Goal: Task Accomplishment & Management: Manage account settings

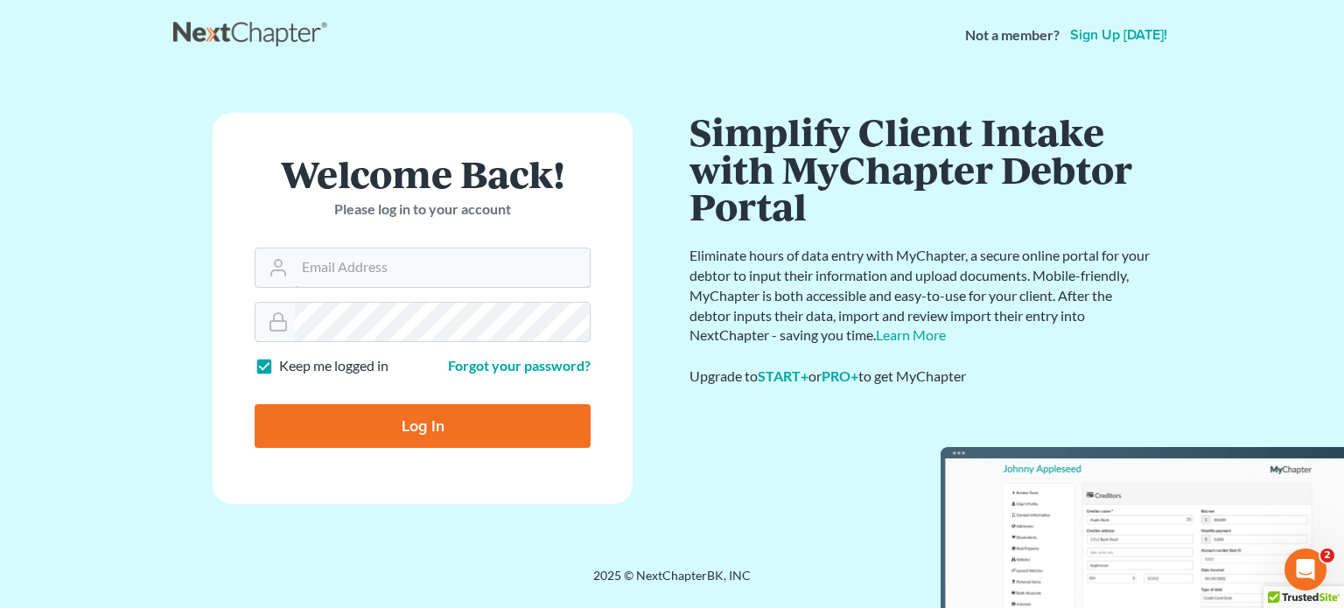
type input "kate@trunkettlaw.com"
click at [588, 431] on input "Log In" at bounding box center [423, 426] width 336 height 44
type input "Thinking..."
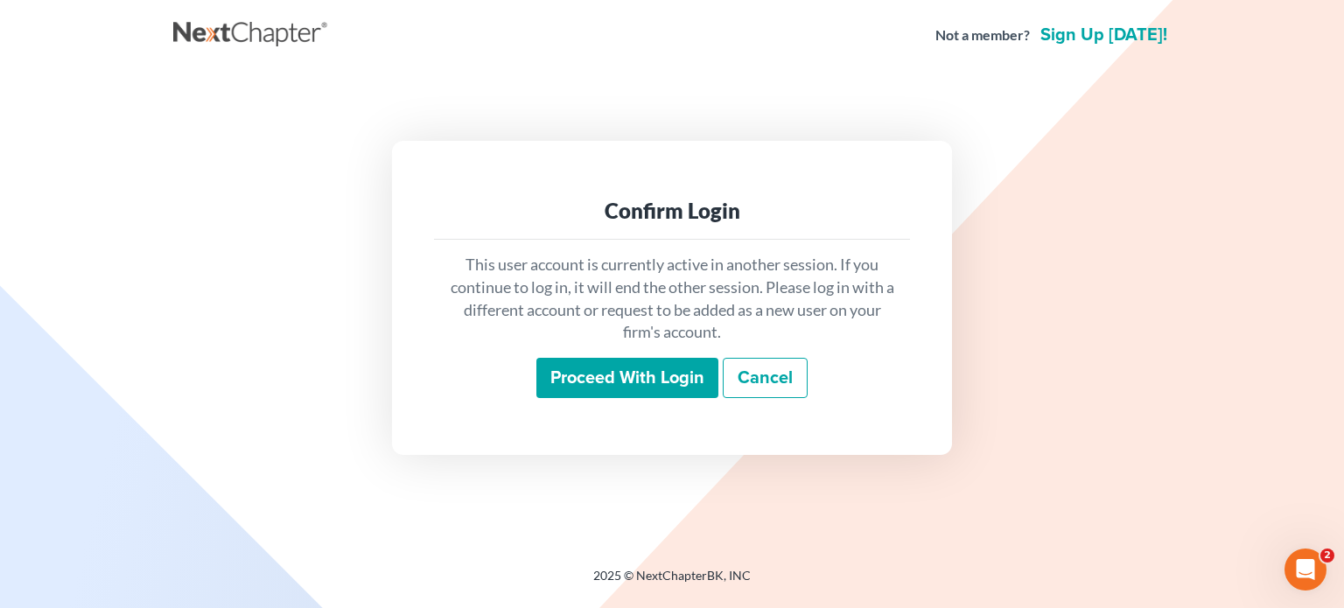
click at [620, 398] on div "This user account is currently active in another session. If you continue to lo…" at bounding box center [672, 326] width 476 height 172
click at [620, 396] on input "Proceed with login" at bounding box center [627, 378] width 182 height 40
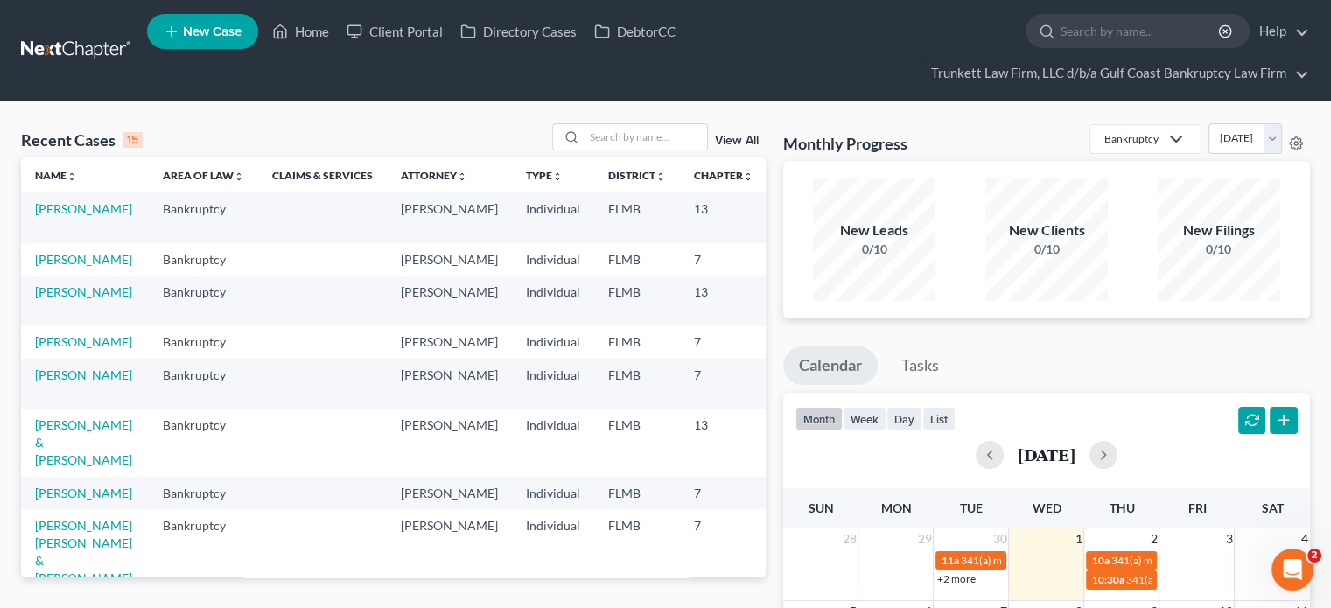
click at [721, 143] on link "View All" at bounding box center [737, 141] width 44 height 12
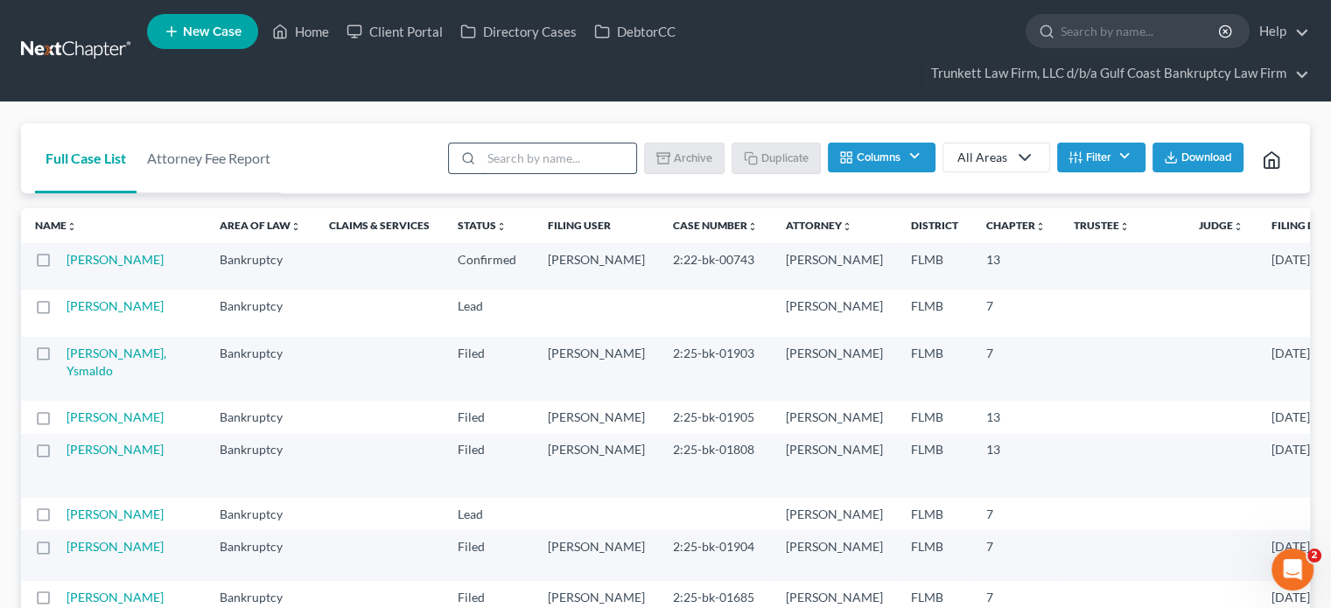
click at [561, 162] on input "search" at bounding box center [558, 159] width 155 height 30
type input "rose"
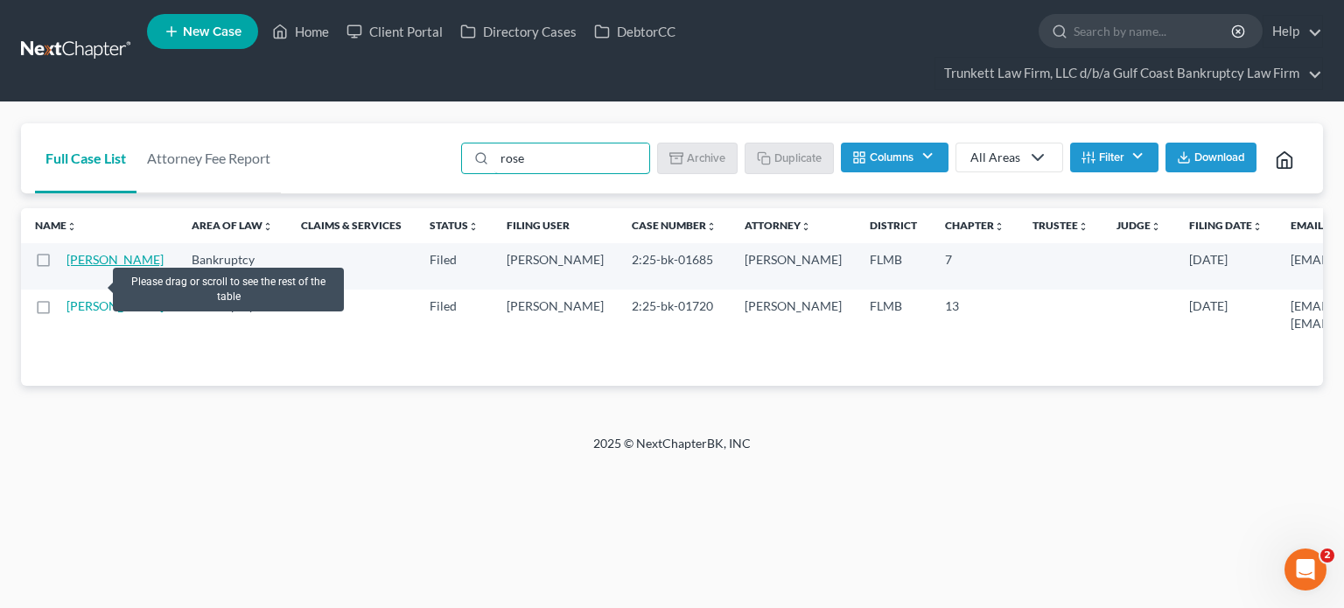
click at [89, 267] on link "[PERSON_NAME]" at bounding box center [115, 259] width 97 height 15
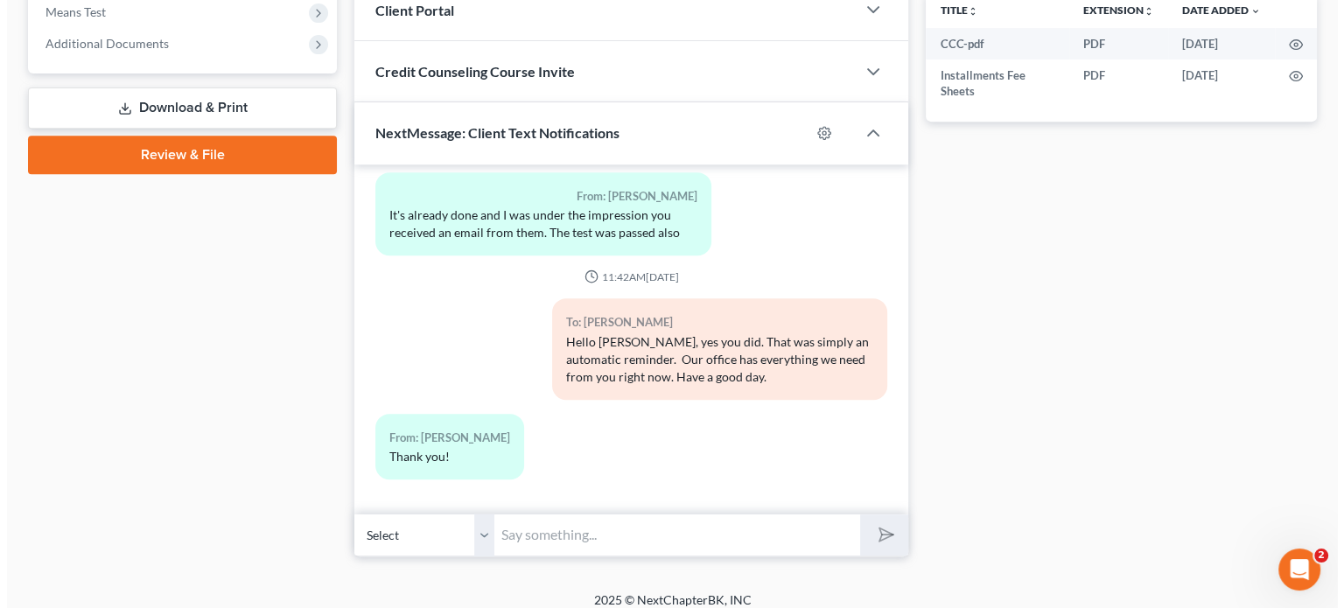
scroll to position [732, 0]
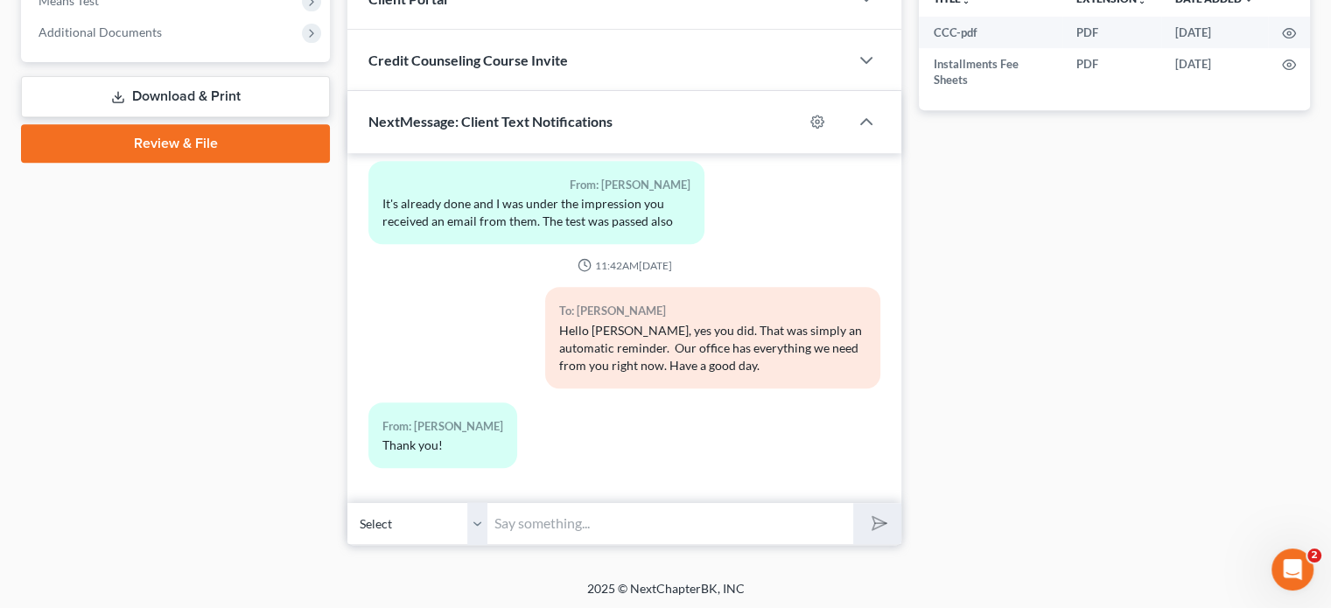
click at [637, 528] on input "text" at bounding box center [670, 523] width 366 height 43
click at [817, 127] on div at bounding box center [826, 122] width 46 height 28
click at [816, 116] on icon "button" at bounding box center [817, 122] width 14 height 14
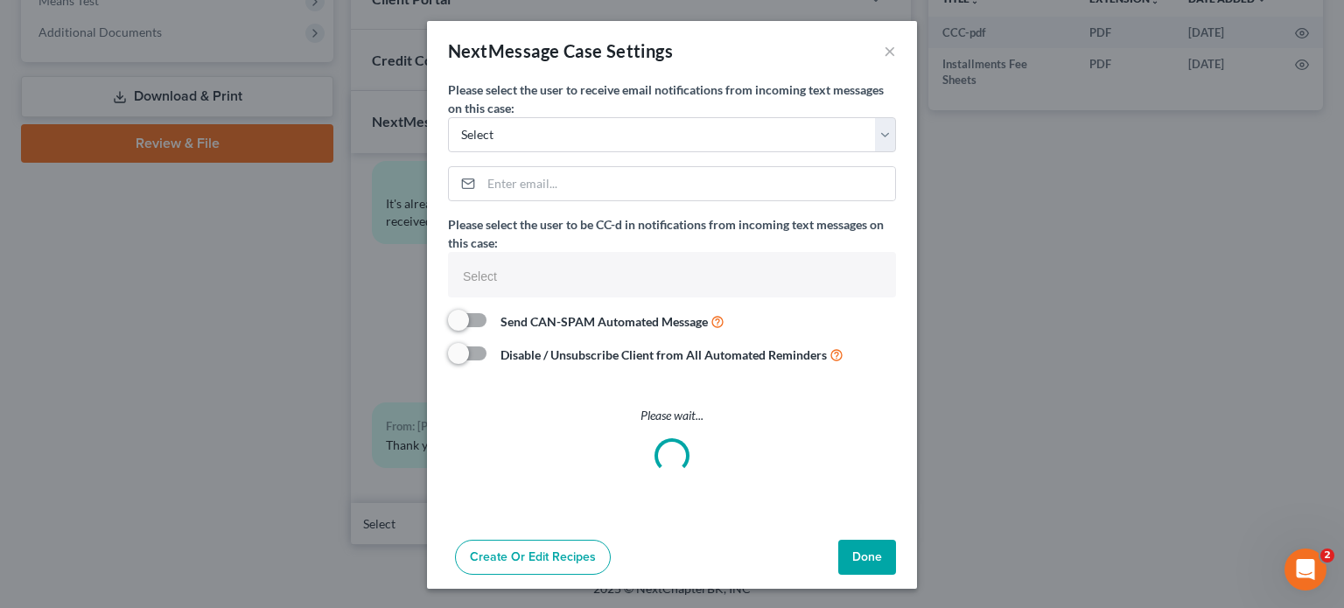
select select
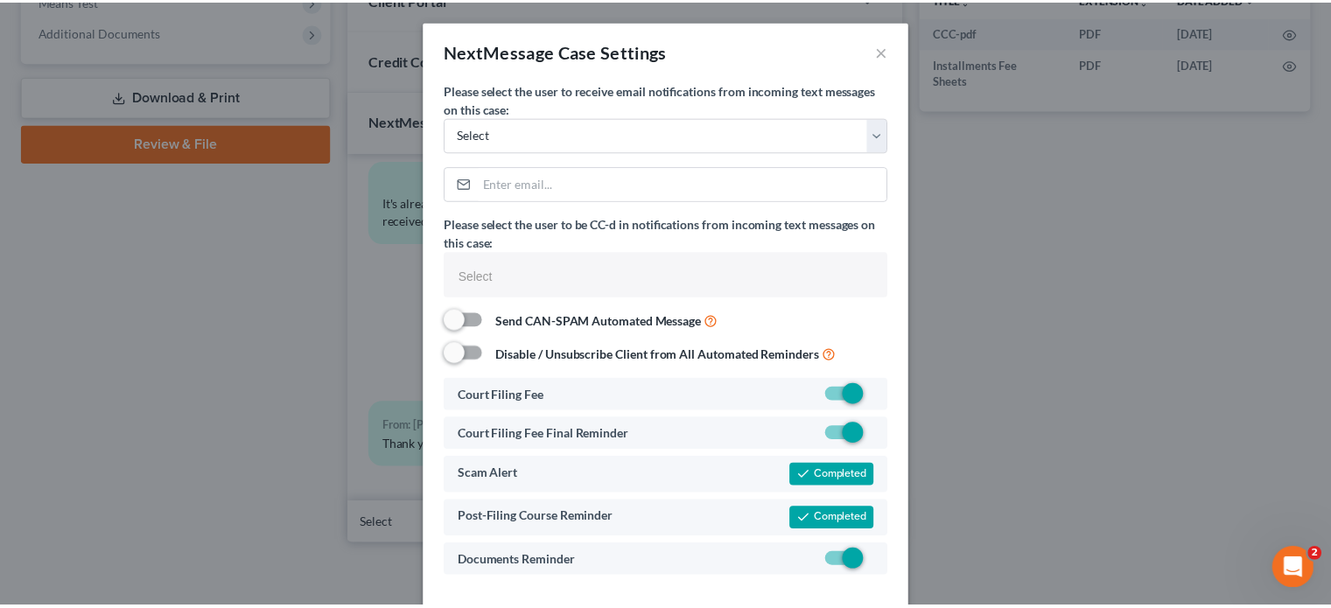
scroll to position [70, 0]
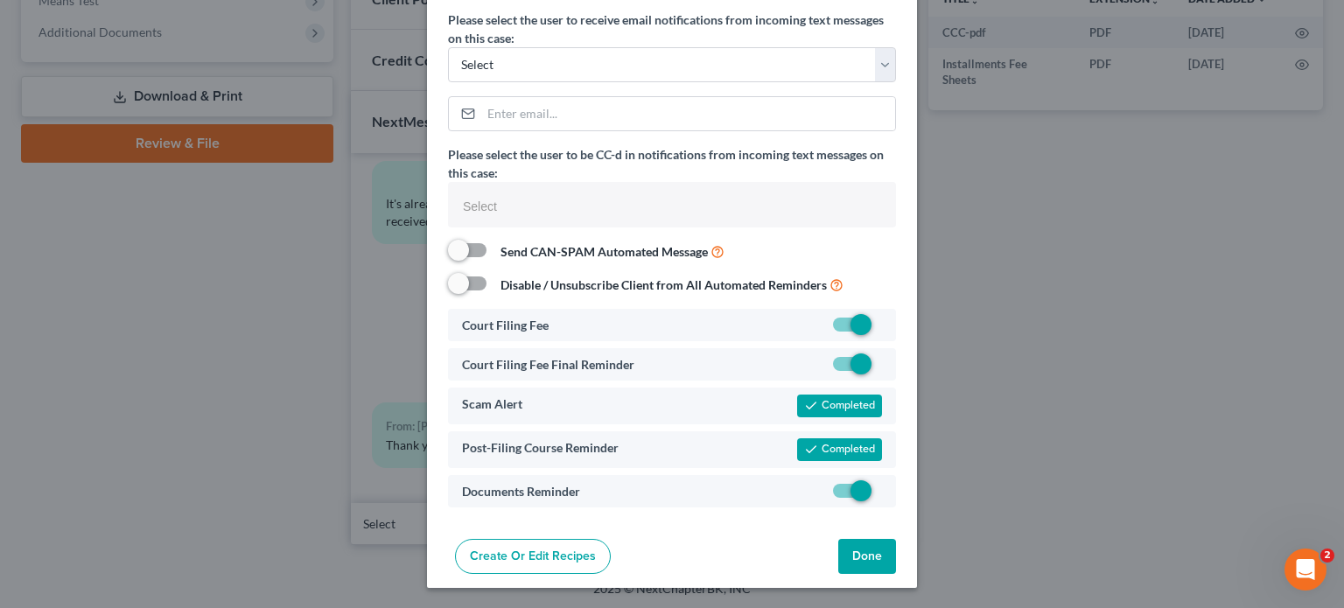
click at [853, 554] on button "Done" at bounding box center [867, 556] width 58 height 35
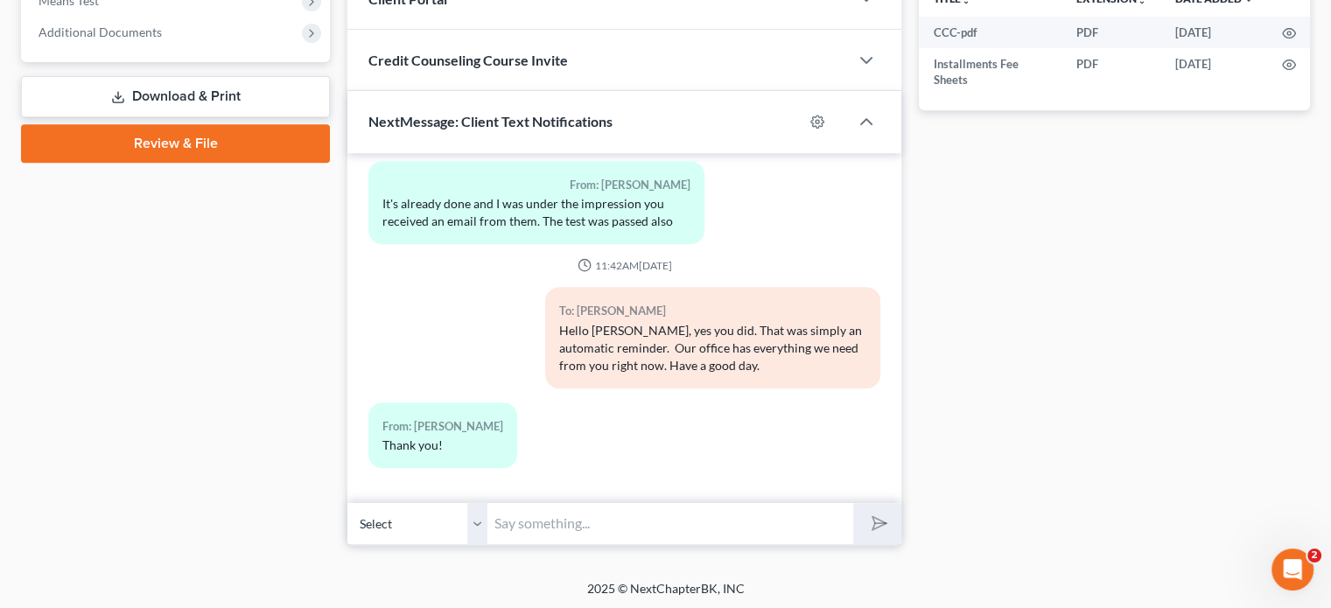
click at [676, 515] on input "text" at bounding box center [670, 523] width 366 height 43
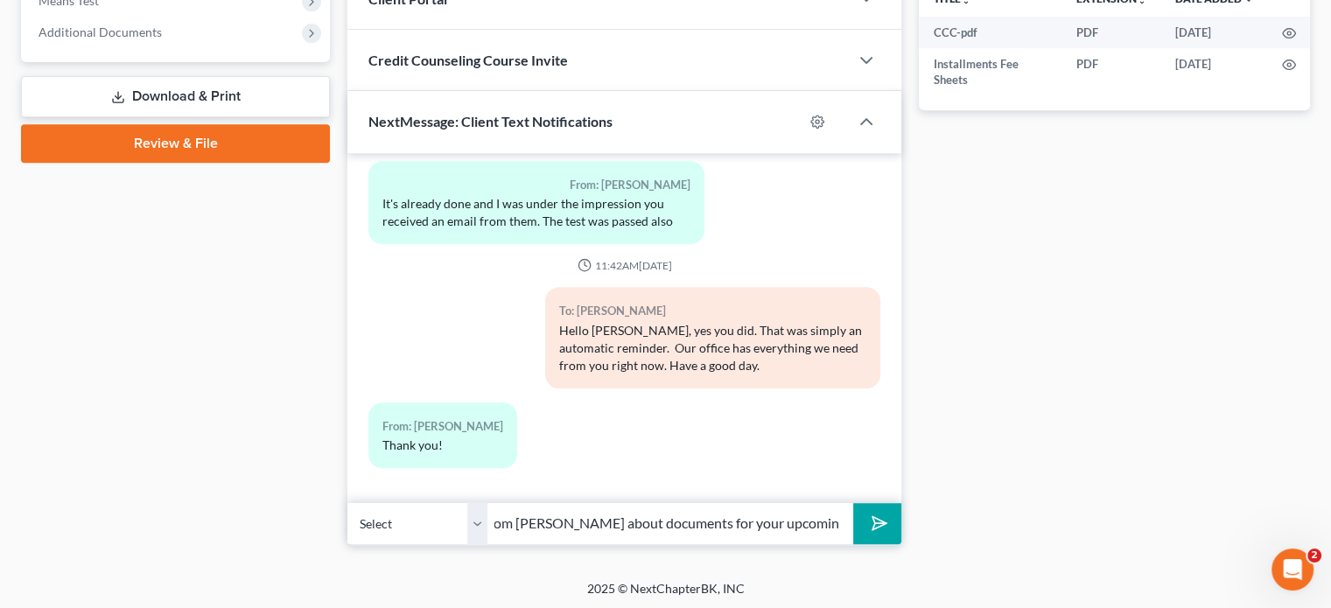
scroll to position [0, 488]
type input "Hello Mr. Rose, please check your email and spam folder for a message from Kate…"
click at [874, 529] on icon "submit" at bounding box center [876, 523] width 25 height 25
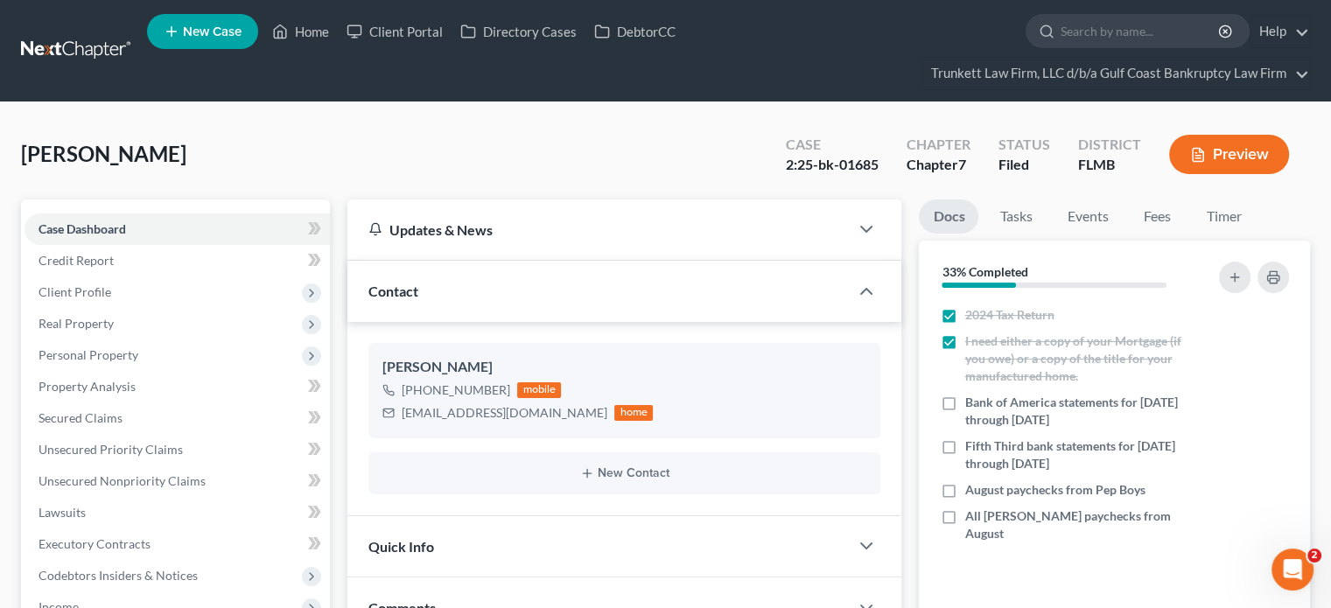
click at [84, 62] on link at bounding box center [77, 51] width 112 height 32
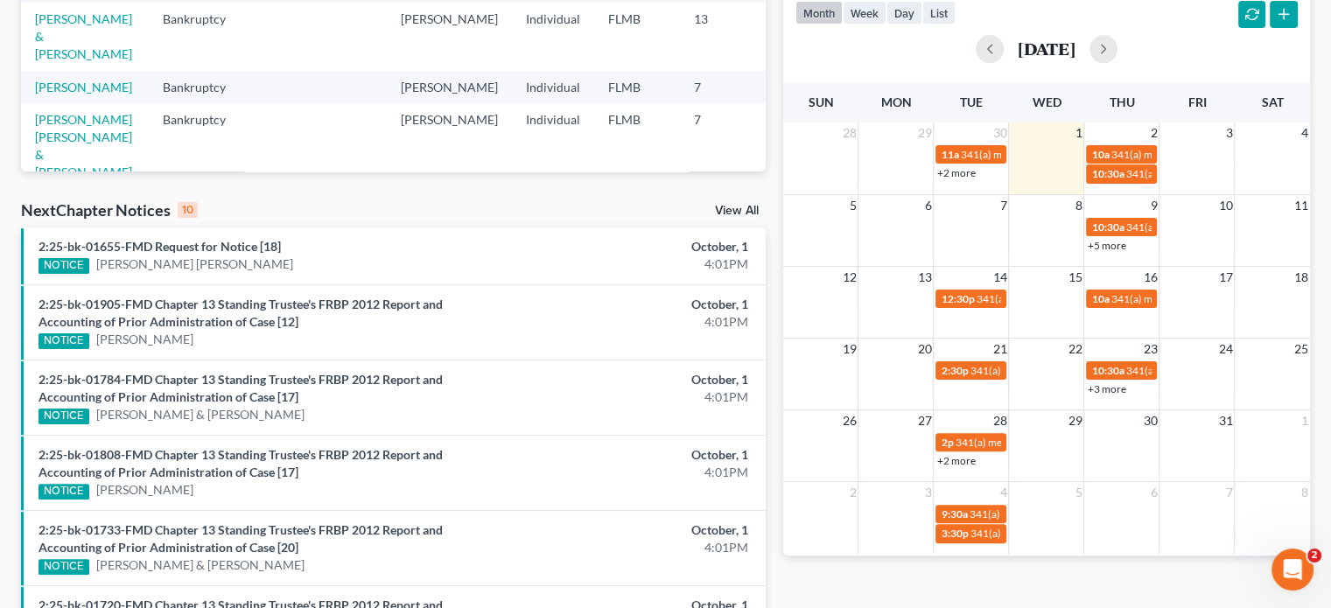
scroll to position [410, 0]
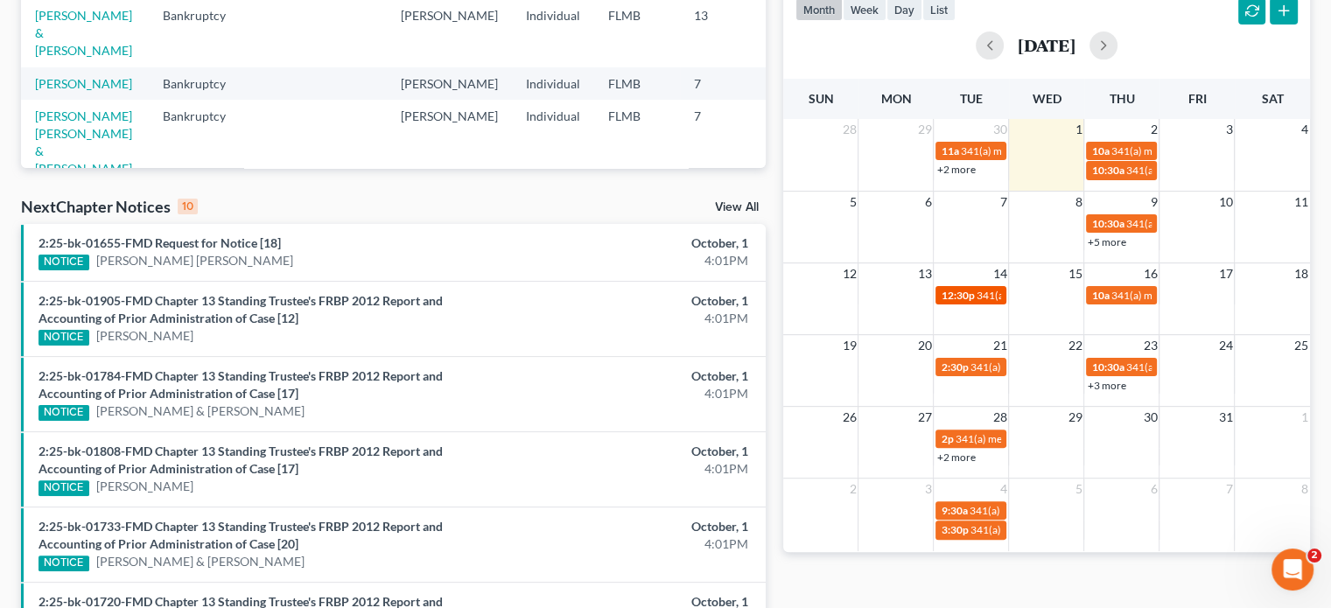
click at [979, 297] on span "341(a) meeting for [PERSON_NAME]" at bounding box center [1060, 295] width 169 height 13
select select "Days"
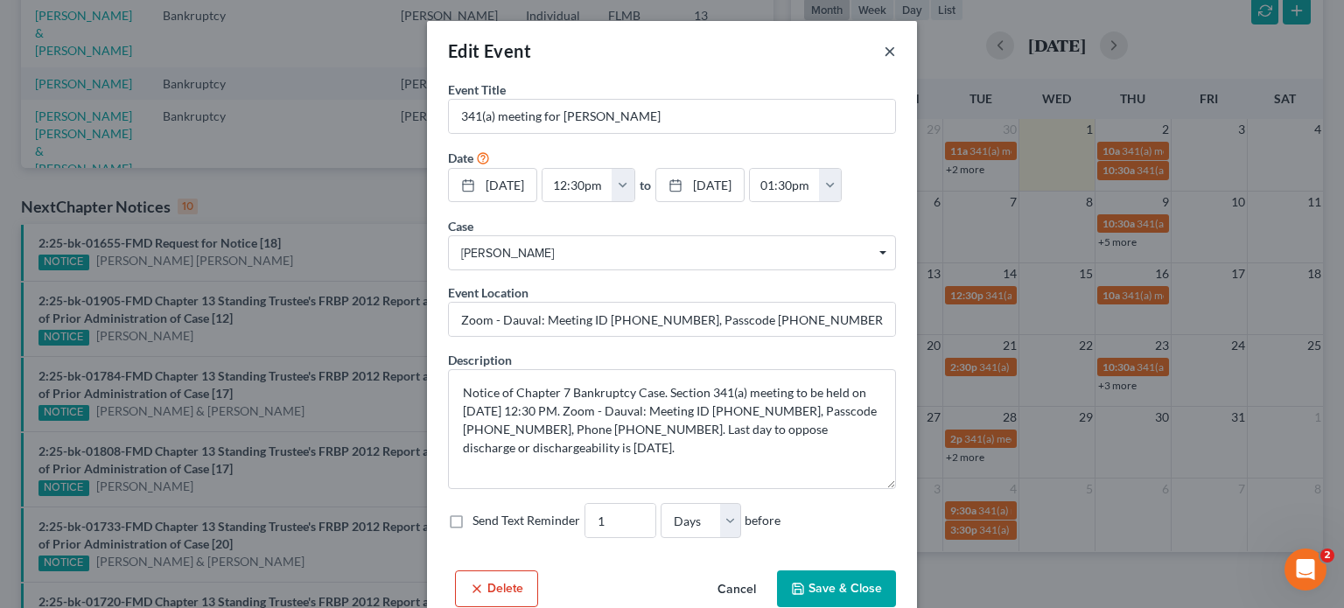
click at [884, 46] on button "×" at bounding box center [890, 50] width 12 height 21
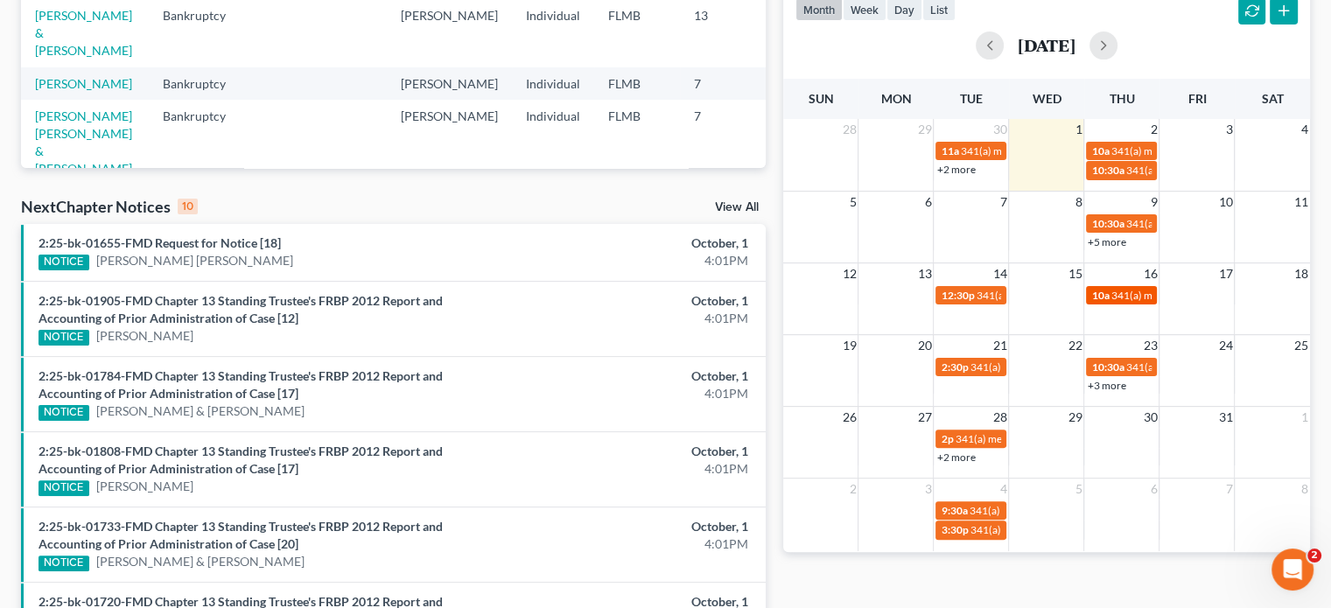
click at [1108, 294] on span "10a" at bounding box center [1100, 295] width 18 height 13
select select "Days"
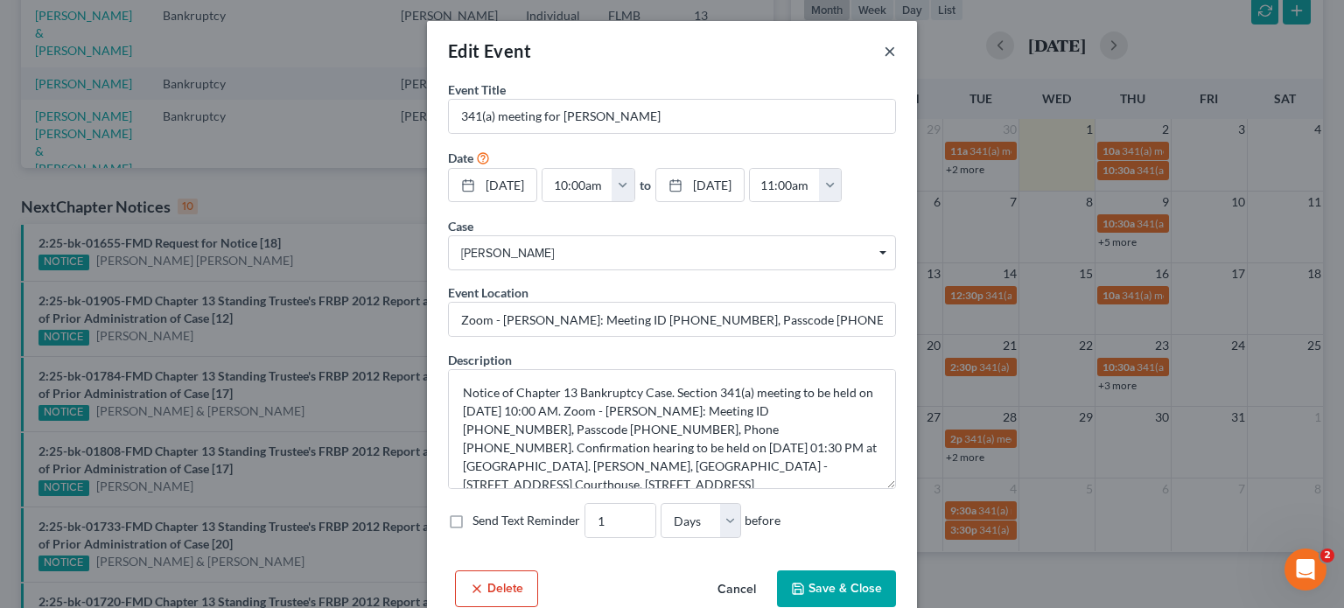
click at [887, 52] on button "×" at bounding box center [890, 50] width 12 height 21
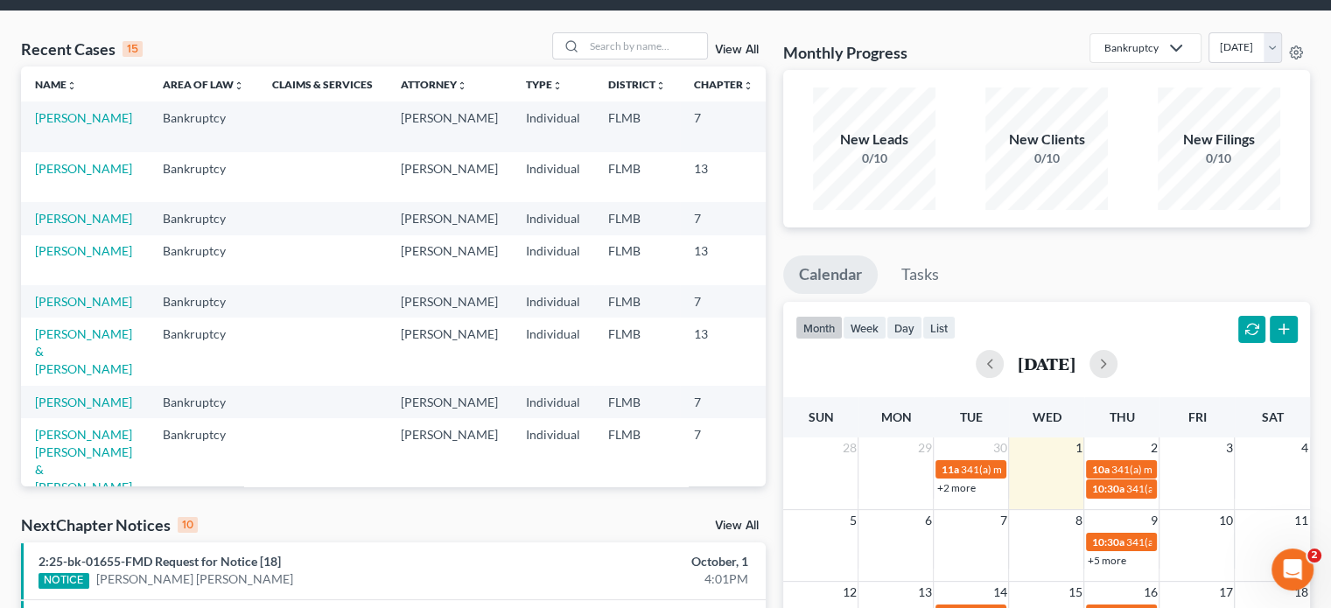
scroll to position [0, 0]
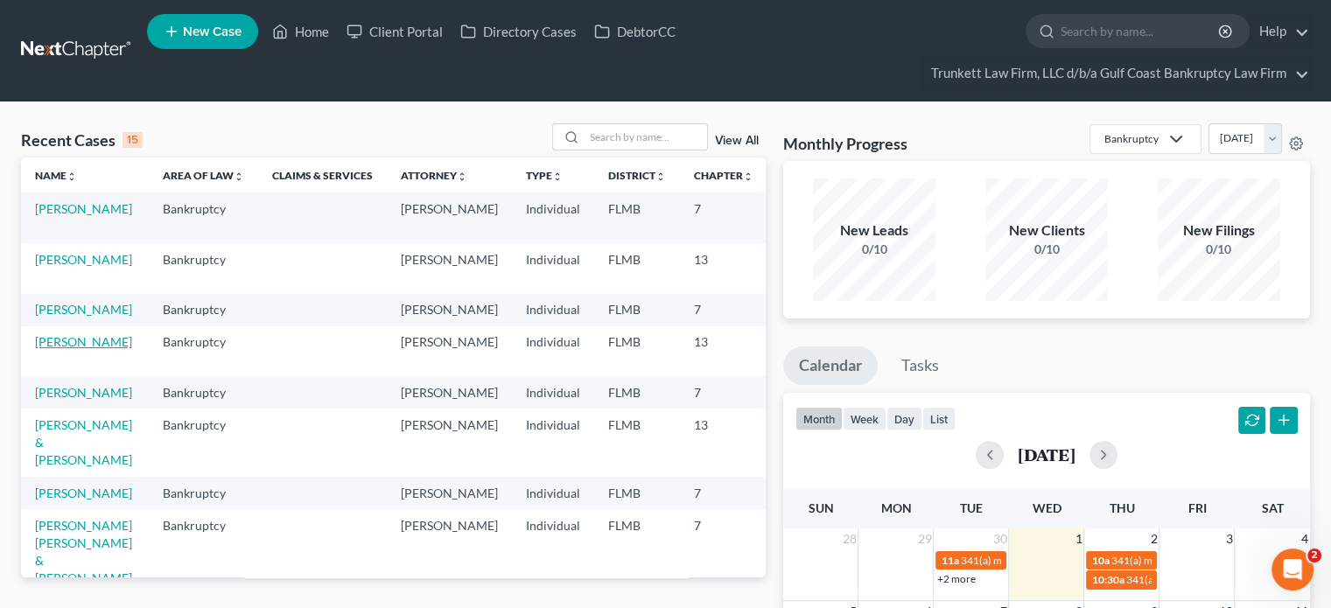
click at [56, 349] on link "[PERSON_NAME]" at bounding box center [83, 341] width 97 height 15
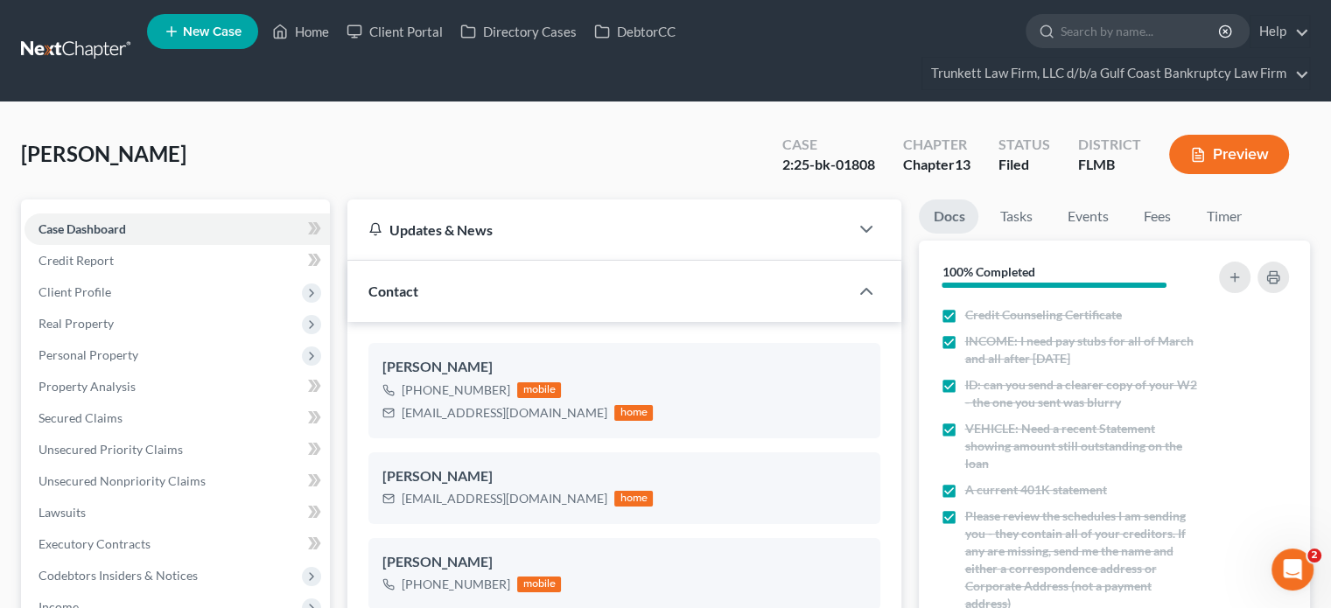
scroll to position [281, 0]
click at [1246, 271] on button "button" at bounding box center [1235, 278] width 32 height 32
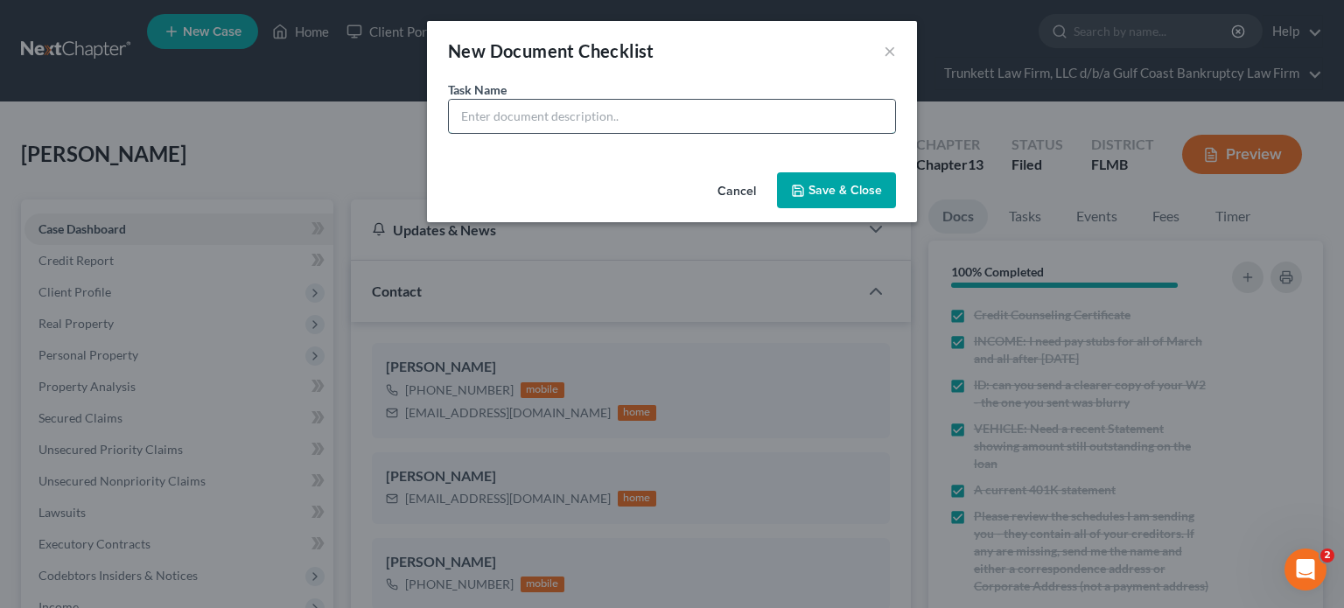
click at [723, 108] on input "text" at bounding box center [672, 116] width 446 height 33
type input "Color copy of social security card"
click at [823, 197] on button "Save & Close" at bounding box center [836, 190] width 119 height 37
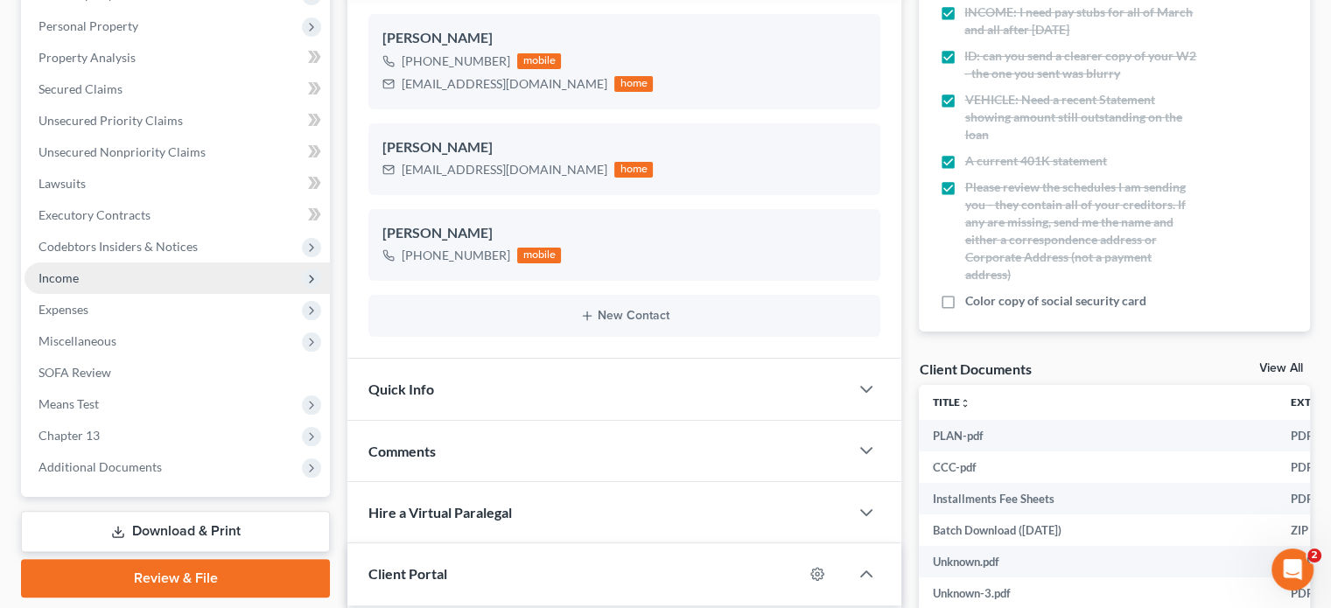
scroll to position [329, 0]
click at [83, 283] on span "Income" at bounding box center [177, 279] width 305 height 32
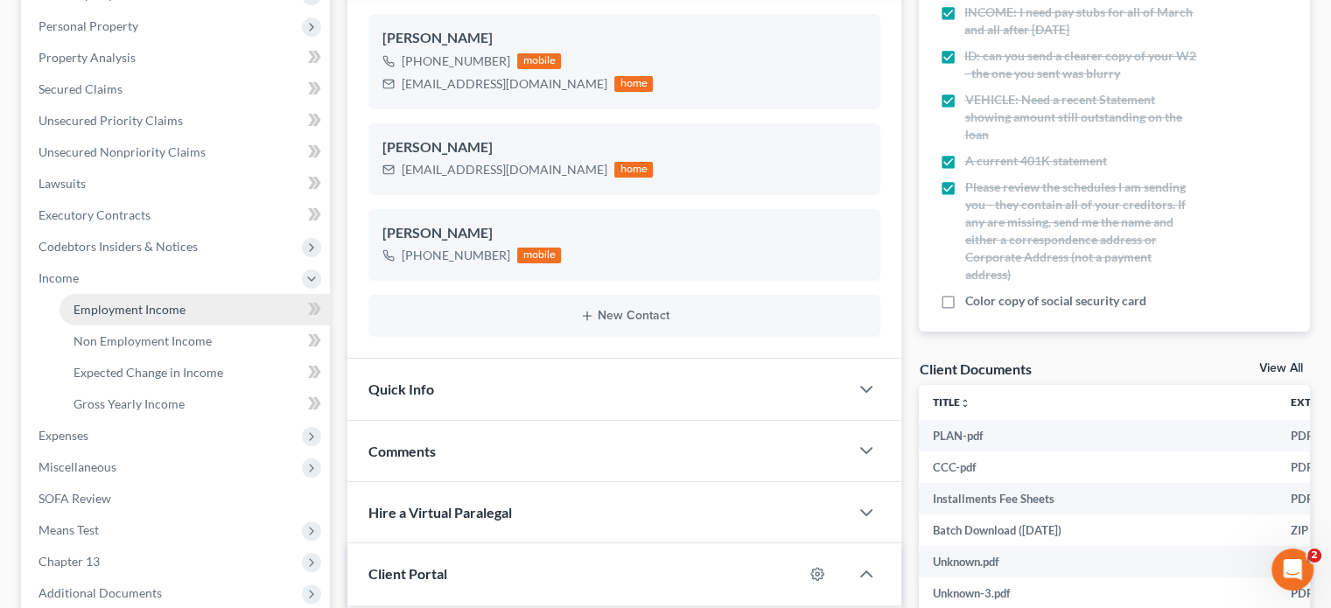
click at [151, 306] on span "Employment Income" at bounding box center [130, 309] width 112 height 15
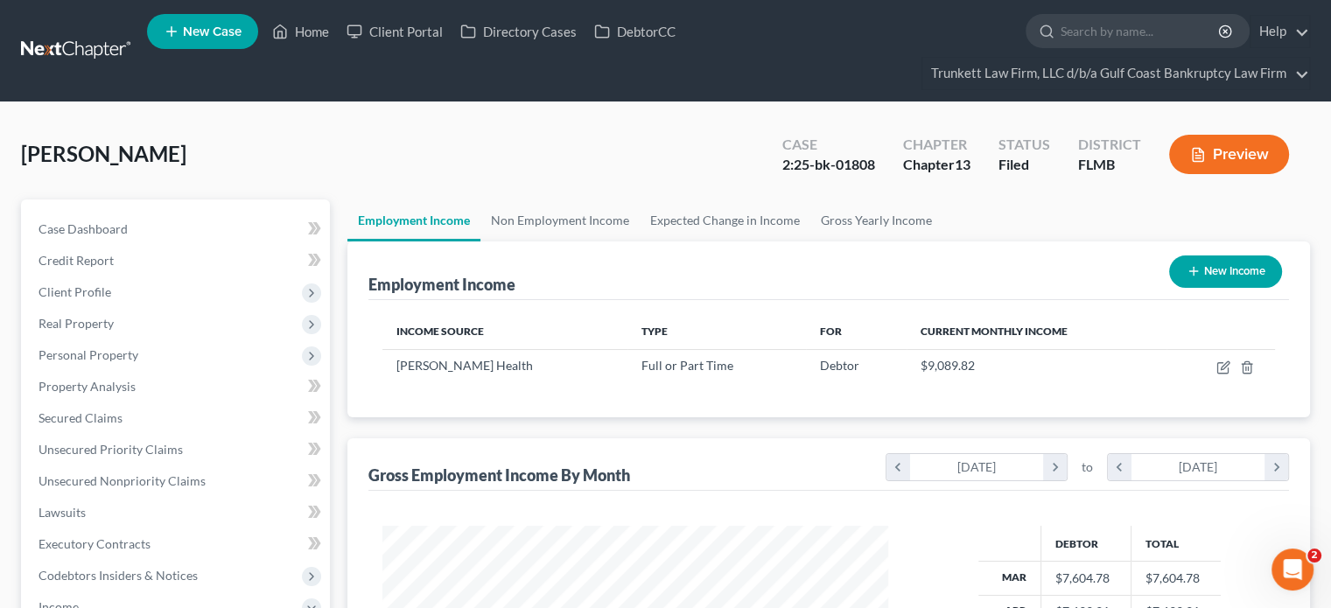
scroll to position [312, 540]
click at [580, 211] on link "Non Employment Income" at bounding box center [559, 221] width 159 height 42
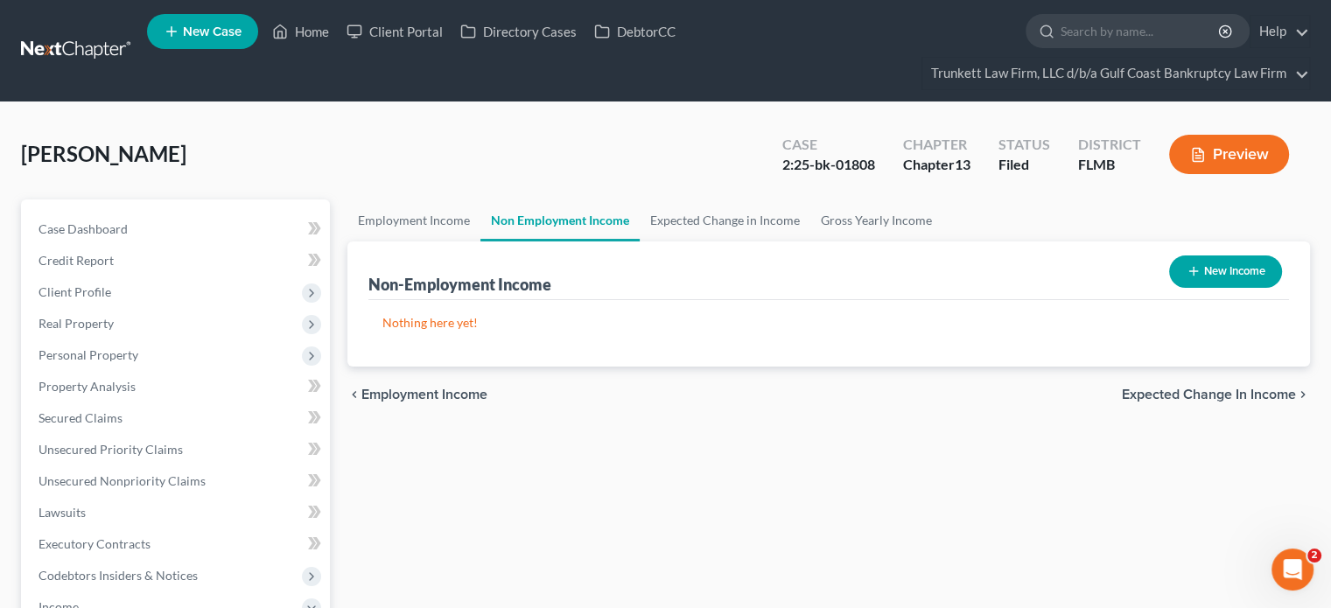
click at [108, 39] on link at bounding box center [77, 51] width 112 height 32
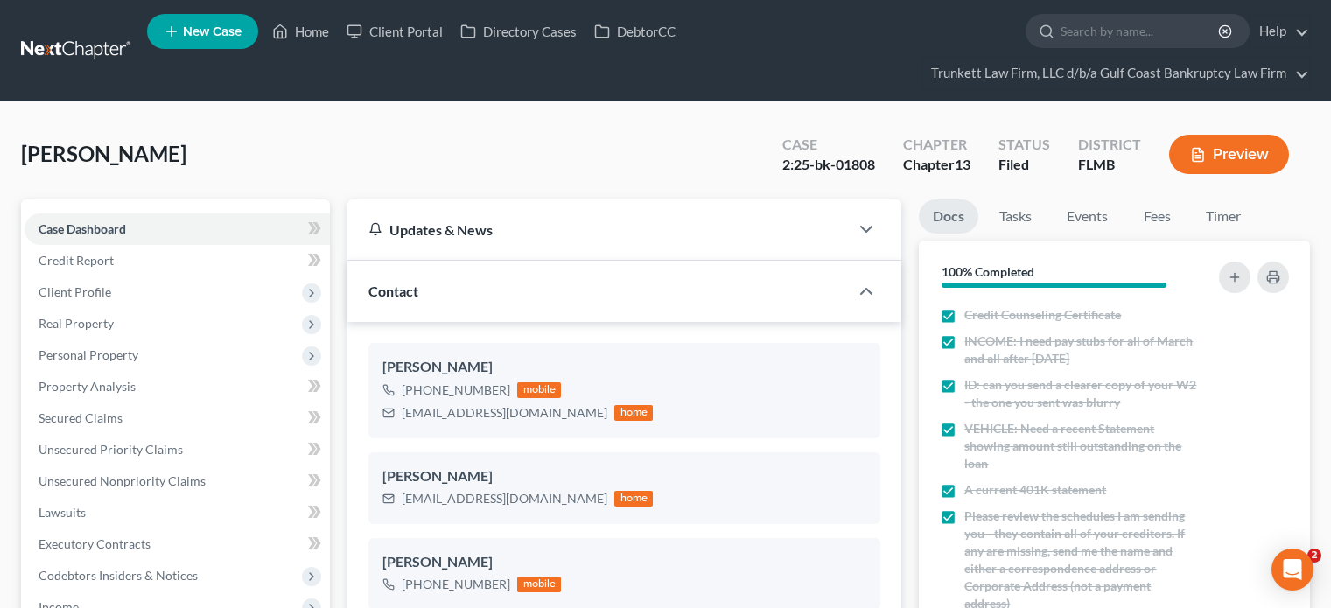
select select "0"
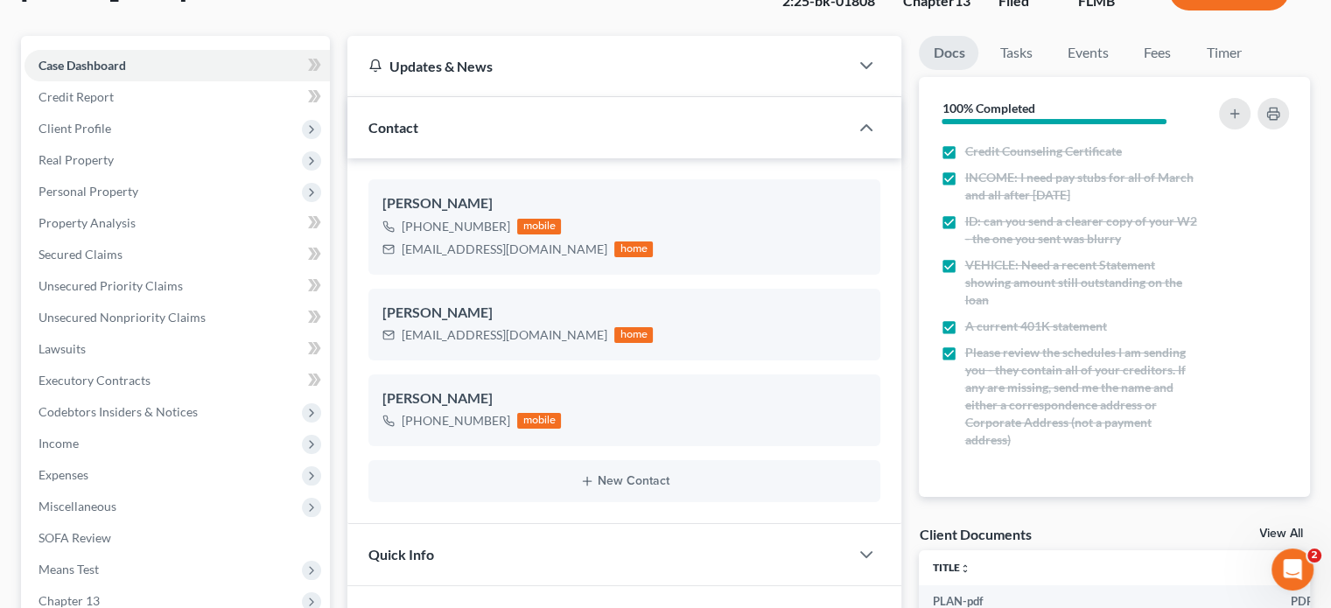
scroll to position [158, 0]
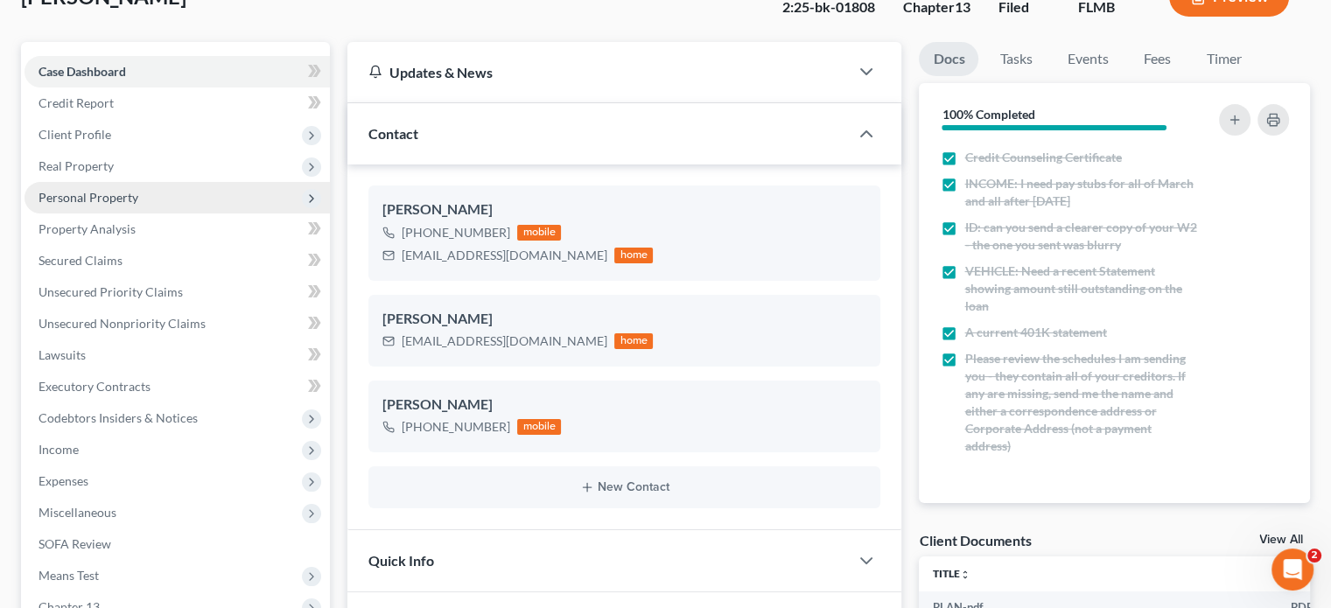
click at [112, 199] on span "Personal Property" at bounding box center [89, 197] width 100 height 15
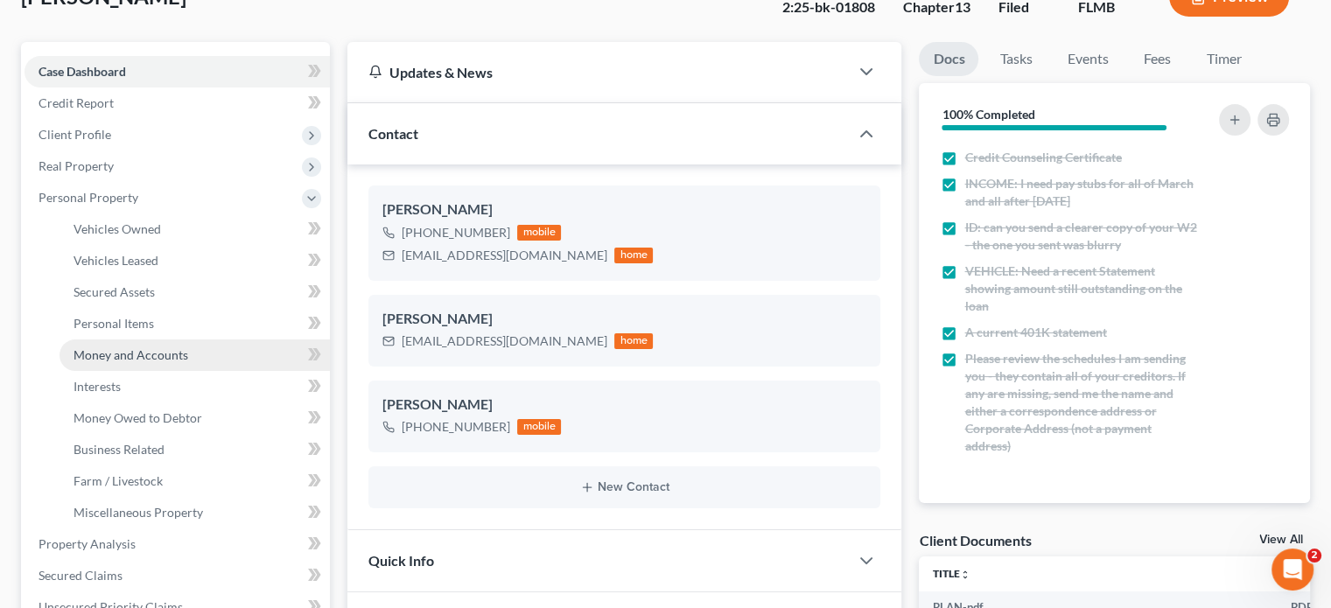
click at [130, 347] on span "Money and Accounts" at bounding box center [131, 354] width 115 height 15
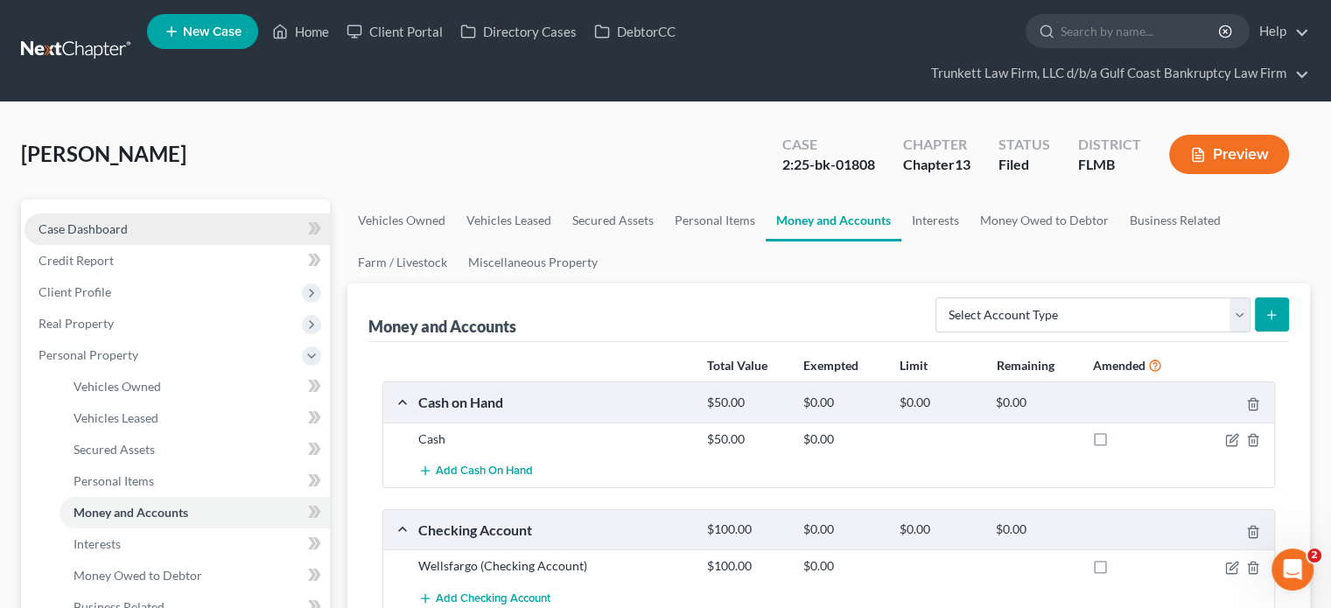
click at [133, 228] on link "Case Dashboard" at bounding box center [177, 230] width 305 height 32
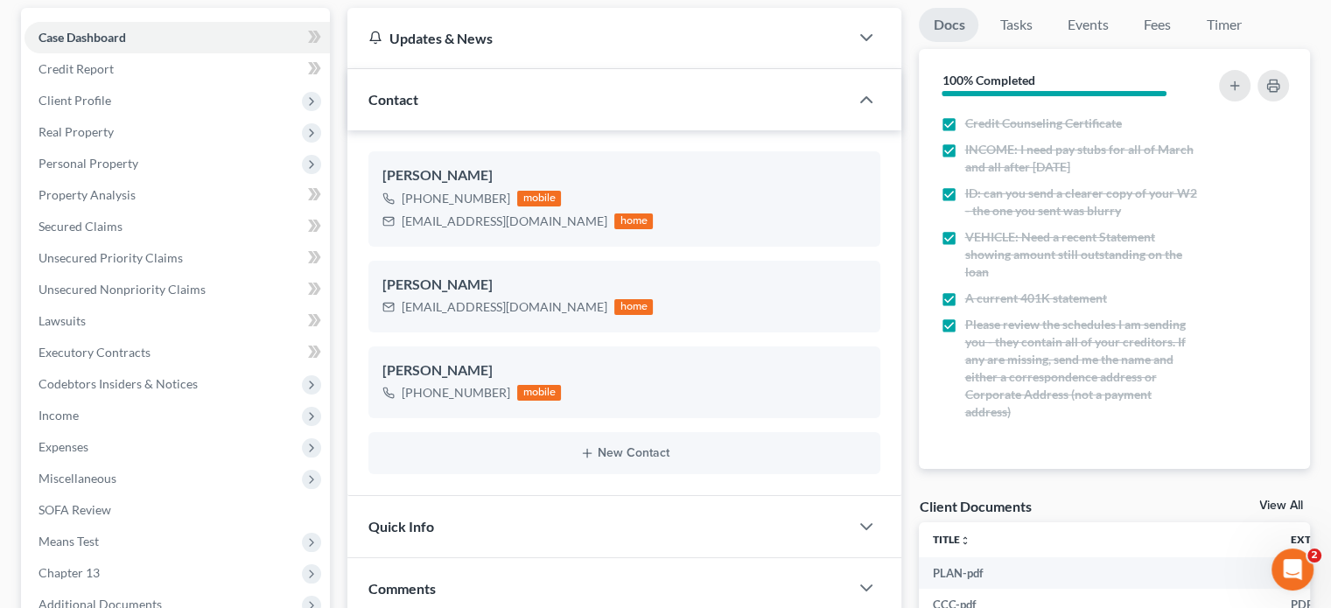
scroll to position [191, 0]
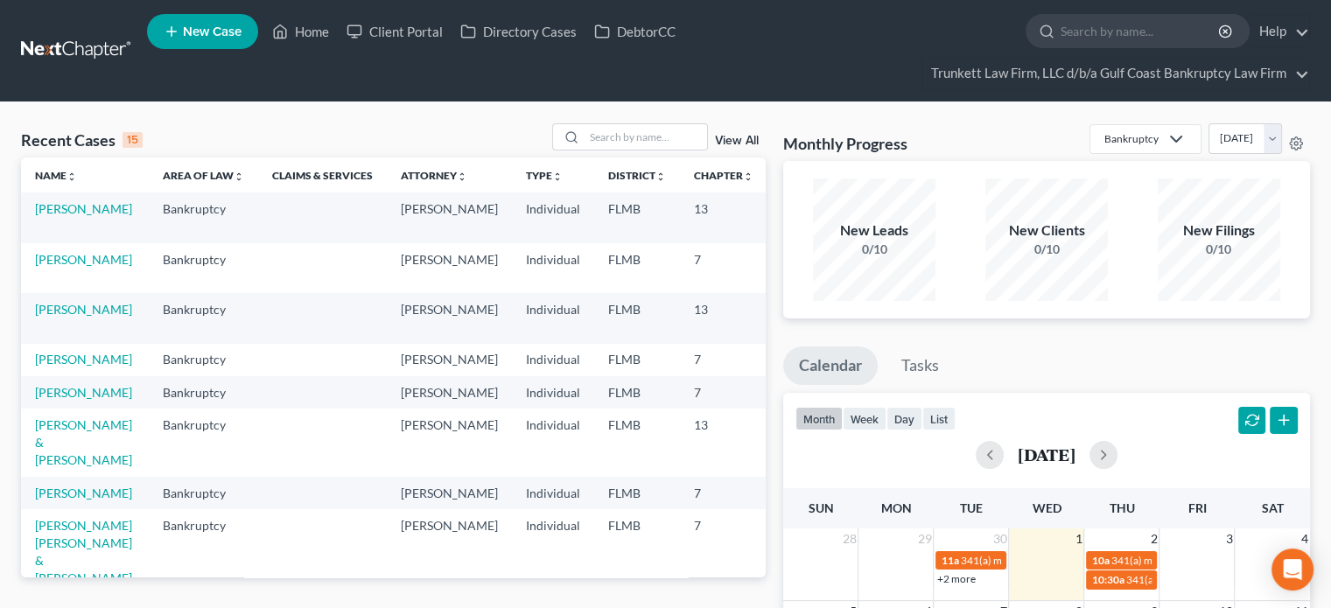
click at [746, 140] on link "View All" at bounding box center [737, 141] width 44 height 12
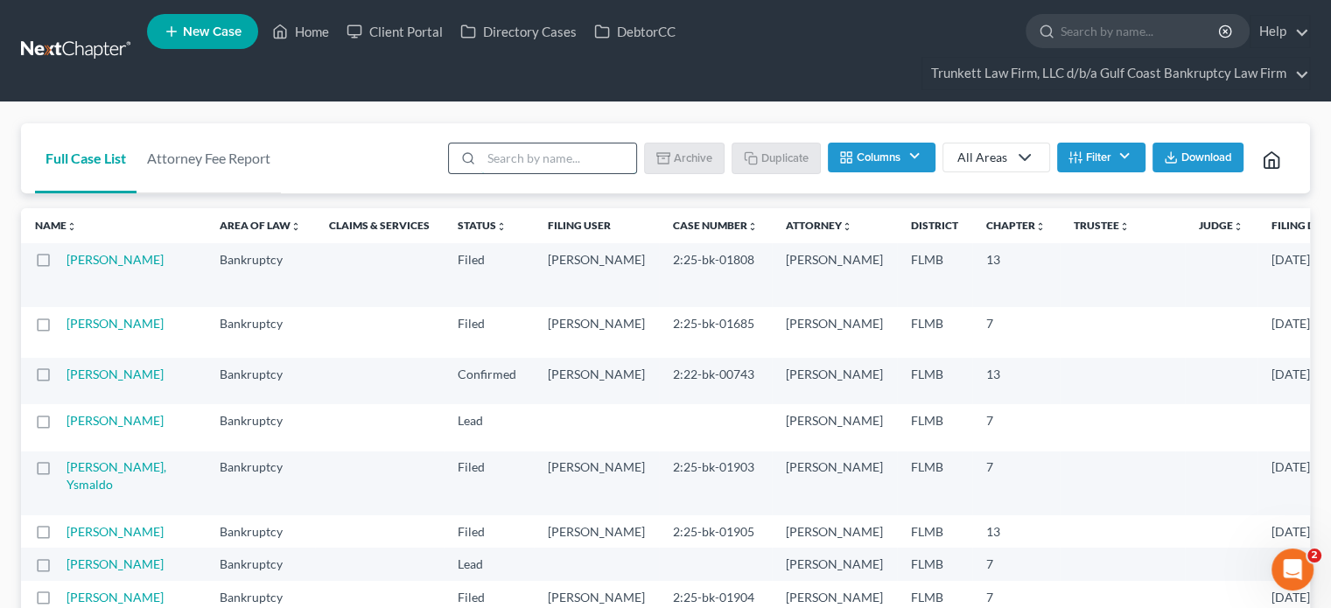
click at [571, 150] on input "search" at bounding box center [558, 159] width 155 height 30
type input "RIHL"
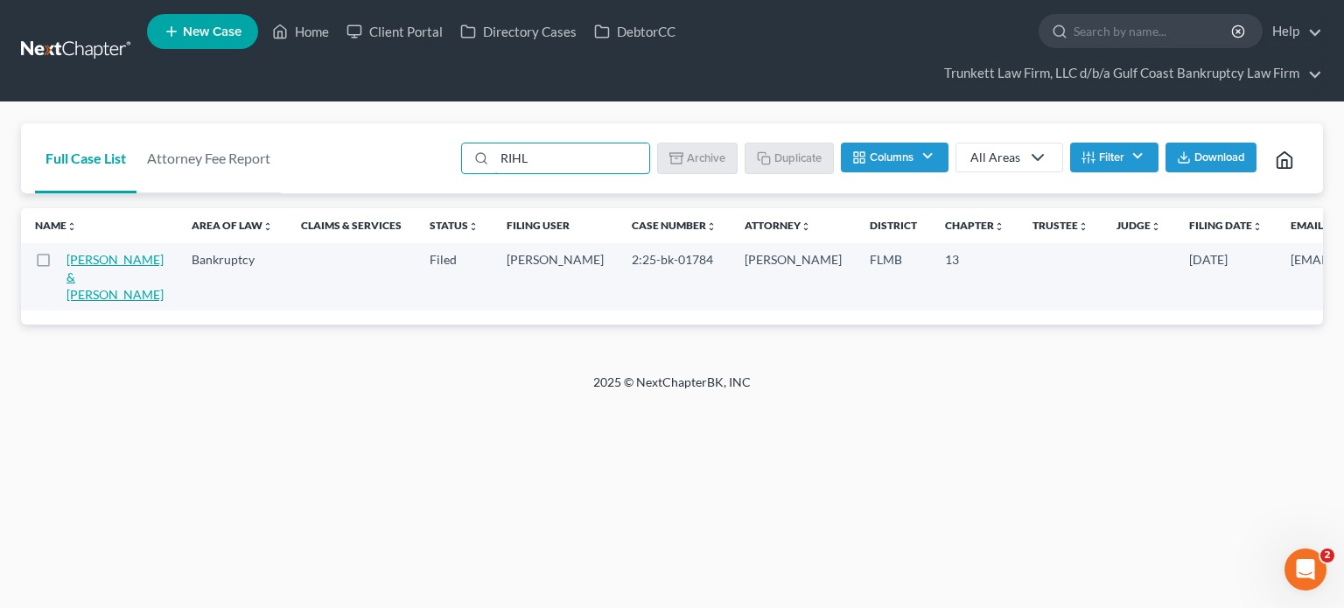
click at [98, 290] on link "Rihl, Eugene & Alba" at bounding box center [115, 277] width 97 height 50
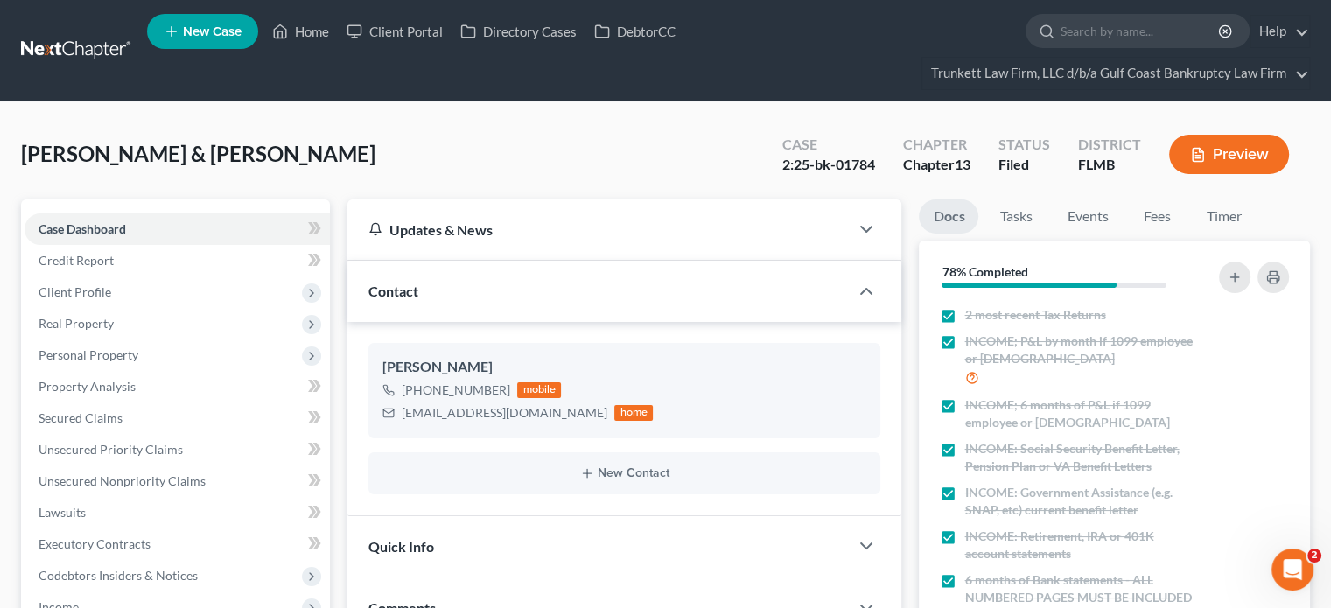
click at [96, 50] on link at bounding box center [77, 51] width 112 height 32
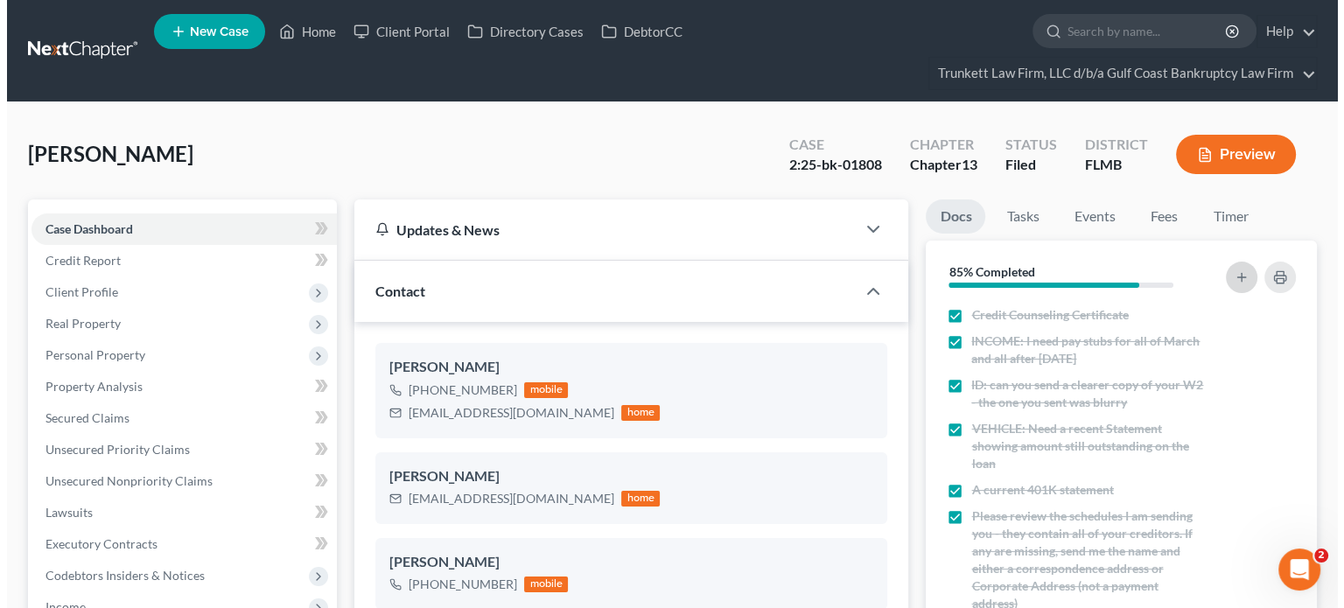
scroll to position [281, 0]
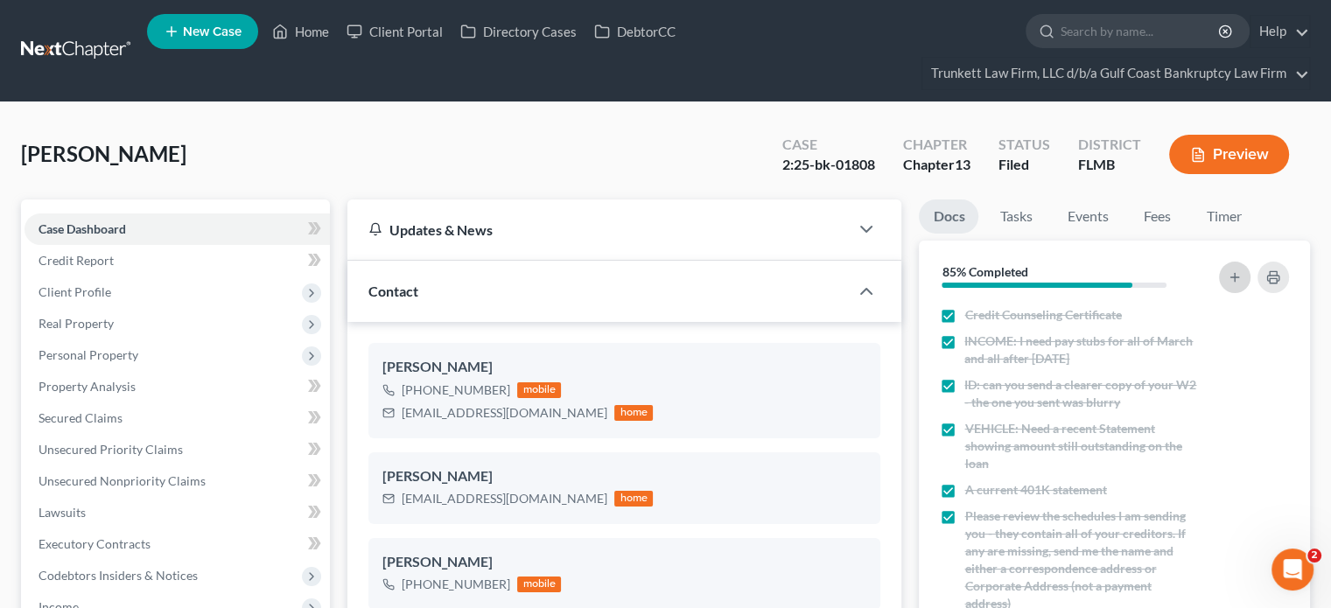
click at [1239, 263] on button "button" at bounding box center [1235, 278] width 32 height 32
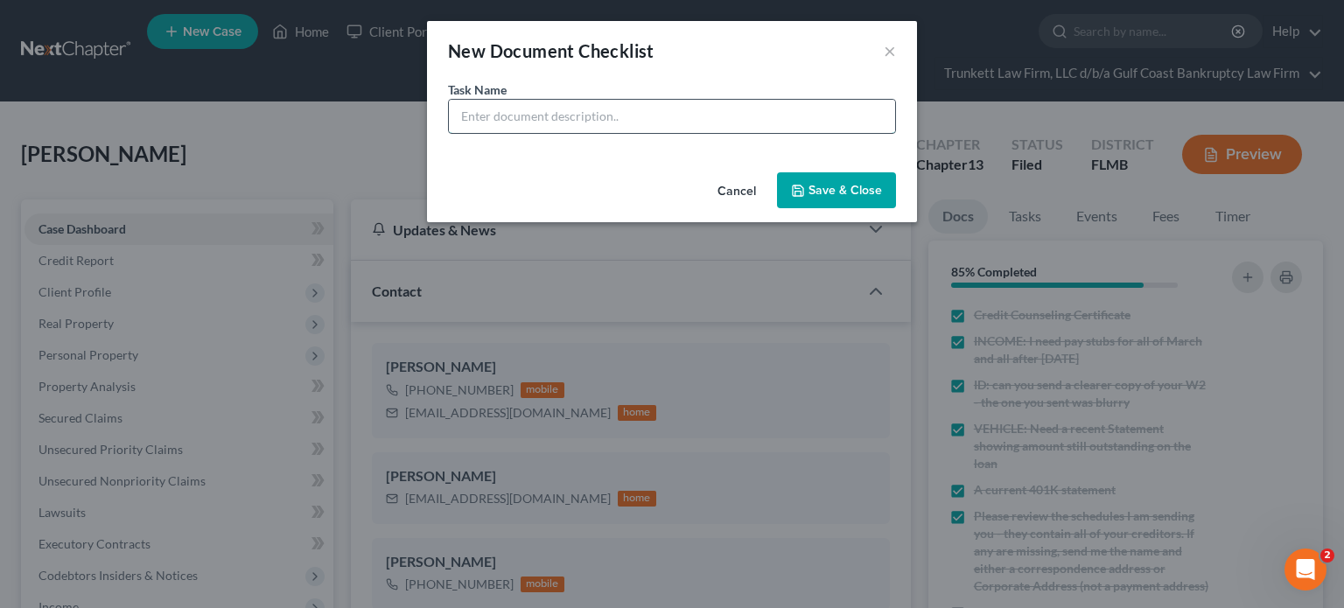
click at [722, 130] on input "text" at bounding box center [672, 116] width 446 height 33
type input "[PERSON_NAME] Health Paystubs for [DATE] through [DATE] AND [DATE] through [DAT…"
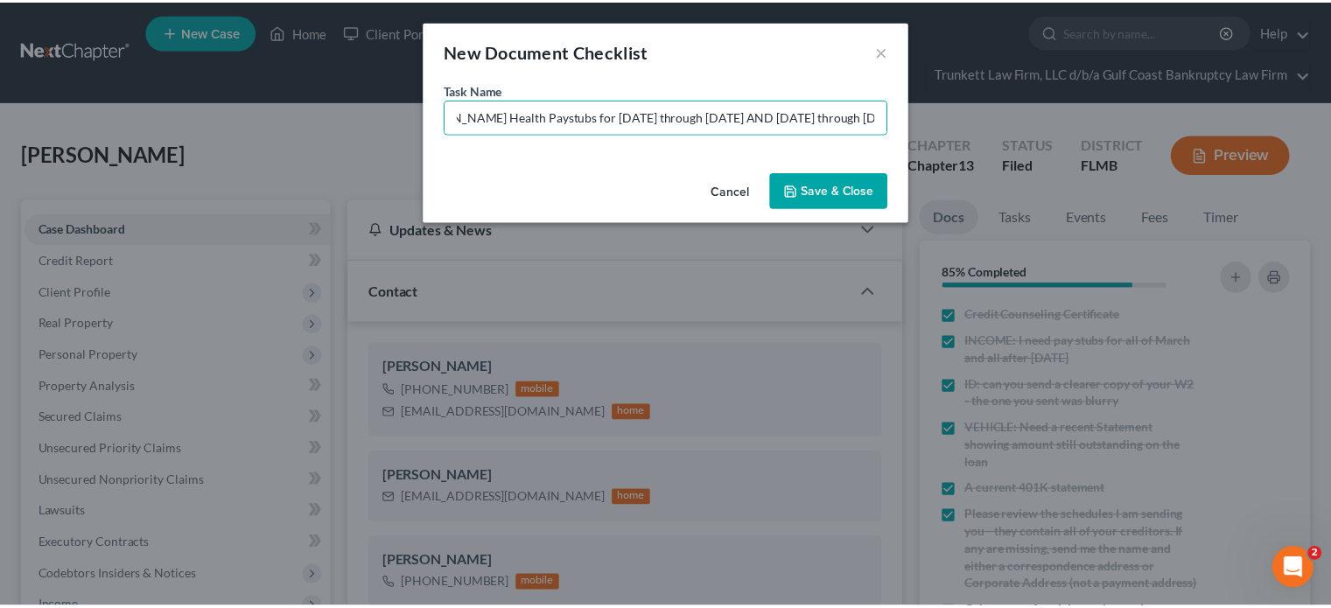
scroll to position [0, 0]
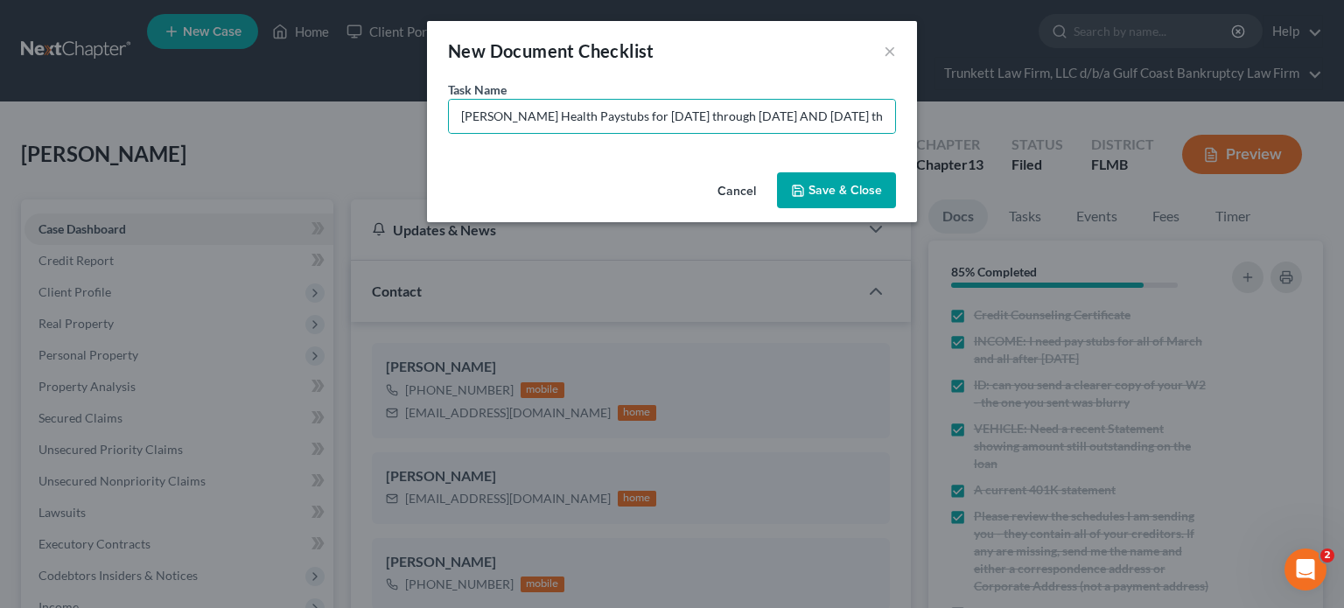
click at [846, 191] on button "Save & Close" at bounding box center [836, 190] width 119 height 37
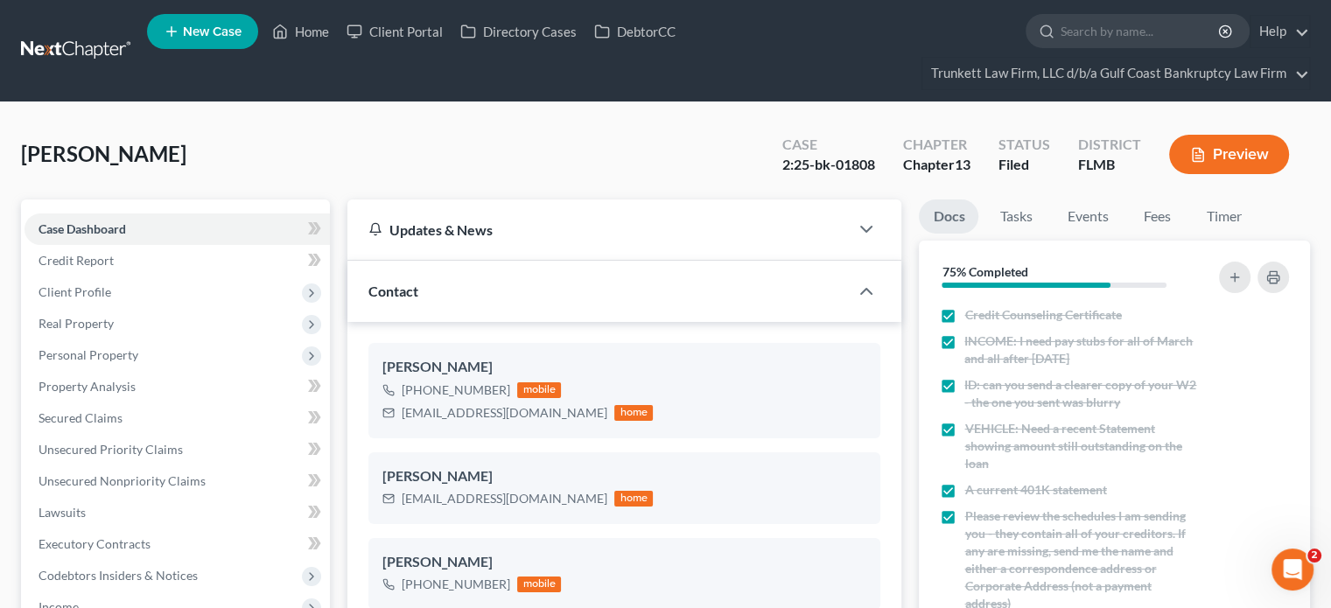
click at [112, 45] on link at bounding box center [77, 51] width 112 height 32
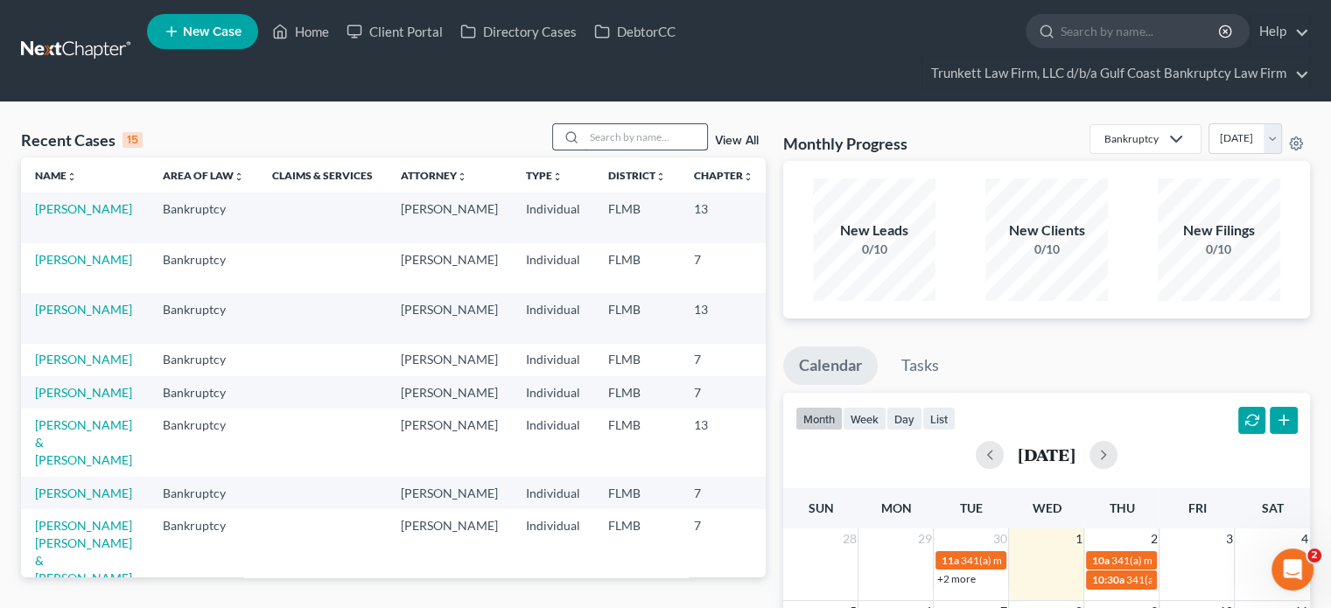
click at [648, 129] on input "search" at bounding box center [646, 136] width 123 height 25
type input "rihl"
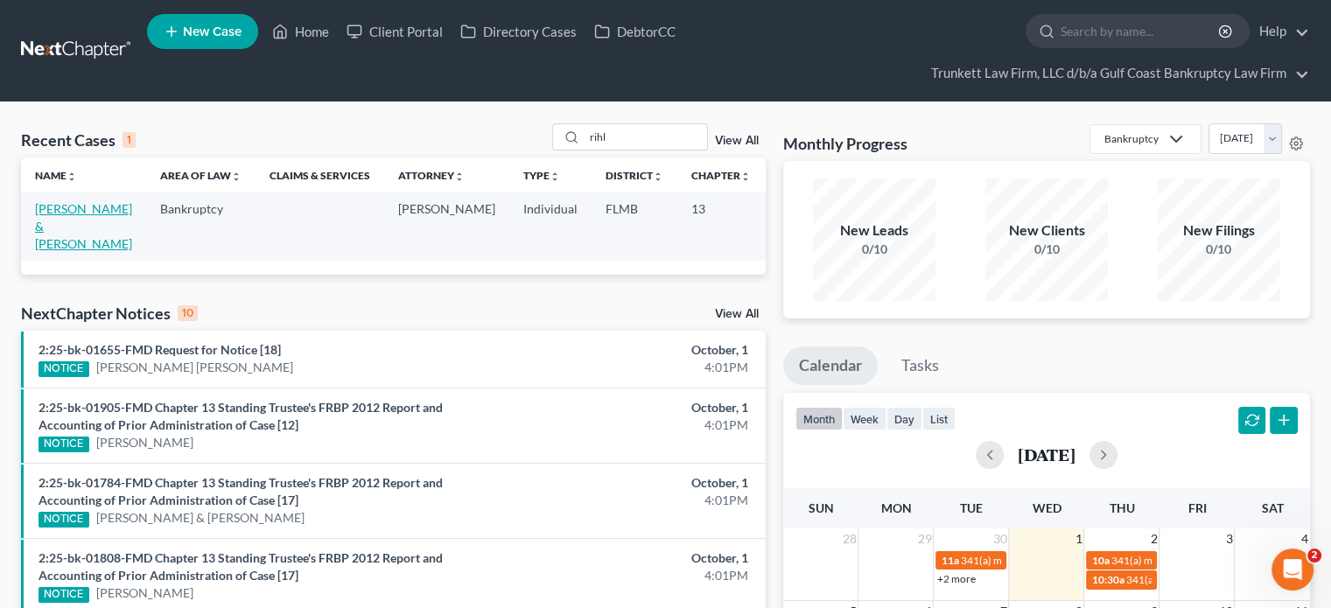
click at [59, 228] on link "[PERSON_NAME] & [PERSON_NAME]" at bounding box center [83, 226] width 97 height 50
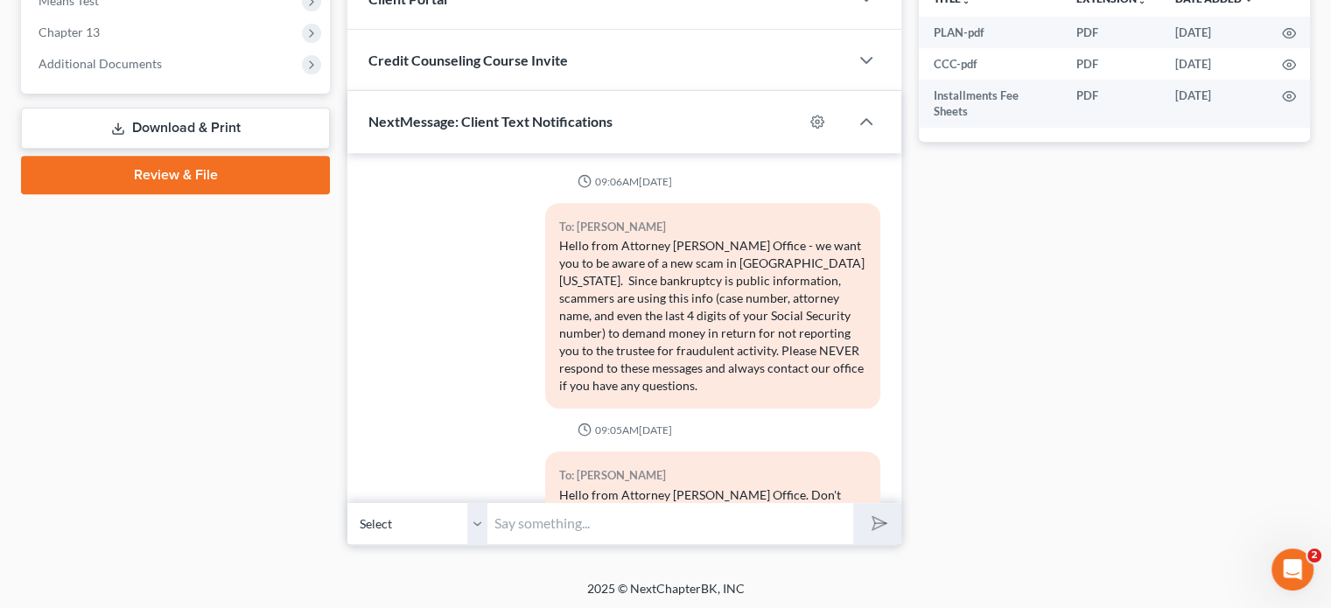
scroll to position [585, 0]
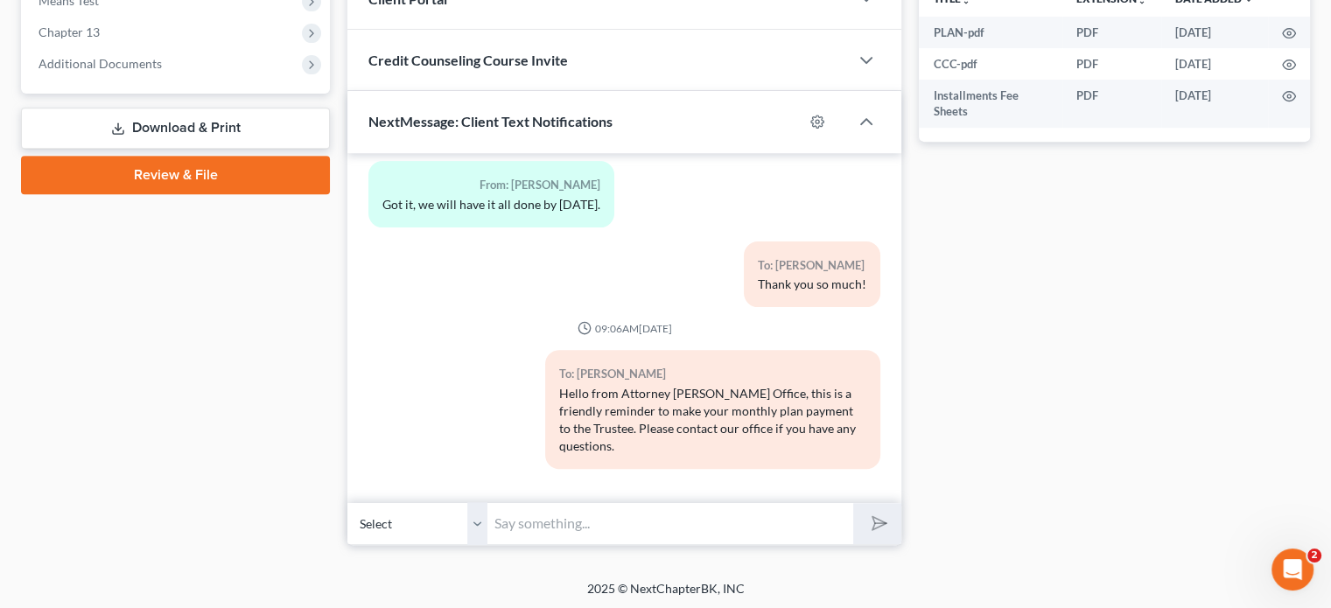
click at [662, 522] on input "text" at bounding box center [670, 523] width 366 height 43
click at [662, 522] on input "H" at bounding box center [670, 523] width 366 height 43
type input "H"
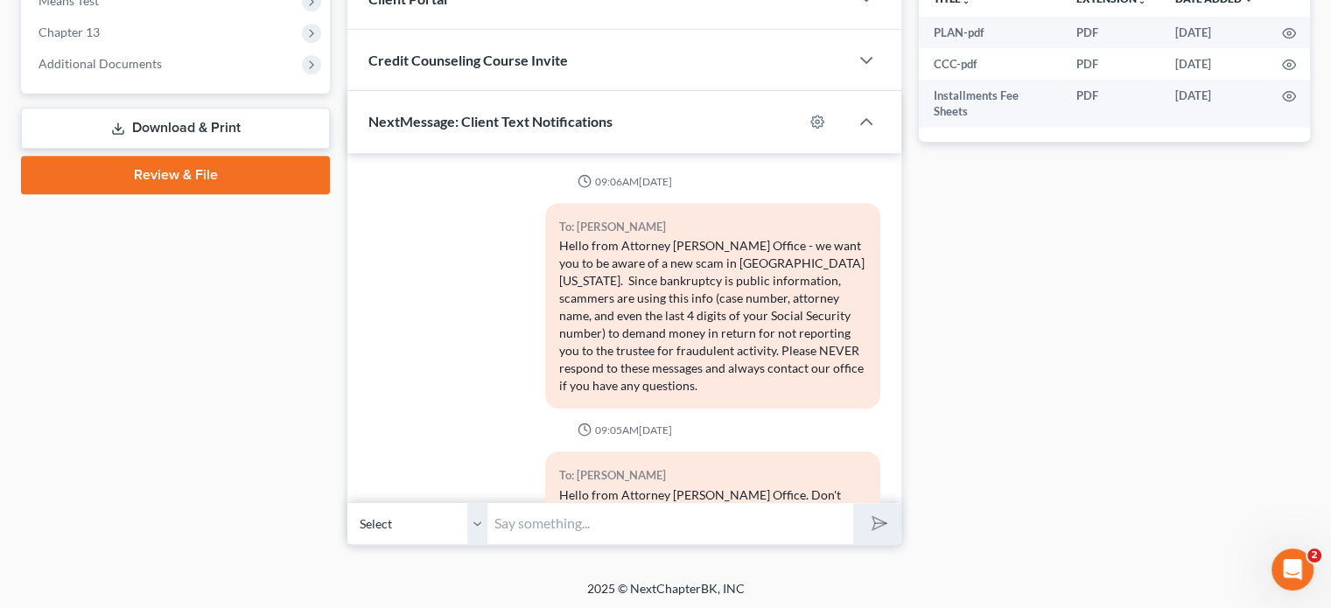
scroll to position [730, 0]
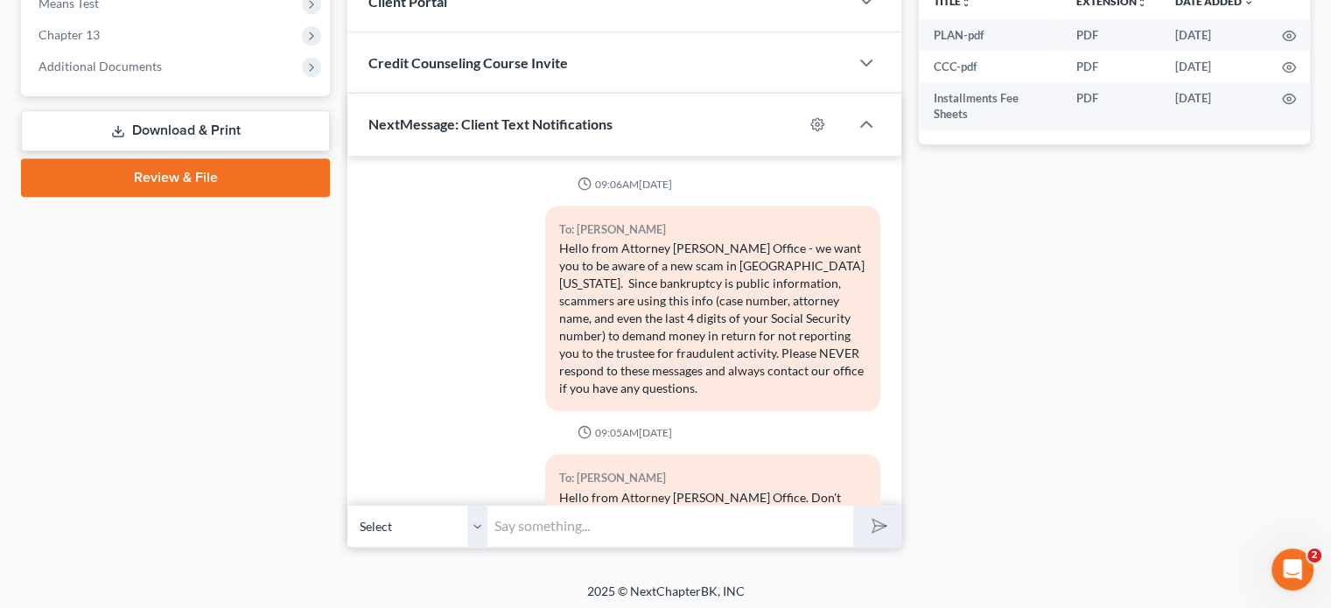
click at [806, 505] on input "text" at bounding box center [670, 526] width 366 height 43
click at [806, 505] on input "H" at bounding box center [670, 526] width 366 height 43
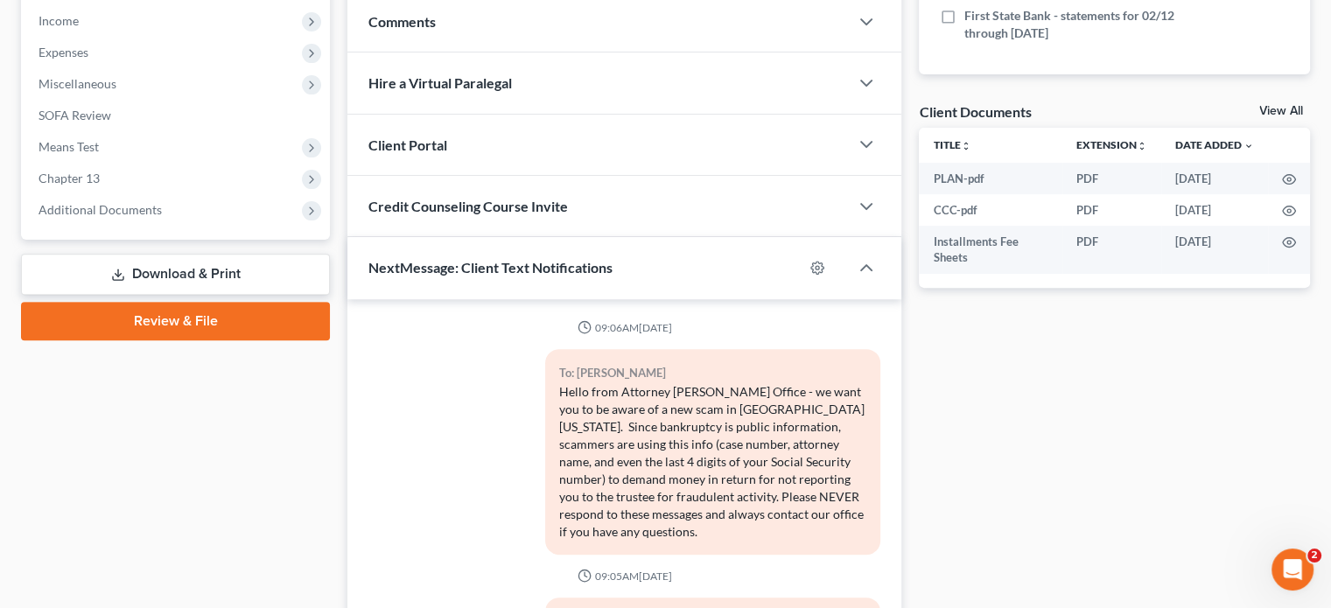
scroll to position [732, 0]
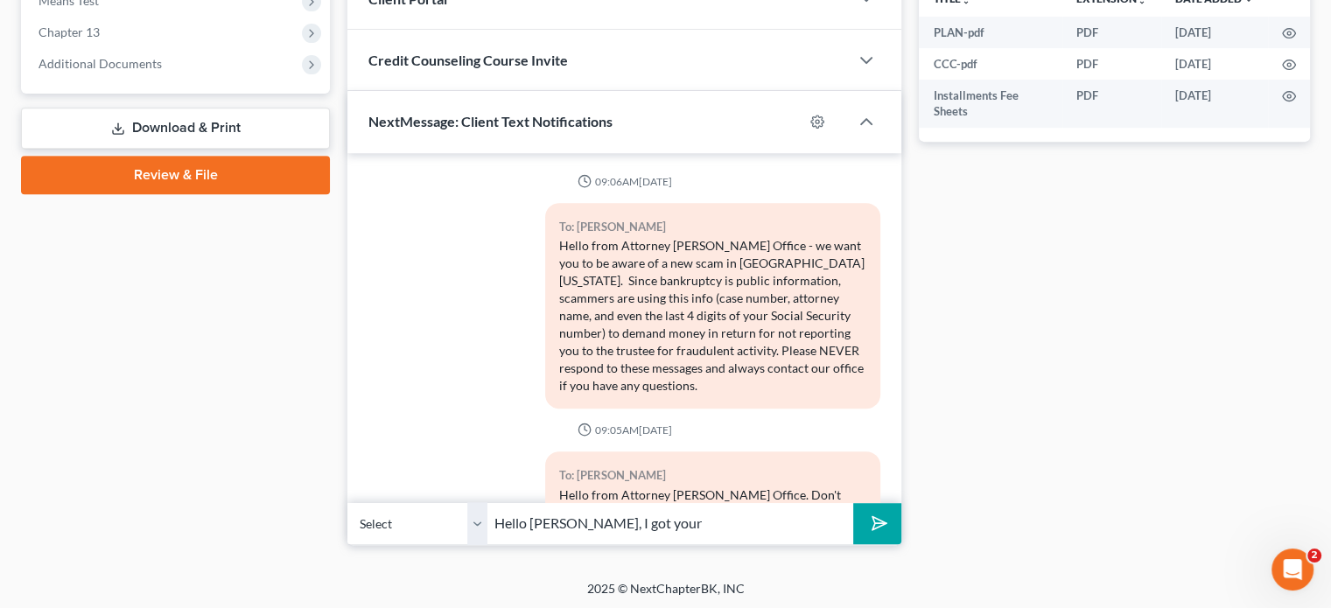
click at [746, 523] on input "Hello Mr. Rihl, I got your" at bounding box center [670, 523] width 366 height 43
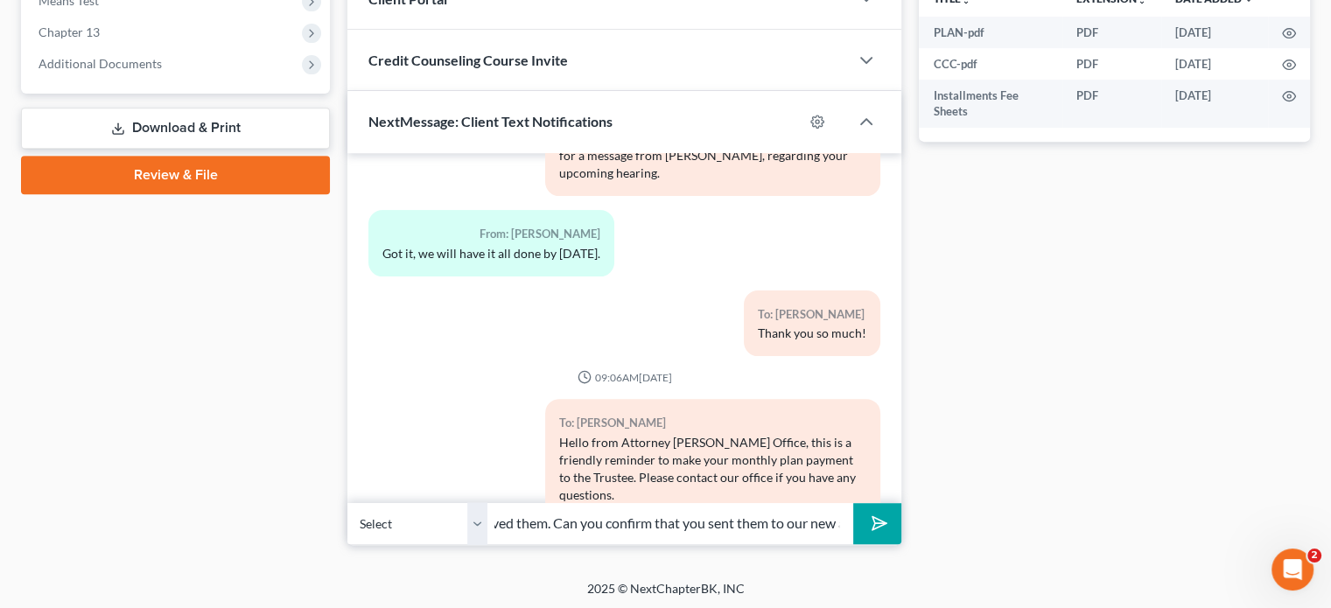
scroll to position [585, 0]
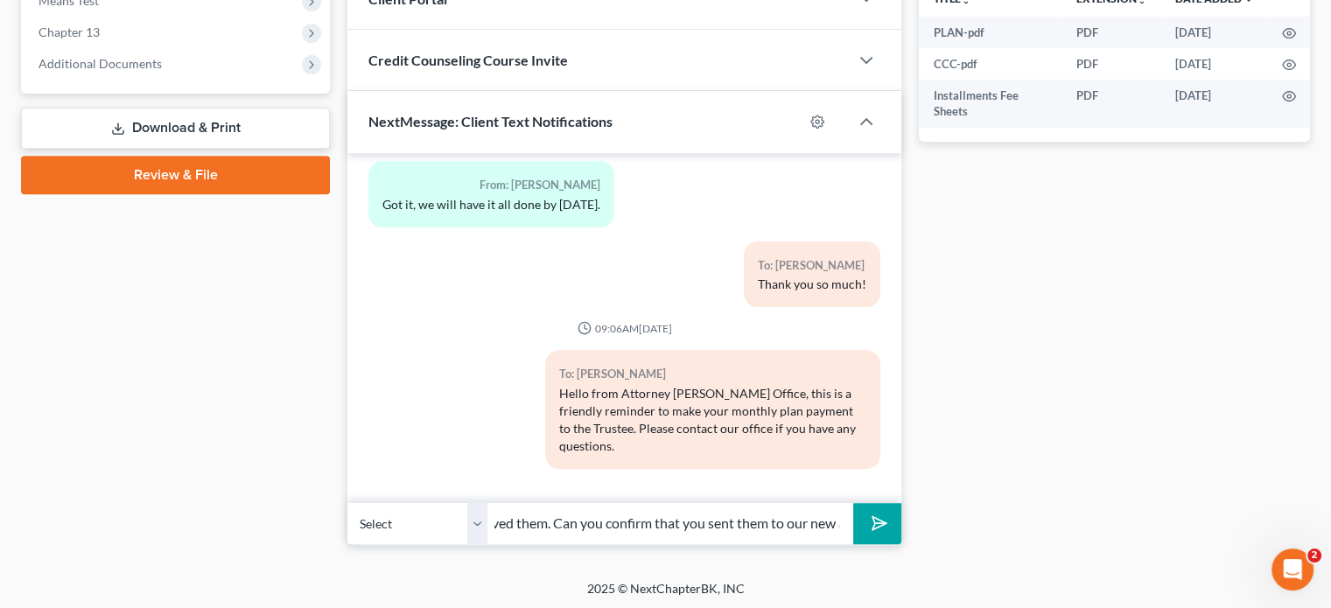
type input "Hello Mr. Rihl, I got your message about having mailed the documents but we hav…"
click at [886, 530] on button "submit" at bounding box center [877, 523] width 48 height 41
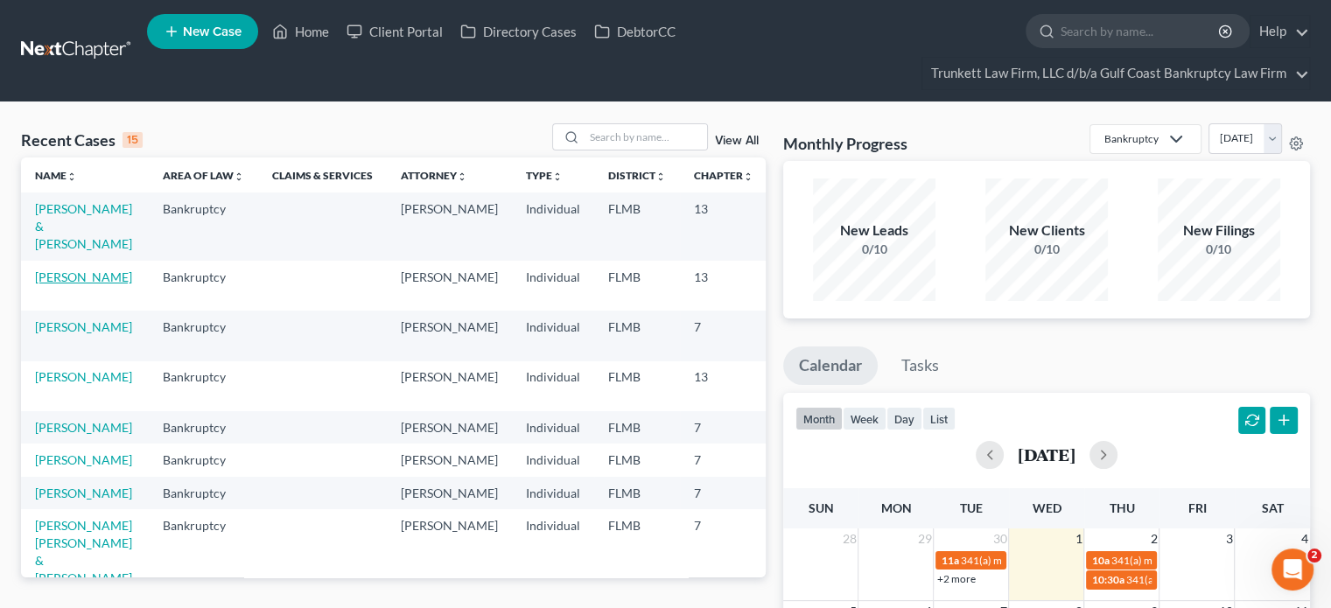
click at [60, 284] on link "[PERSON_NAME]" at bounding box center [83, 277] width 97 height 15
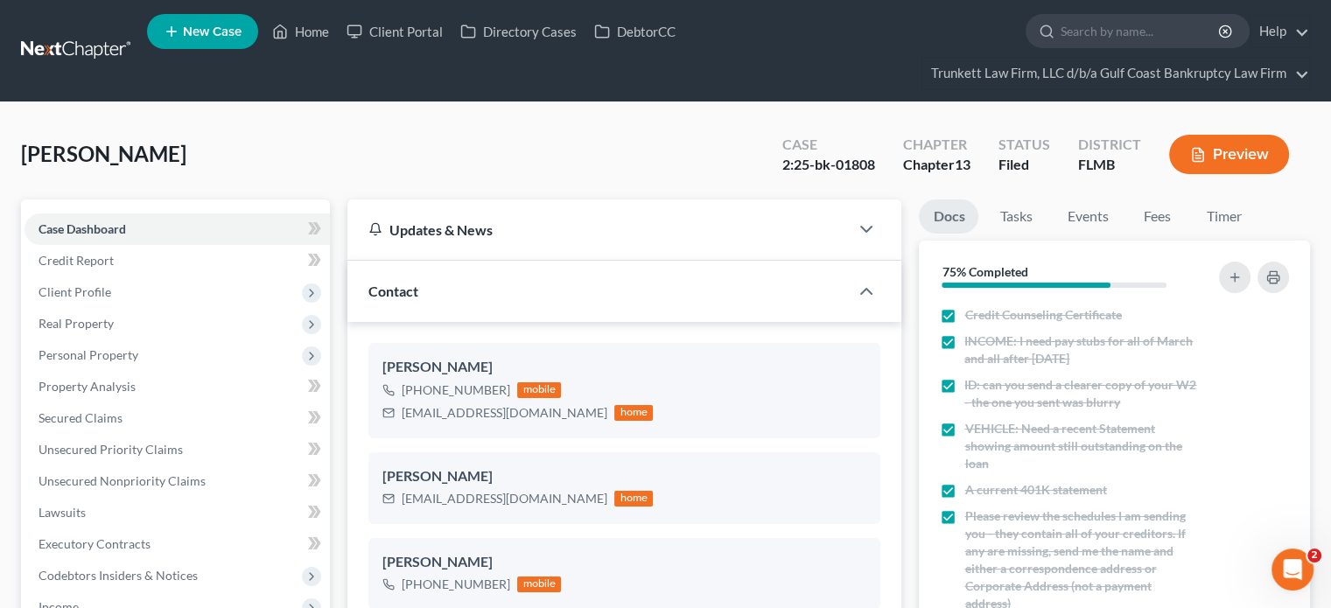
scroll to position [281, 0]
click at [60, 294] on span "Client Profile" at bounding box center [75, 291] width 73 height 15
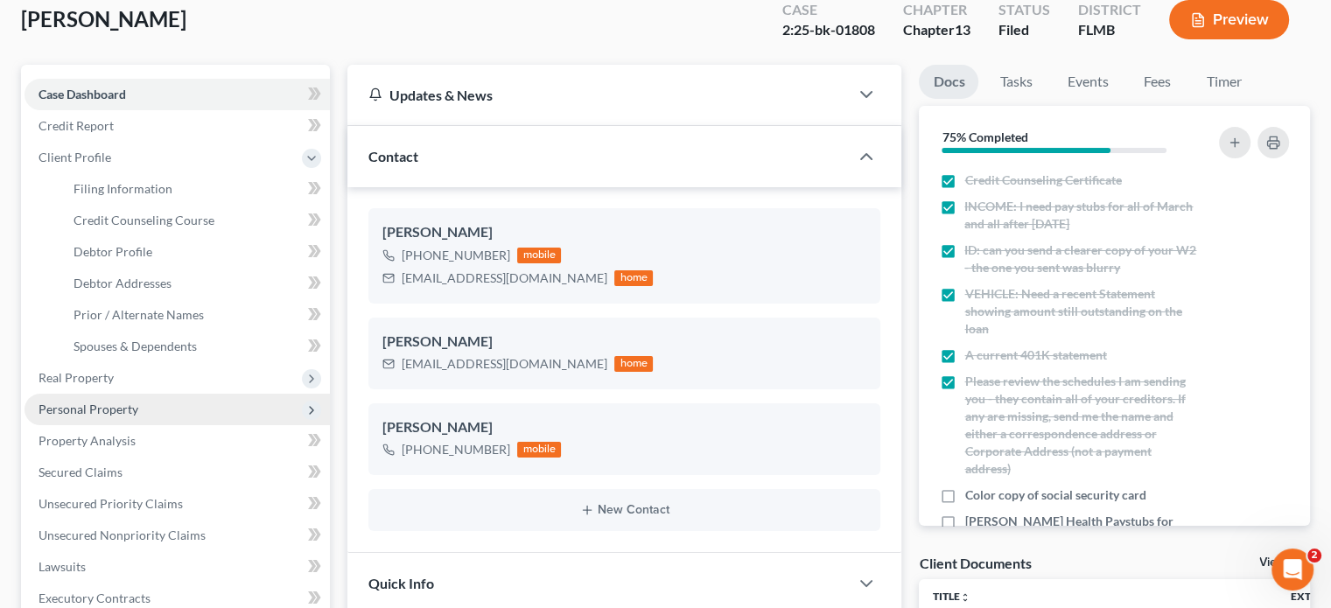
scroll to position [130, 0]
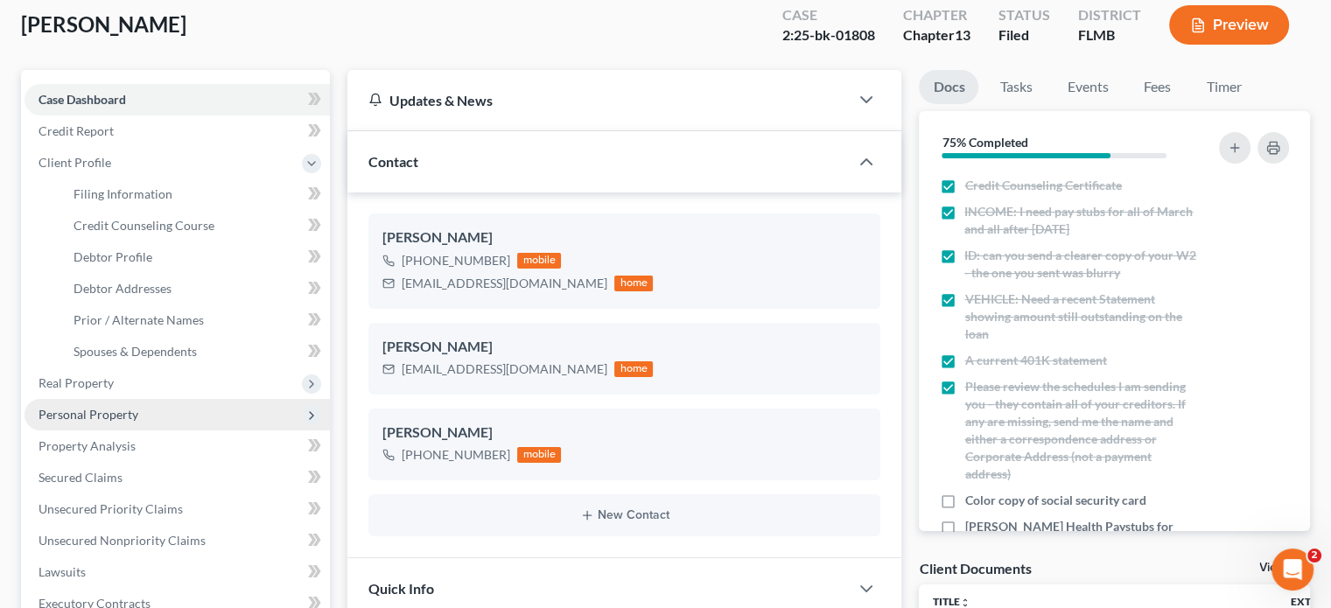
click at [165, 410] on span "Personal Property" at bounding box center [177, 415] width 305 height 32
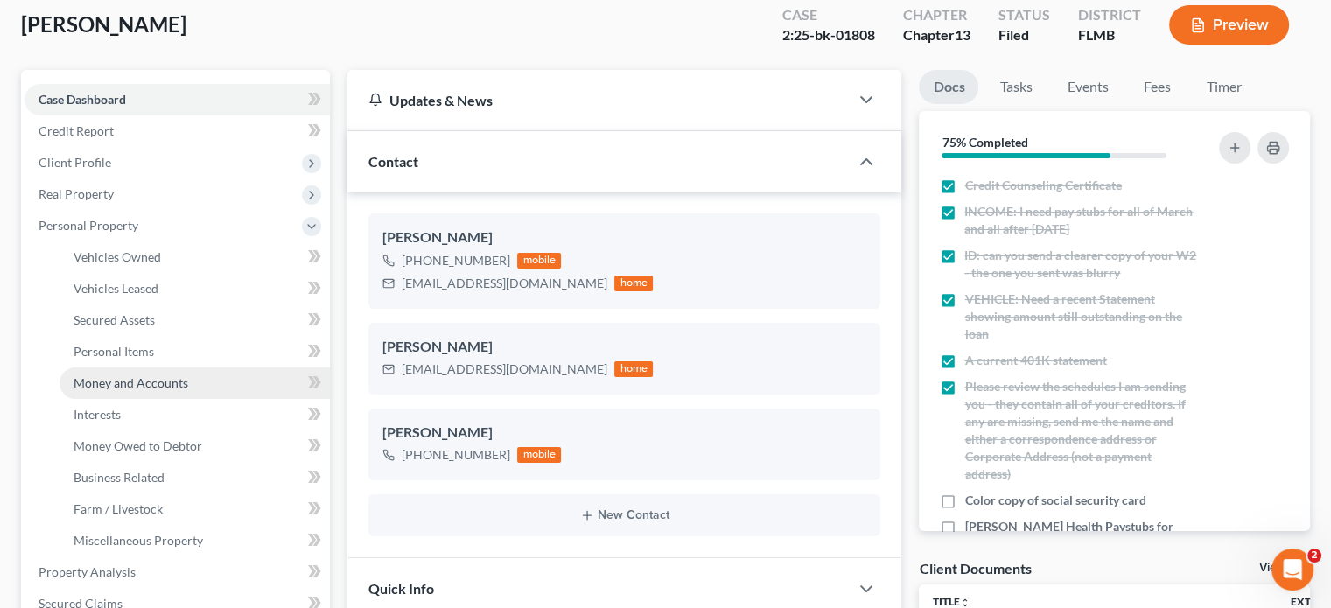
click at [200, 371] on link "Money and Accounts" at bounding box center [195, 384] width 270 height 32
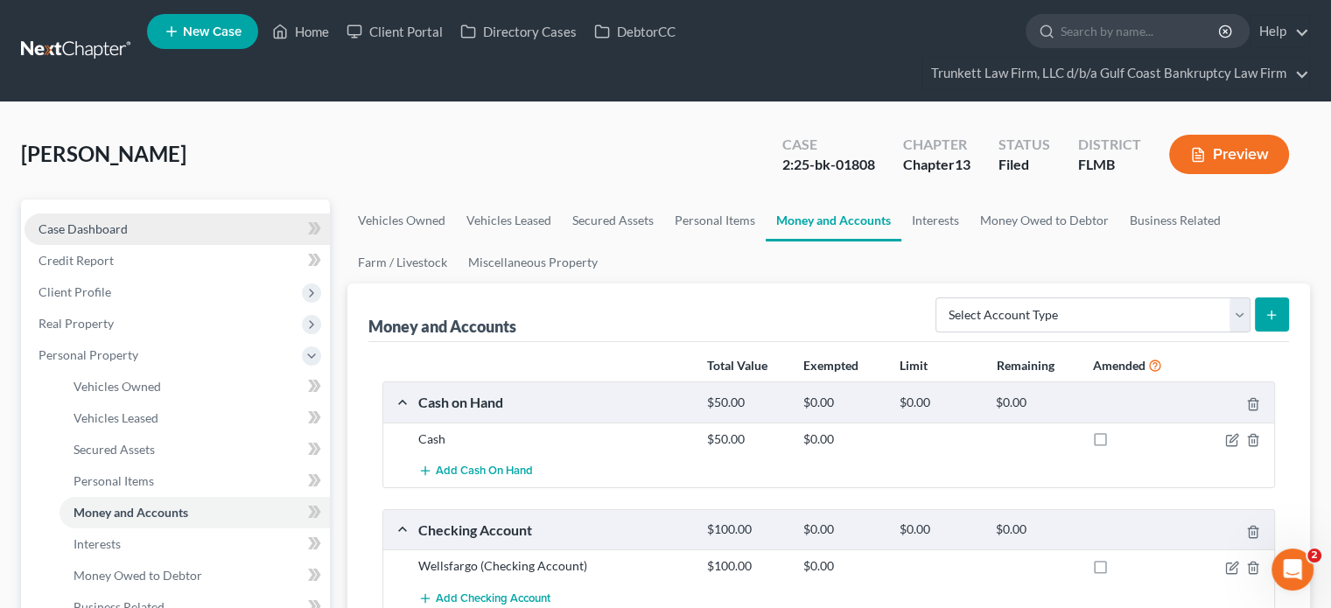
click at [90, 228] on span "Case Dashboard" at bounding box center [83, 228] width 89 height 15
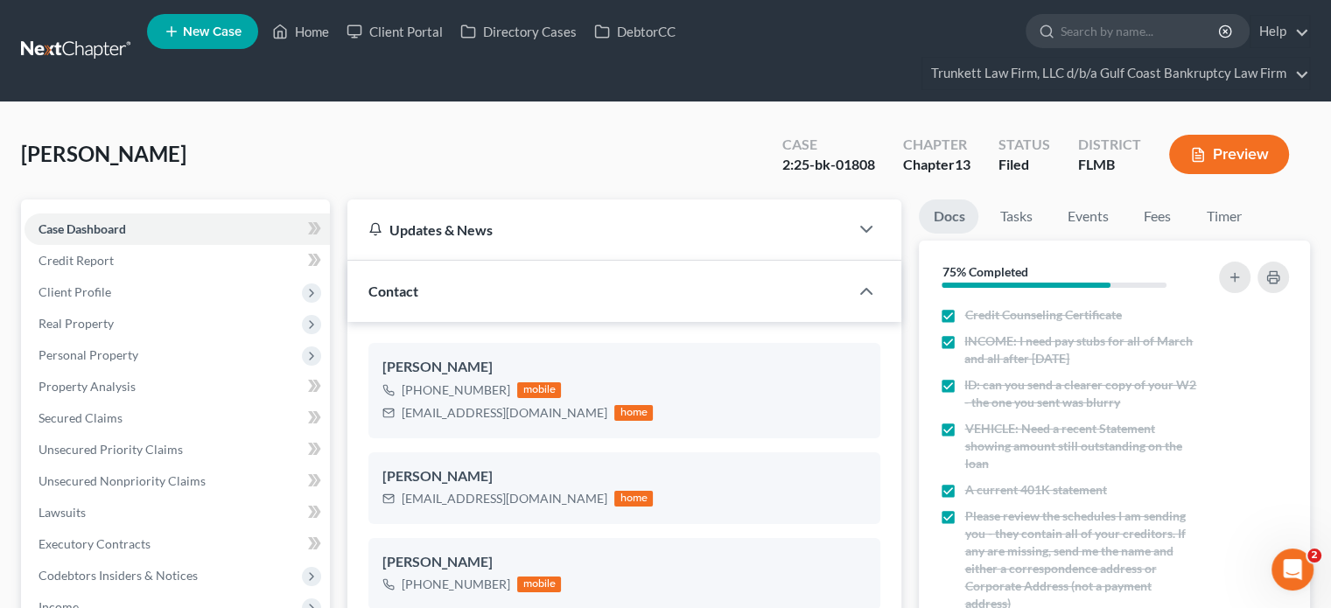
scroll to position [281, 0]
click at [1231, 281] on icon "button" at bounding box center [1235, 277] width 14 height 14
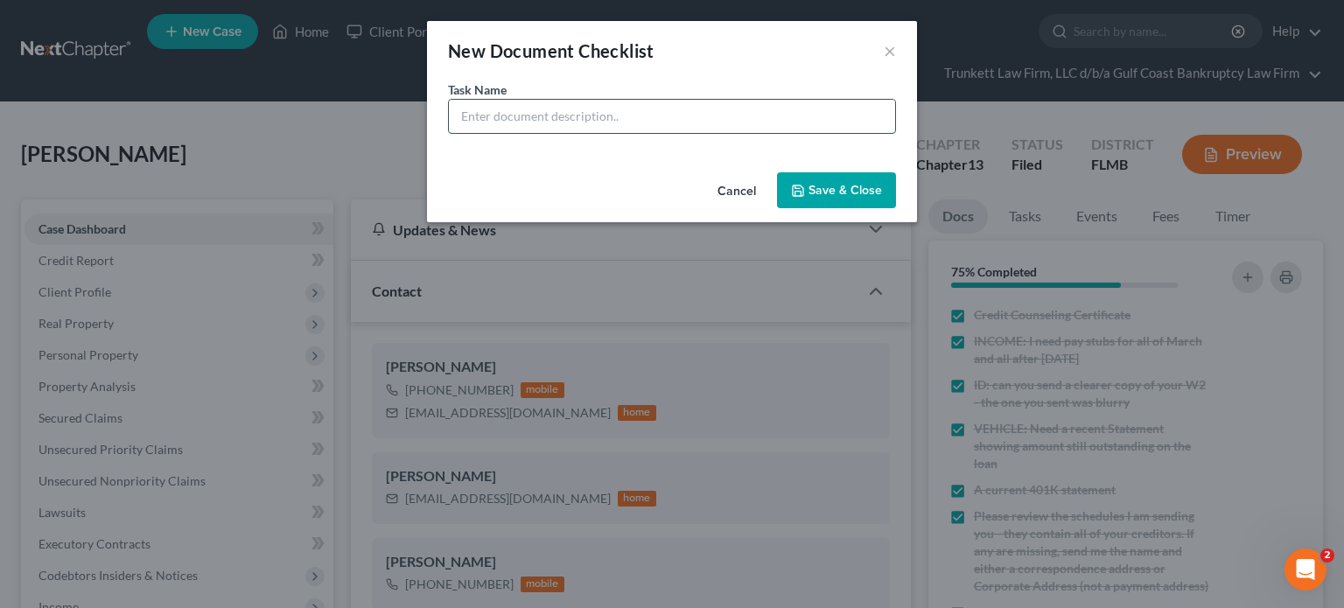
click at [846, 101] on input "text" at bounding box center [672, 116] width 446 height 33
type input "j"
click at [463, 115] on input "[DATE] through August" at bounding box center [672, 116] width 446 height 33
type input "[PERSON_NAME] Fargo Bank Statements for [DATE] through August"
click at [846, 197] on button "Save & Close" at bounding box center [836, 190] width 119 height 37
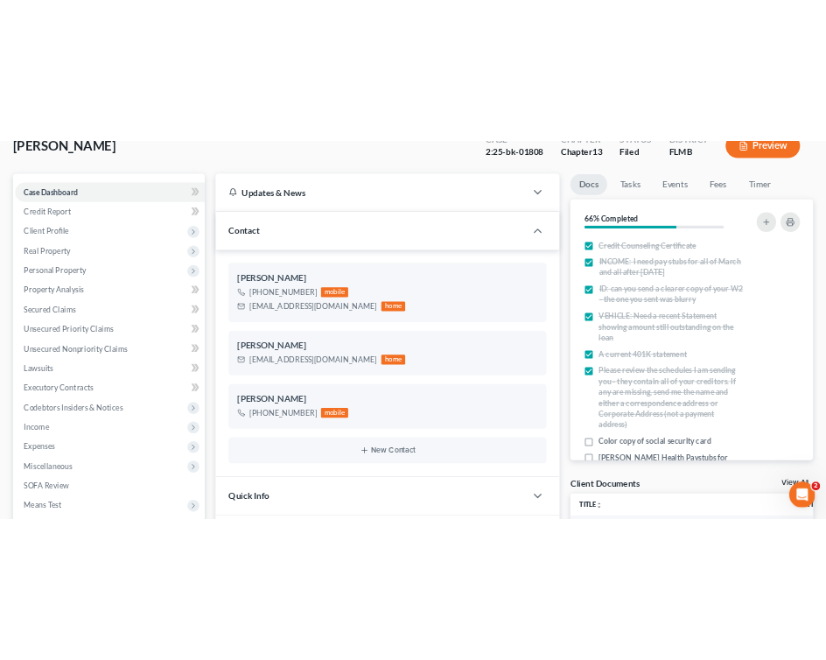
scroll to position [143, 0]
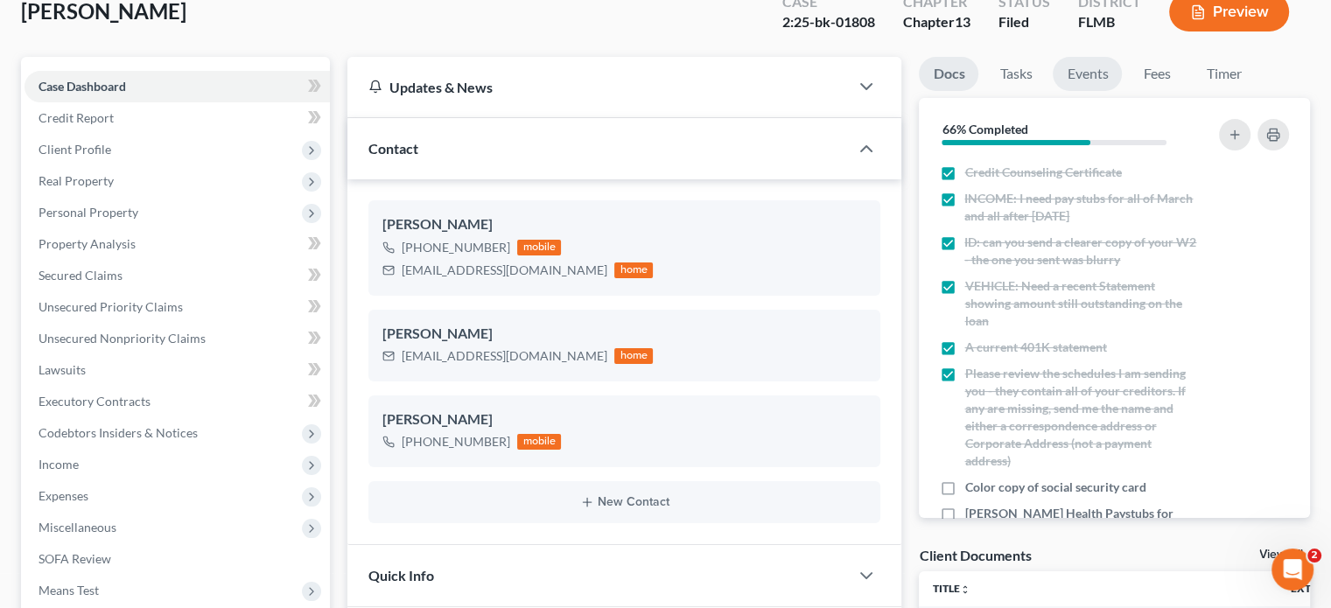
click at [1099, 77] on link "Events" at bounding box center [1087, 74] width 69 height 34
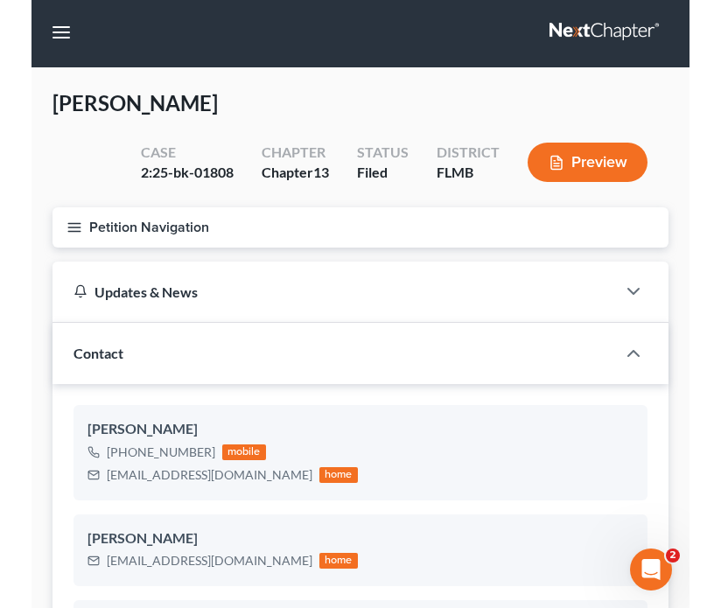
scroll to position [0, 0]
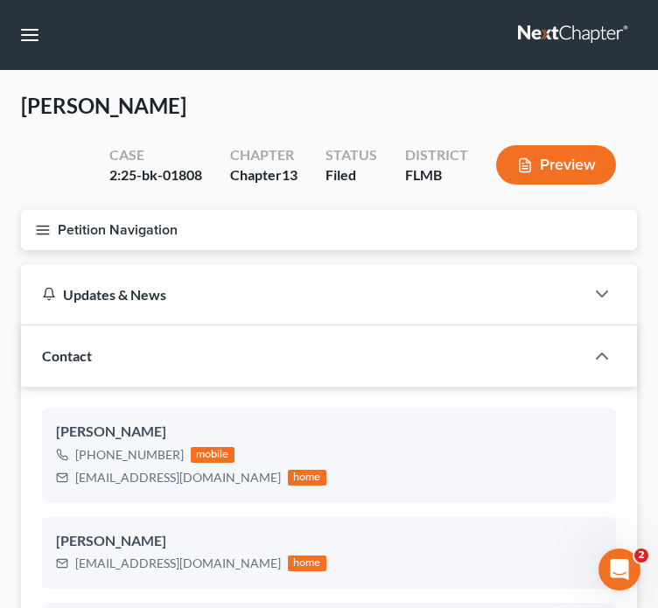
click at [35, 234] on icon "button" at bounding box center [43, 230] width 16 height 16
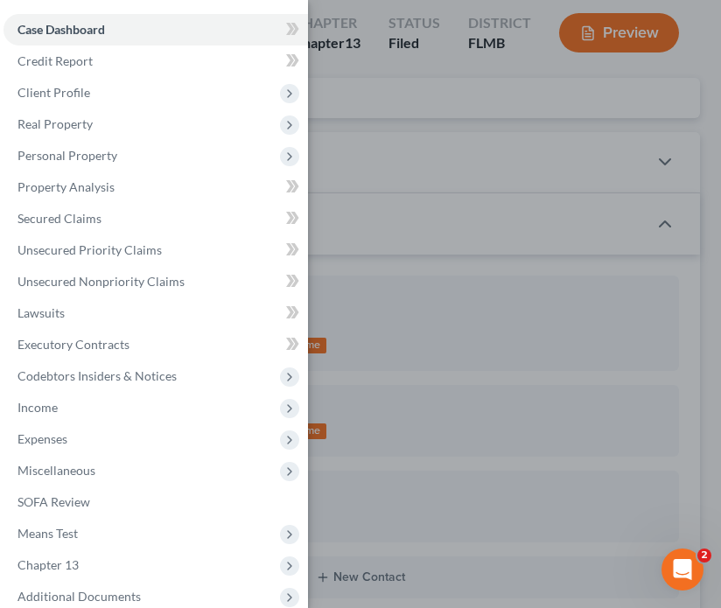
scroll to position [133, 0]
click at [534, 87] on div "Case Dashboard Payments Invoices Payments Payments Credit Report Client Profile" at bounding box center [360, 304] width 721 height 608
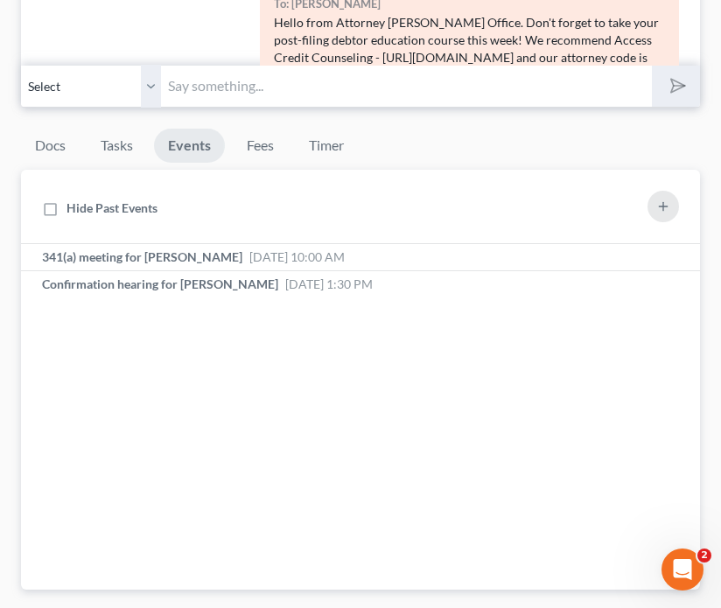
scroll to position [1512, 0]
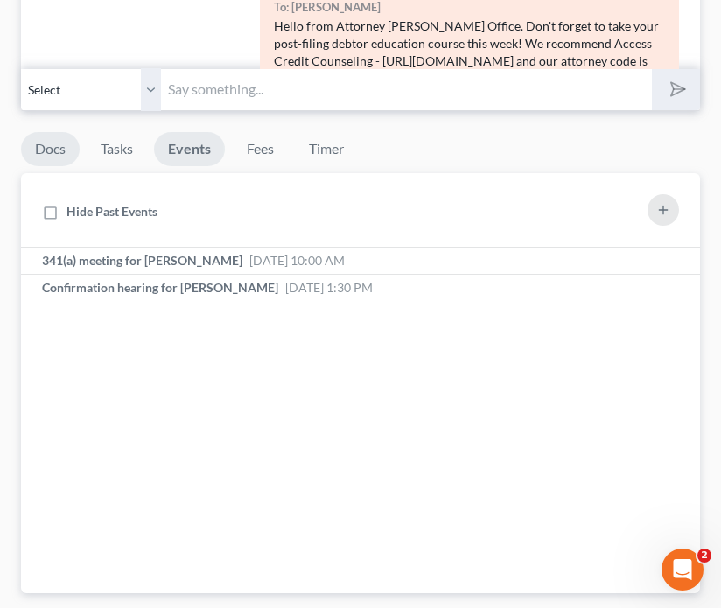
click at [60, 142] on link "Docs" at bounding box center [50, 149] width 59 height 34
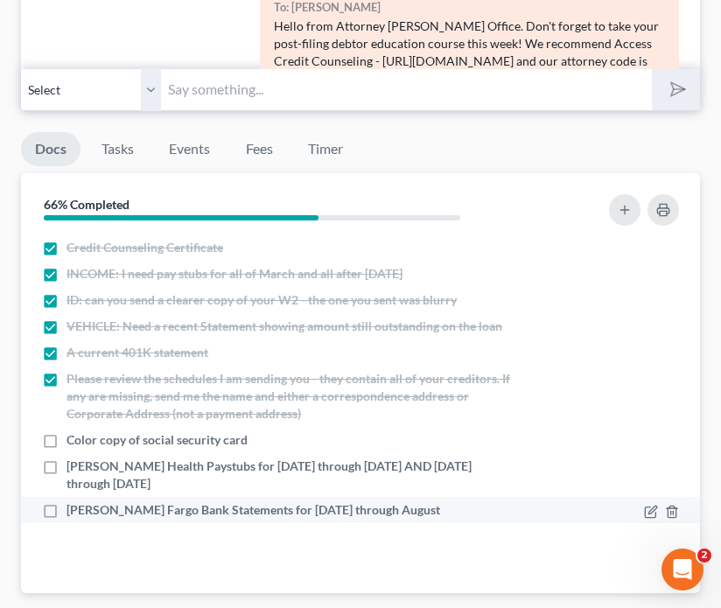
drag, startPoint x: 396, startPoint y: 496, endPoint x: 433, endPoint y: 497, distance: 36.8
click at [396, 497] on li "Wells Fargo Bank Statements for July 25th through August" at bounding box center [360, 510] width 679 height 26
click at [652, 506] on icon "button" at bounding box center [652, 510] width 8 height 8
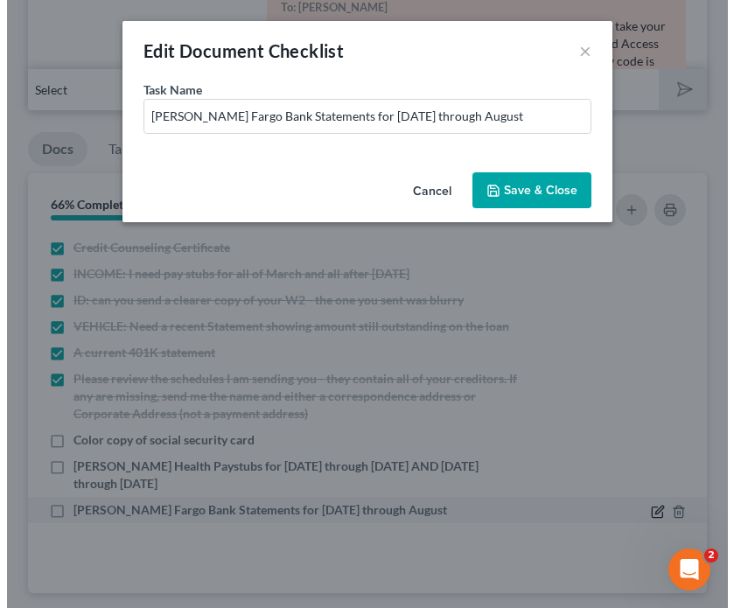
scroll to position [1470, 0]
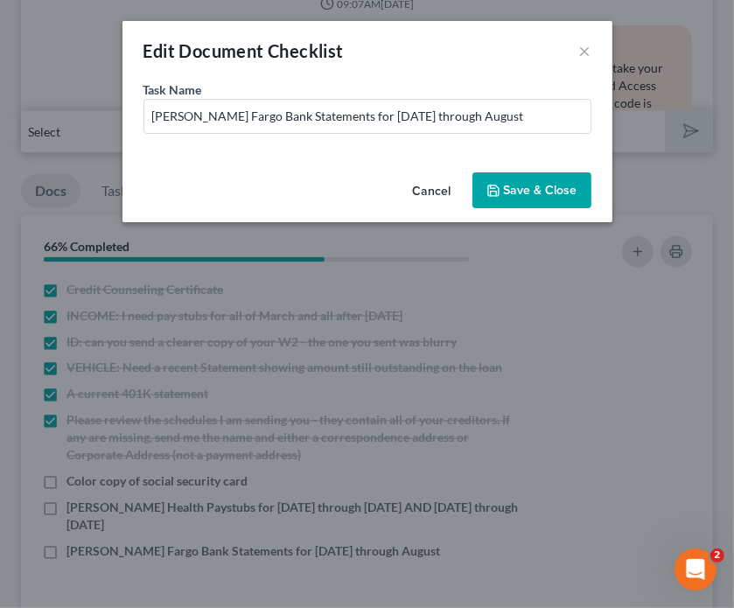
click at [506, 96] on div "Task Name * Wells Fargo Bank Statements for July 25th through August" at bounding box center [368, 107] width 448 height 53
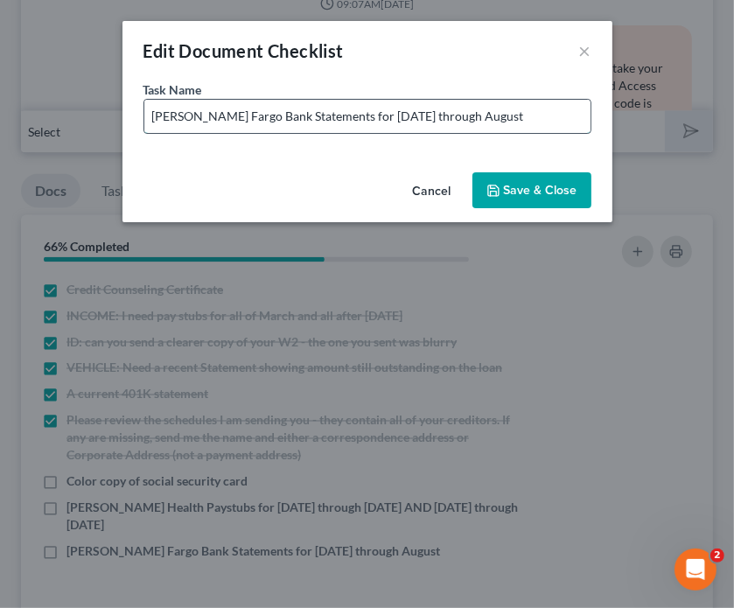
click at [497, 109] on input "Wells Fargo Bank Statements for July 25th through August" at bounding box center [367, 116] width 446 height 33
type input "Wells Fargo Bank Statements for July 25th through September 1st"
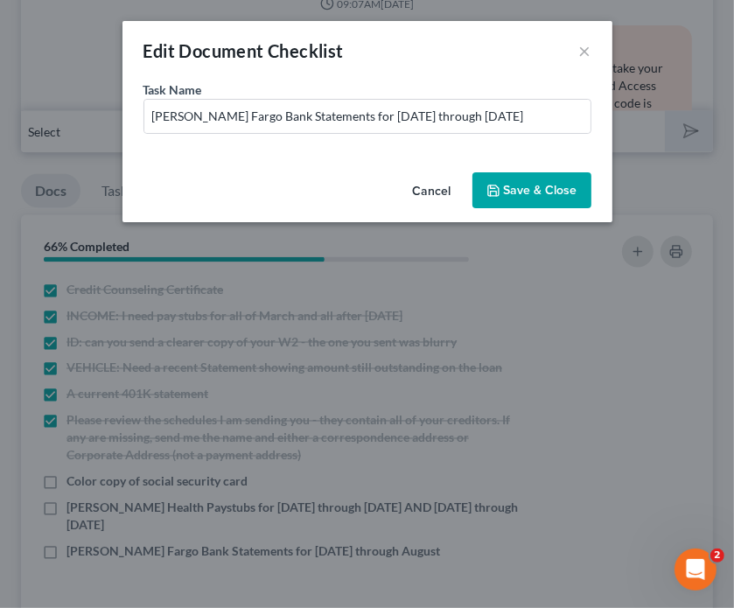
click at [543, 191] on button "Save & Close" at bounding box center [532, 190] width 119 height 37
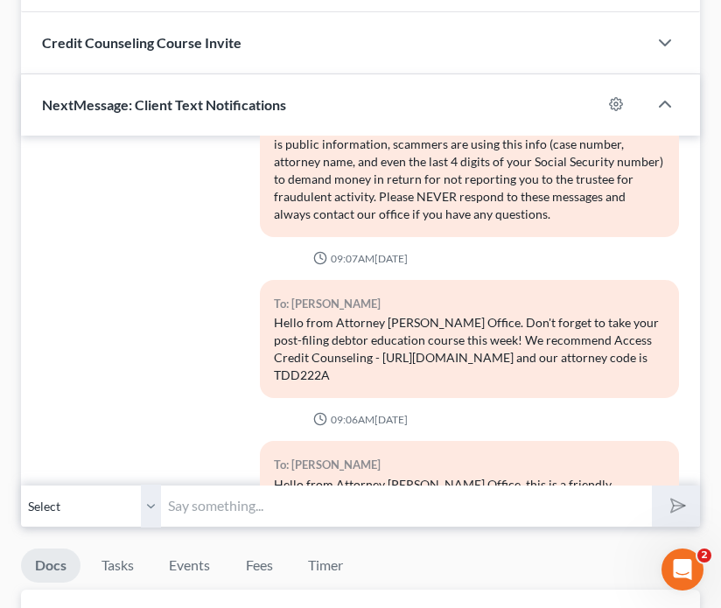
scroll to position [117, 0]
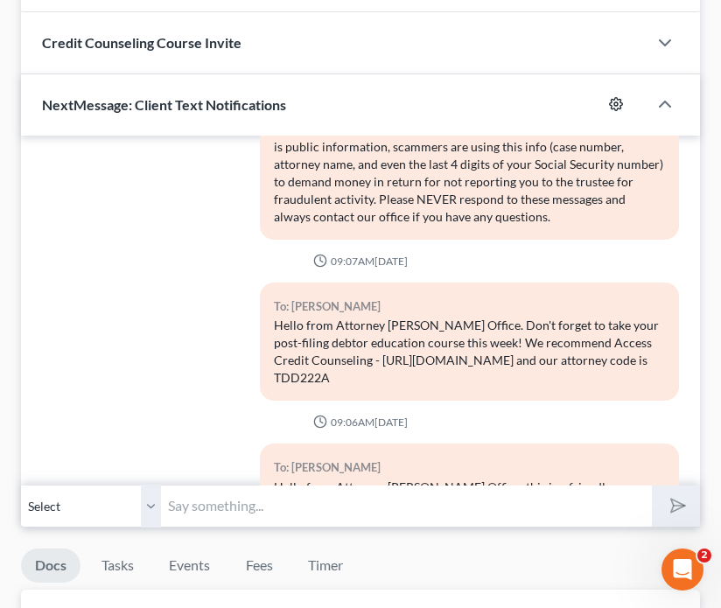
click at [620, 102] on icon "button" at bounding box center [616, 104] width 14 height 14
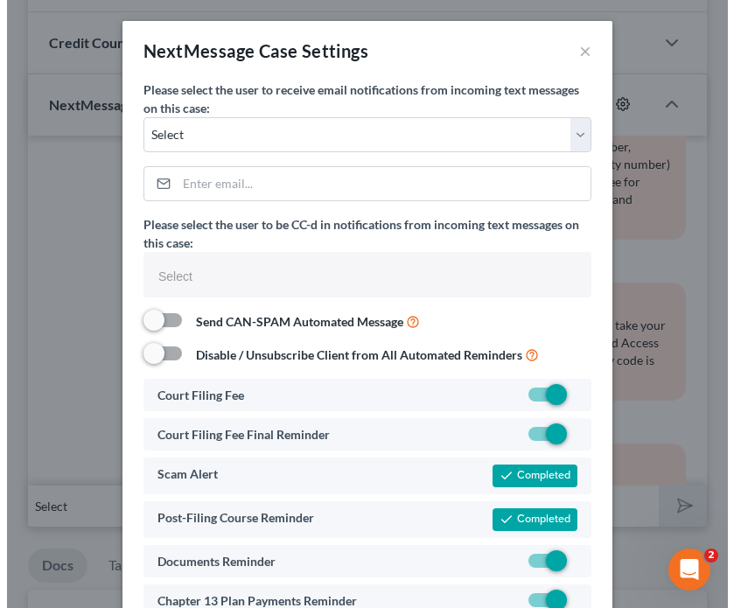
scroll to position [1054, 0]
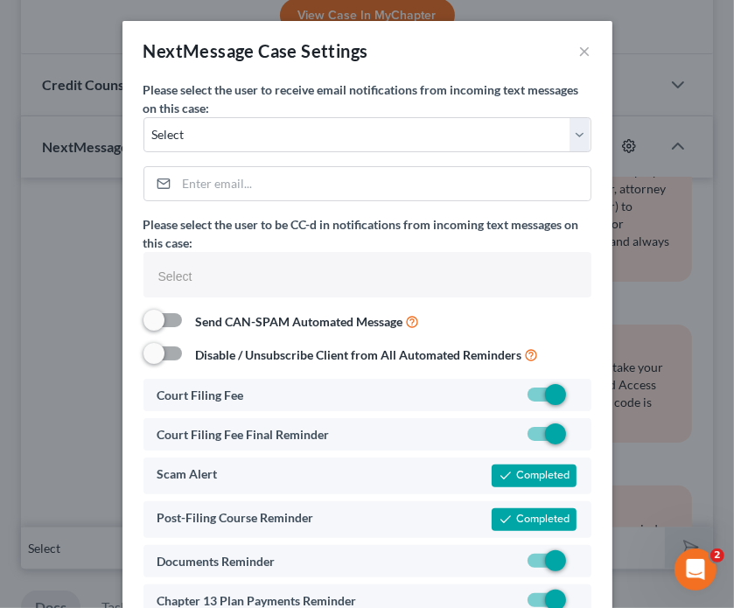
select select
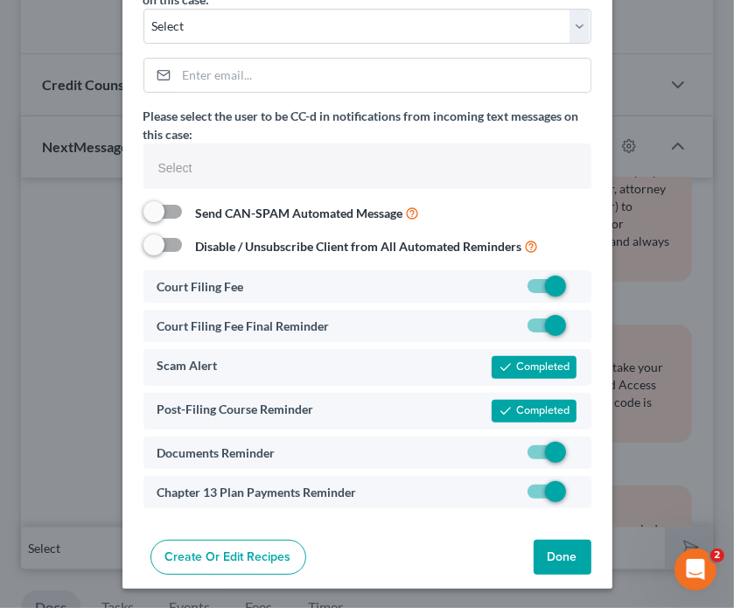
click at [564, 557] on button "Done" at bounding box center [563, 557] width 58 height 35
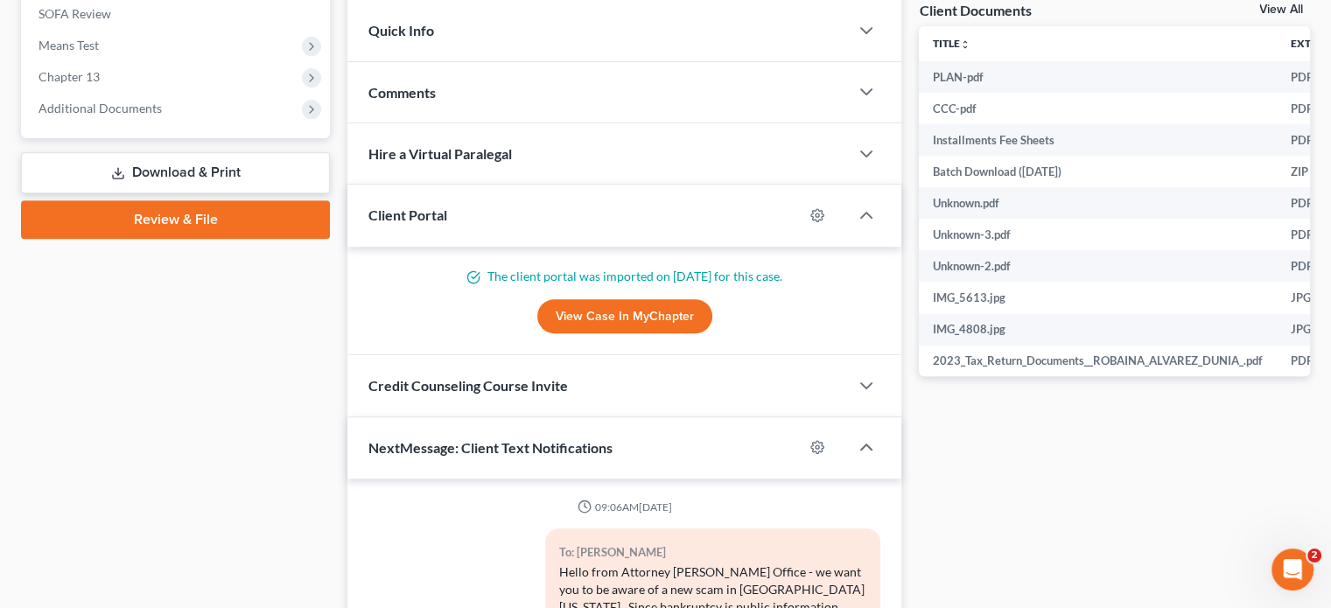
scroll to position [690, 0]
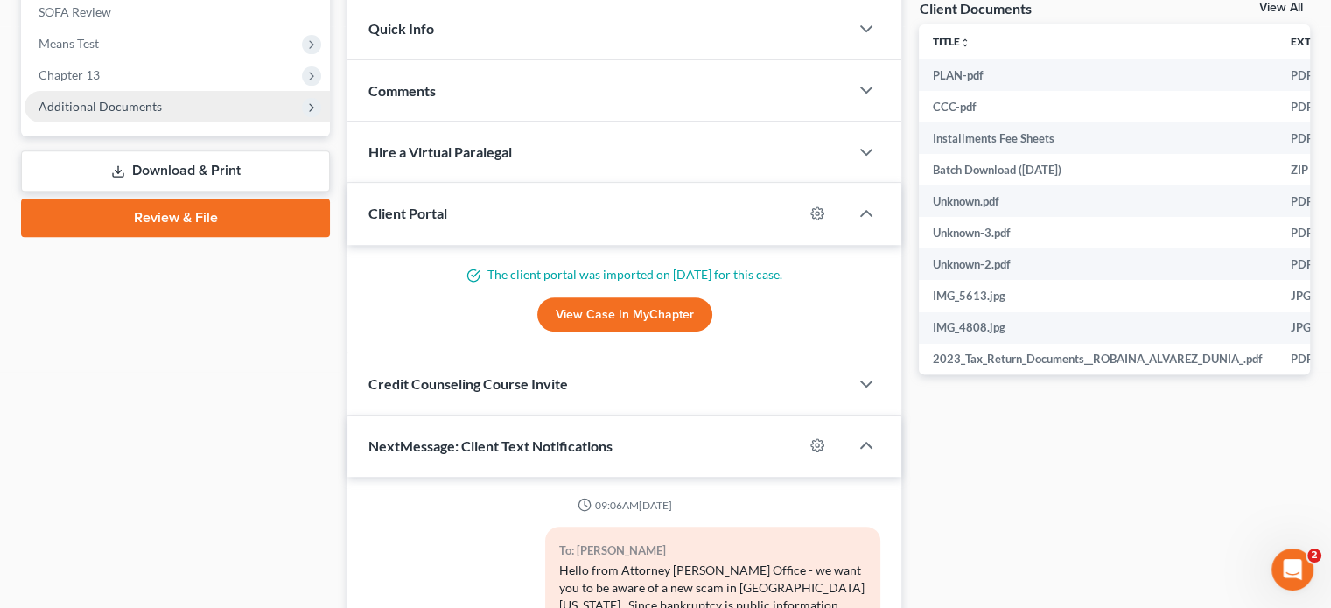
click at [109, 108] on span "Additional Documents" at bounding box center [100, 106] width 123 height 15
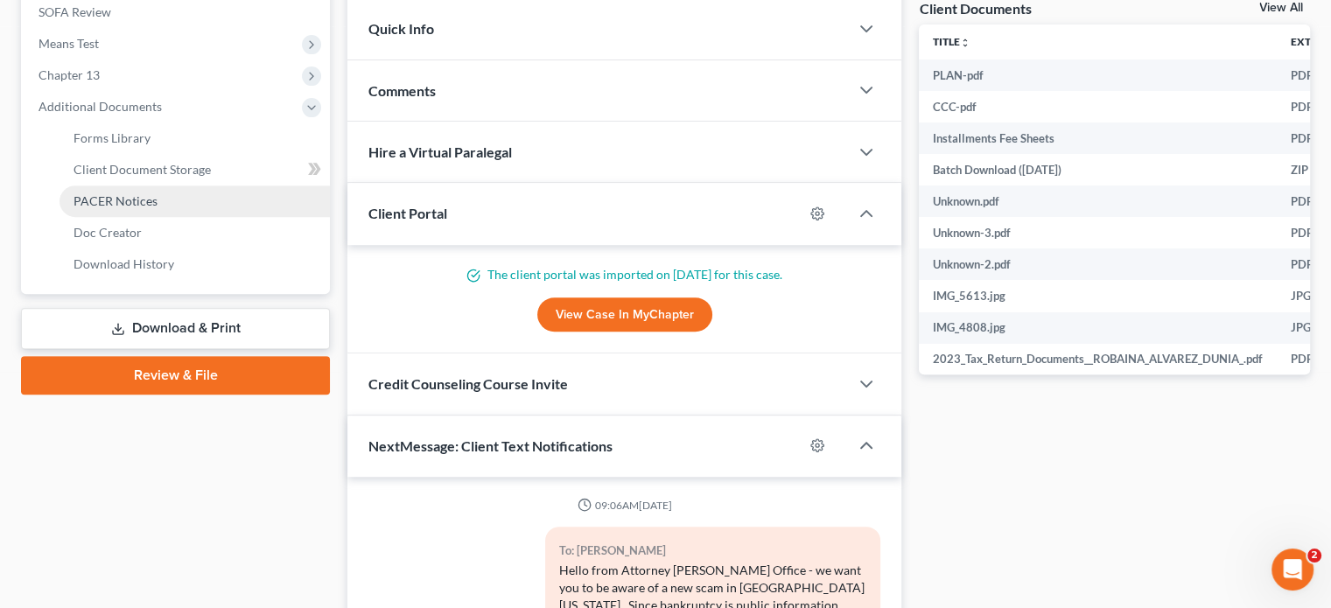
click at [144, 200] on span "PACER Notices" at bounding box center [116, 200] width 84 height 15
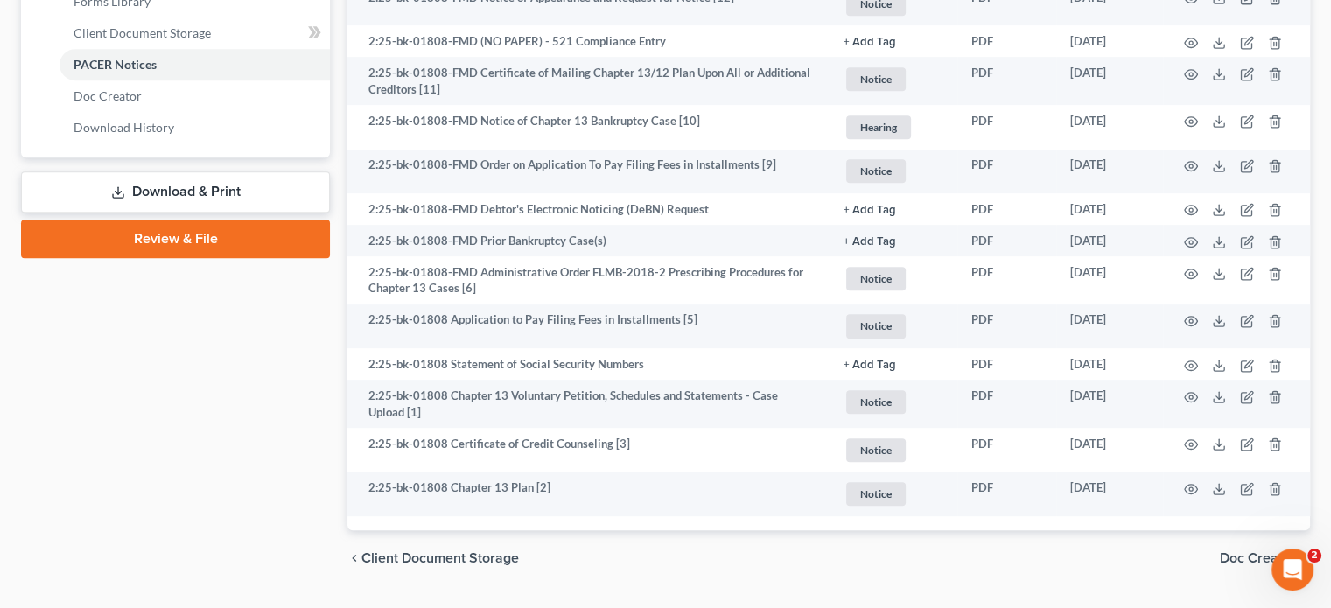
scroll to position [872, 0]
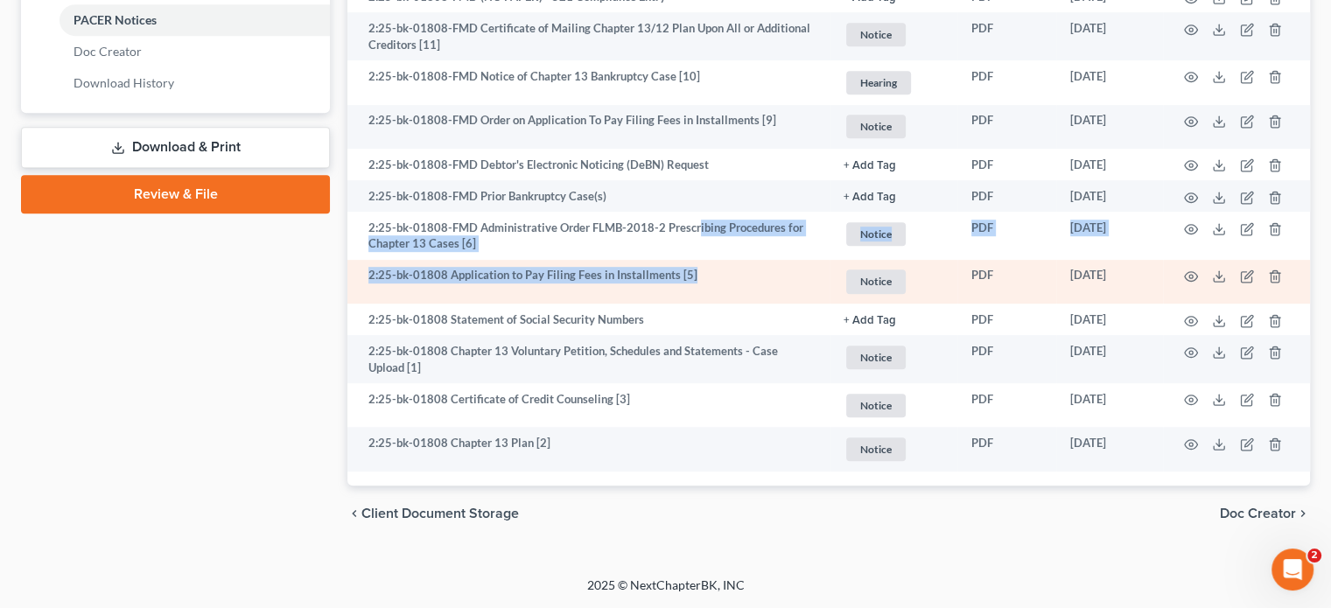
drag, startPoint x: 696, startPoint y: 230, endPoint x: 746, endPoint y: 279, distance: 69.9
click at [746, 279] on tbody "2:25-bk-01808-FMD Chapter 13 Standing Trustee's FRBP 2012 Report and Accounting…" at bounding box center [828, 37] width 963 height 867
click at [749, 285] on td "2:25-bk-01808 Application to Pay Filing Fees in Installments [5]" at bounding box center [588, 282] width 482 height 45
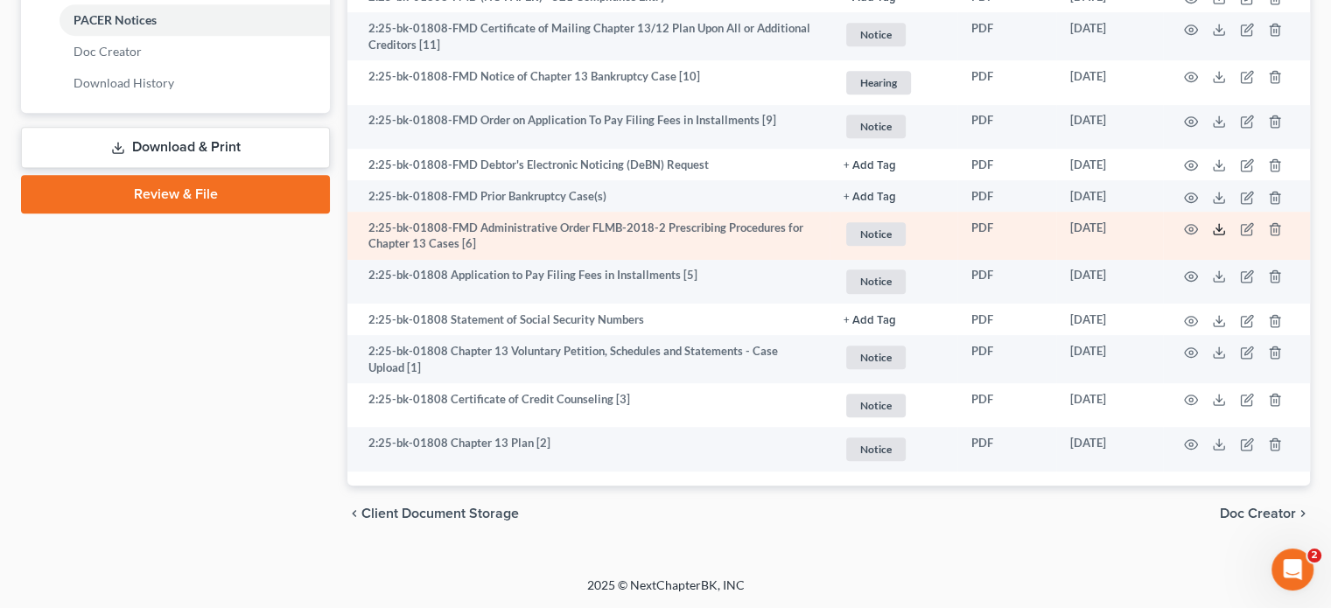
click at [1222, 223] on icon at bounding box center [1219, 229] width 14 height 14
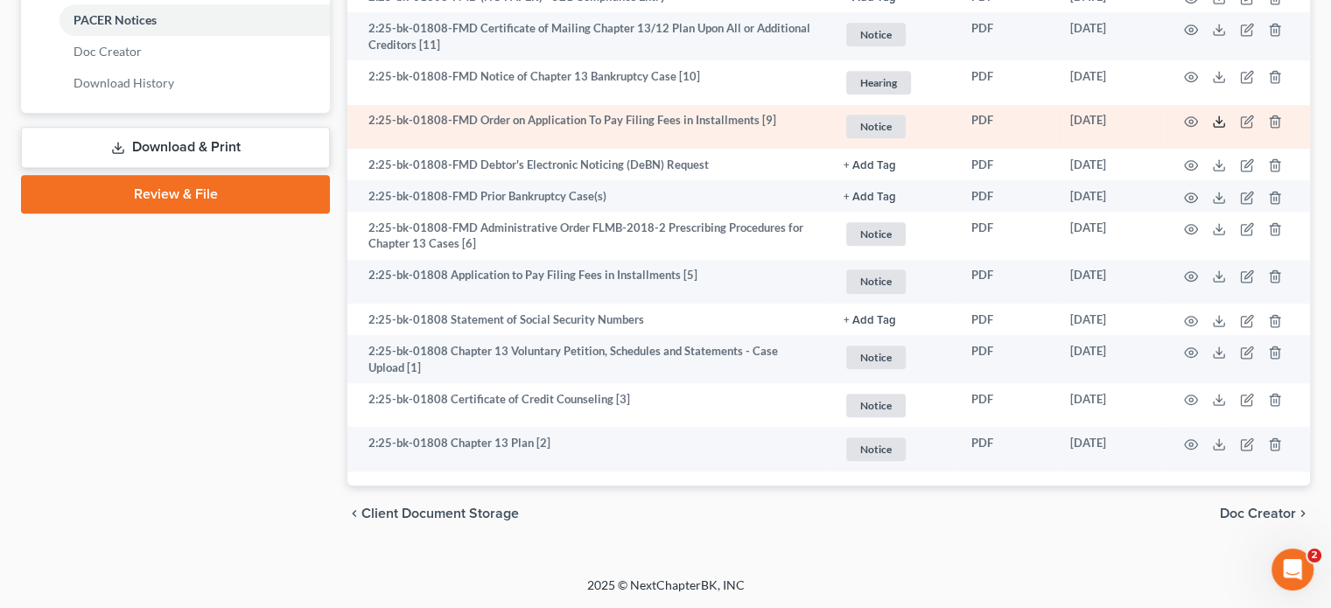
click at [1214, 120] on icon at bounding box center [1219, 122] width 14 height 14
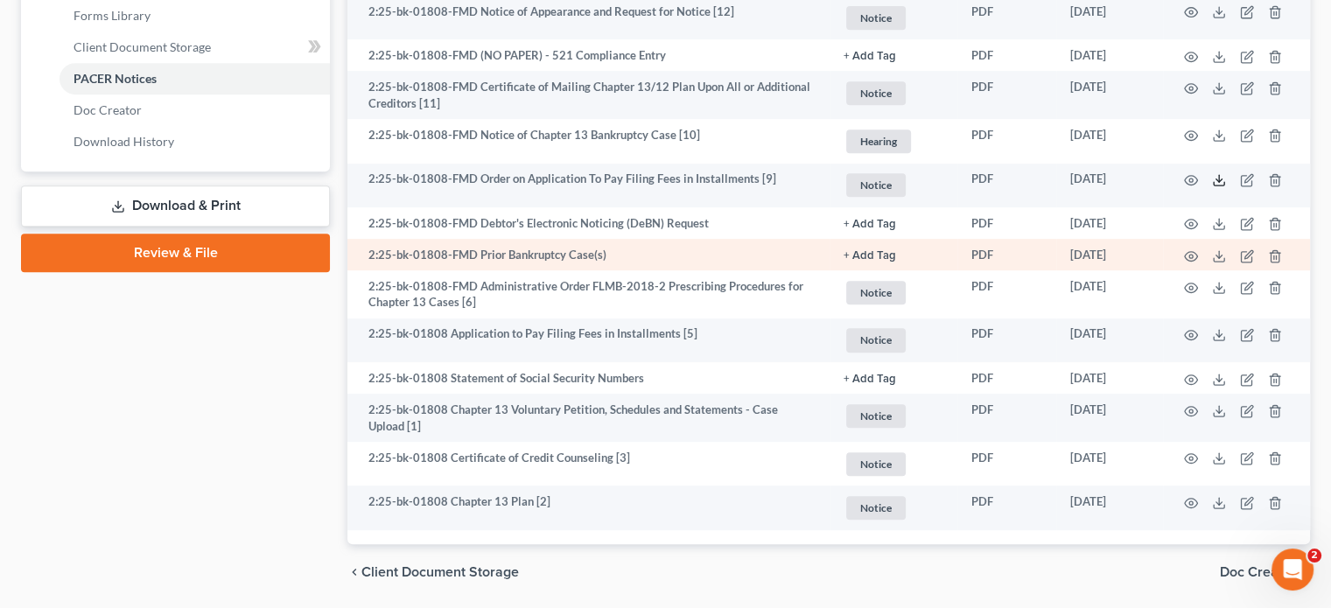
scroll to position [810, 0]
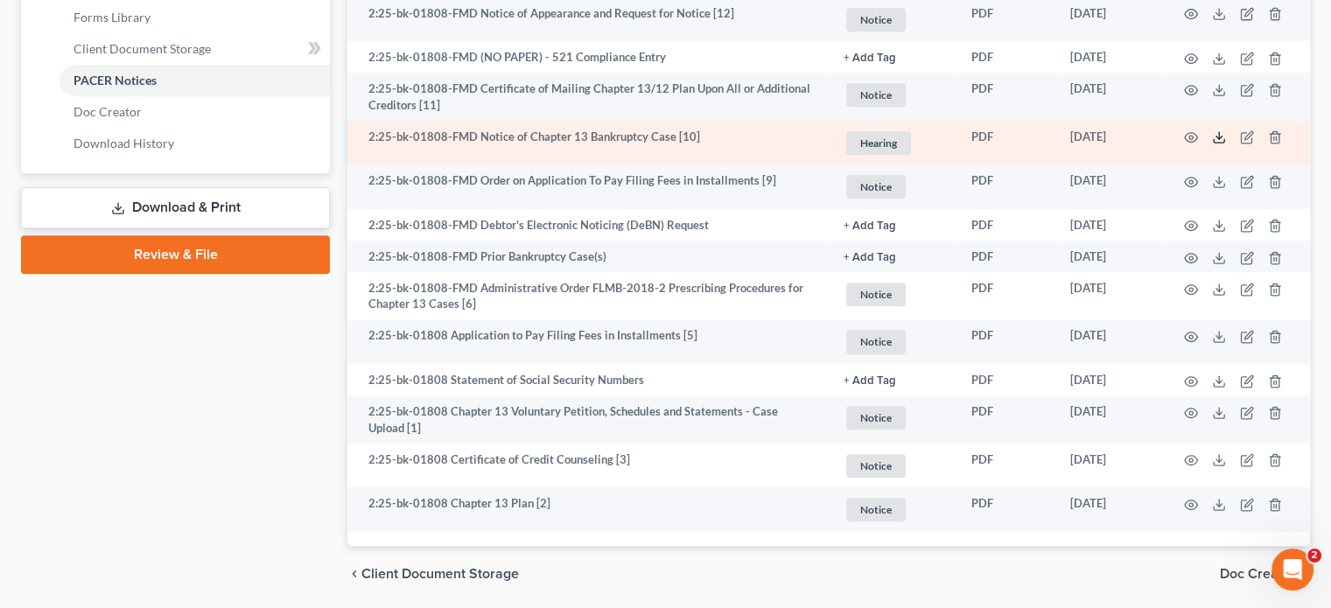
click at [1212, 132] on icon at bounding box center [1219, 137] width 14 height 14
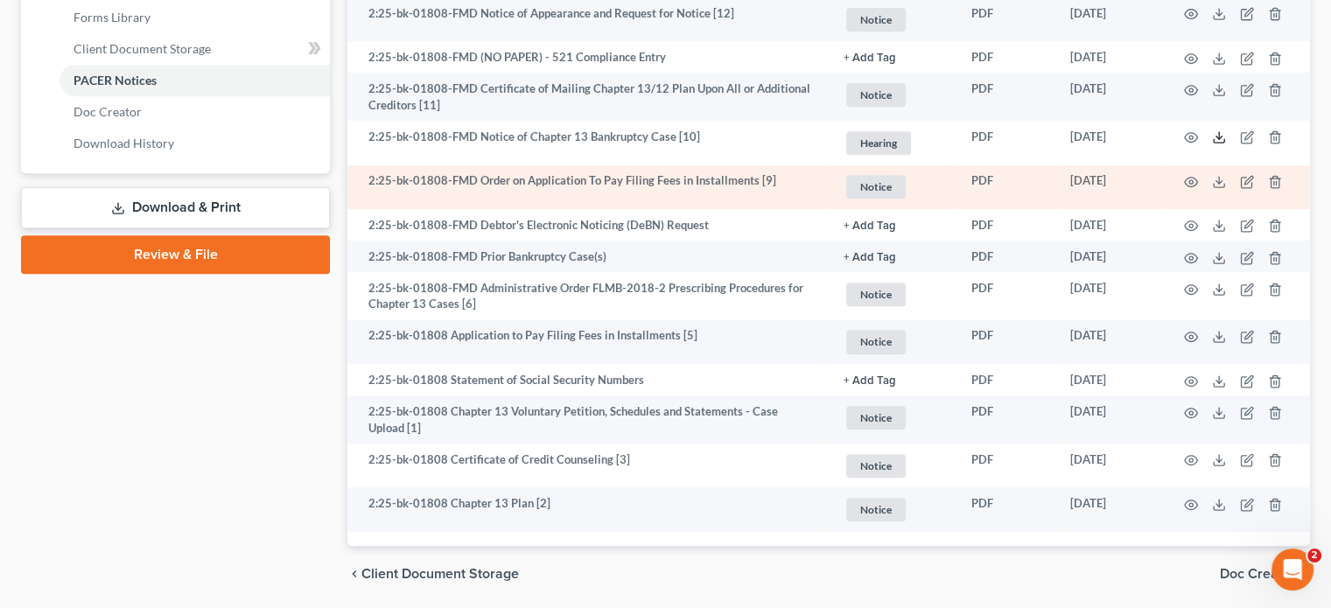
scroll to position [0, 0]
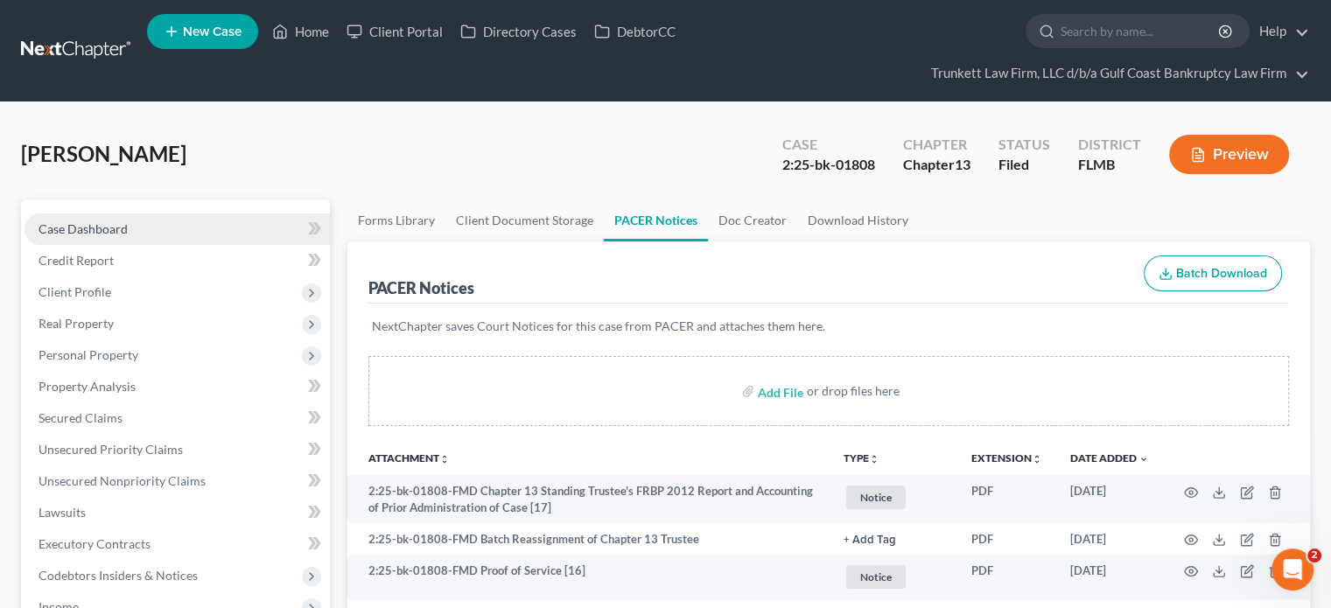
click at [139, 235] on link "Case Dashboard" at bounding box center [177, 230] width 305 height 32
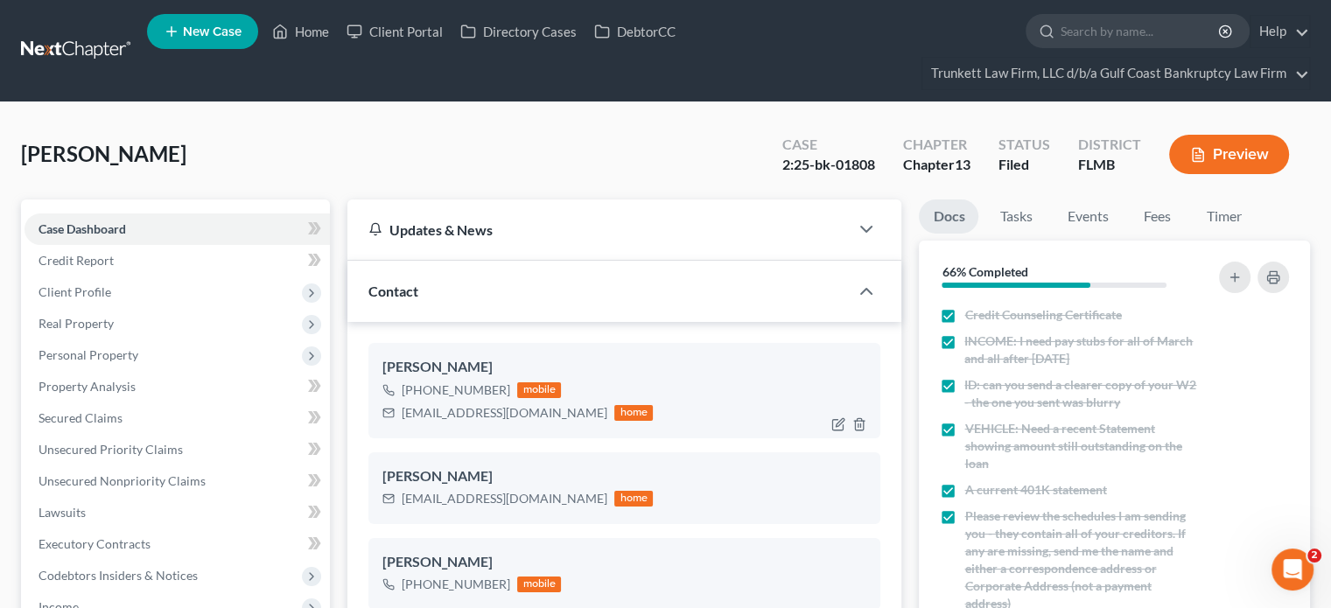
scroll to position [281, 0]
drag, startPoint x: 530, startPoint y: 409, endPoint x: 401, endPoint y: 402, distance: 129.7
click at [401, 402] on div "duniamiami82@aol.com home" at bounding box center [517, 413] width 270 height 23
copy div "duniamiami82@aol.com"
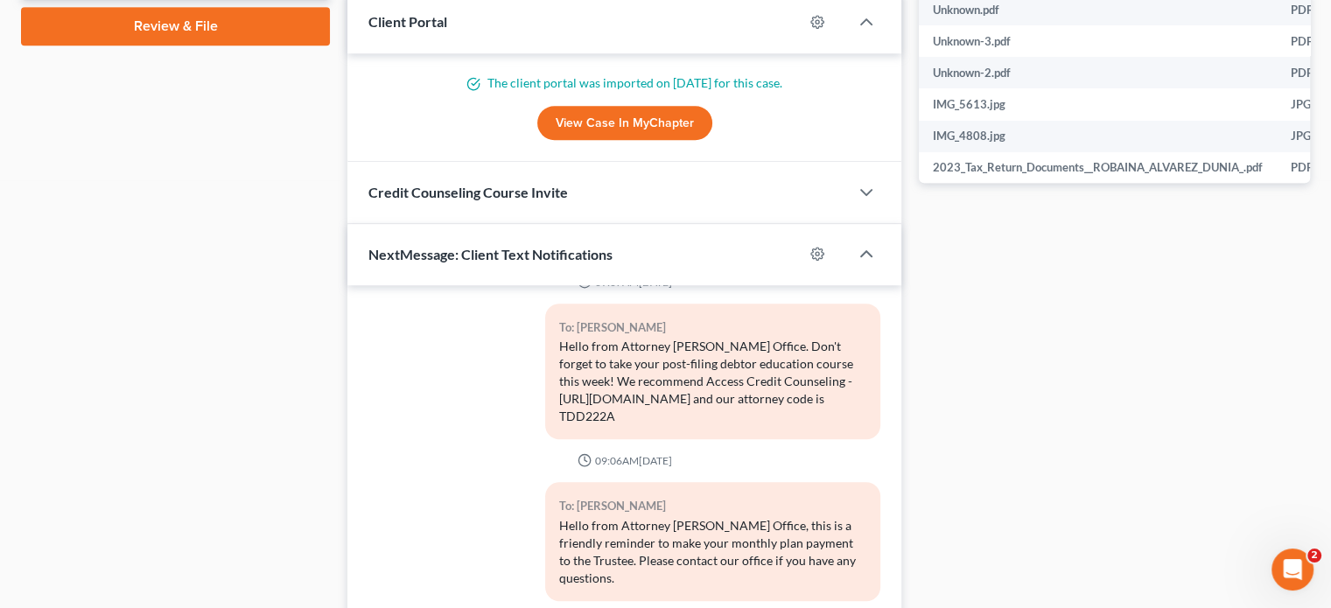
scroll to position [1013, 0]
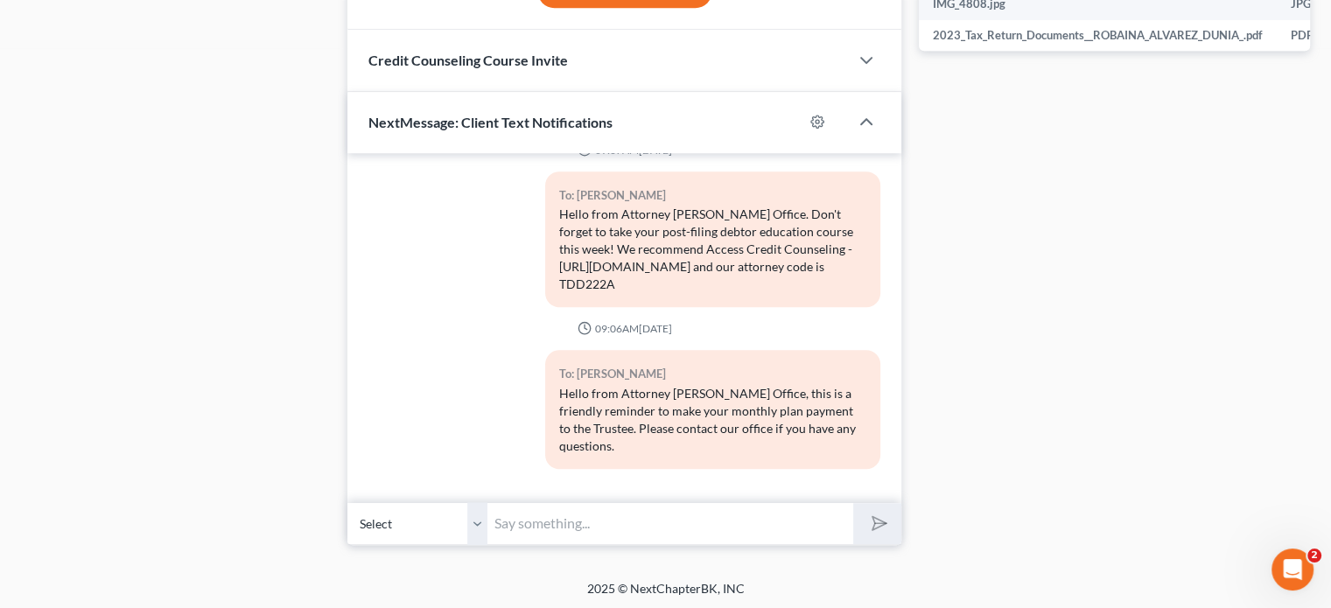
click at [704, 515] on input "text" at bounding box center [670, 523] width 366 height 43
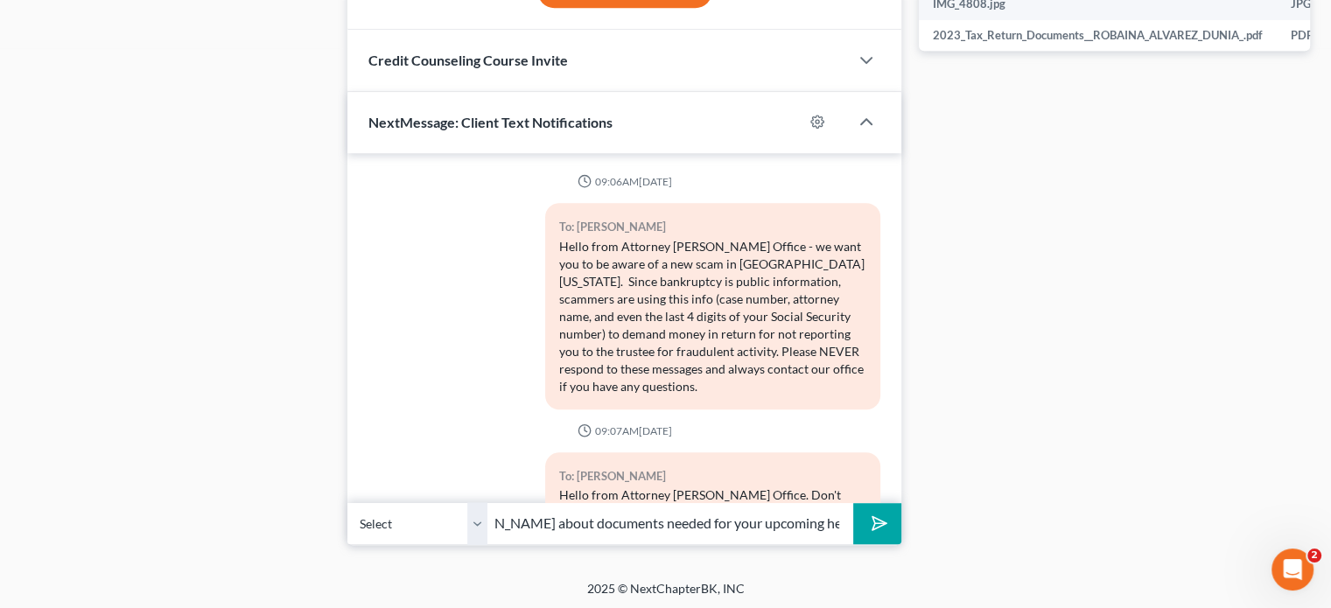
scroll to position [281, 0]
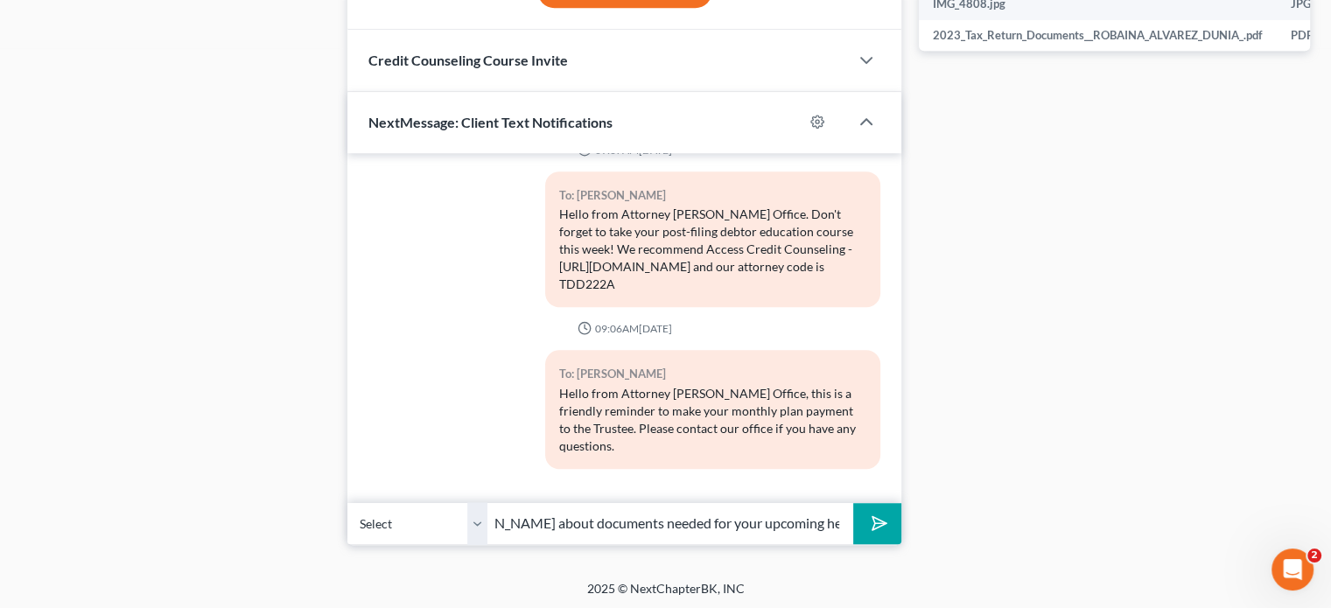
type input "Good evening Ms. Alvarez, please check your email or spam for an email from Kat…"
click at [871, 514] on icon "submit" at bounding box center [876, 523] width 25 height 25
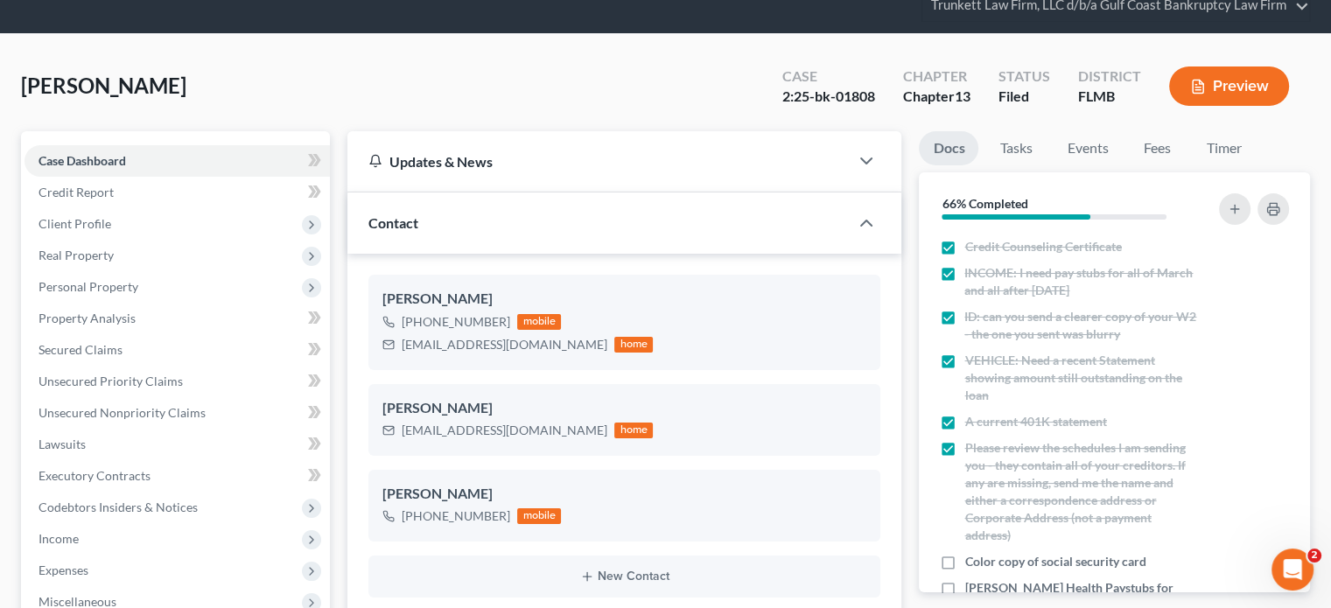
scroll to position [0, 0]
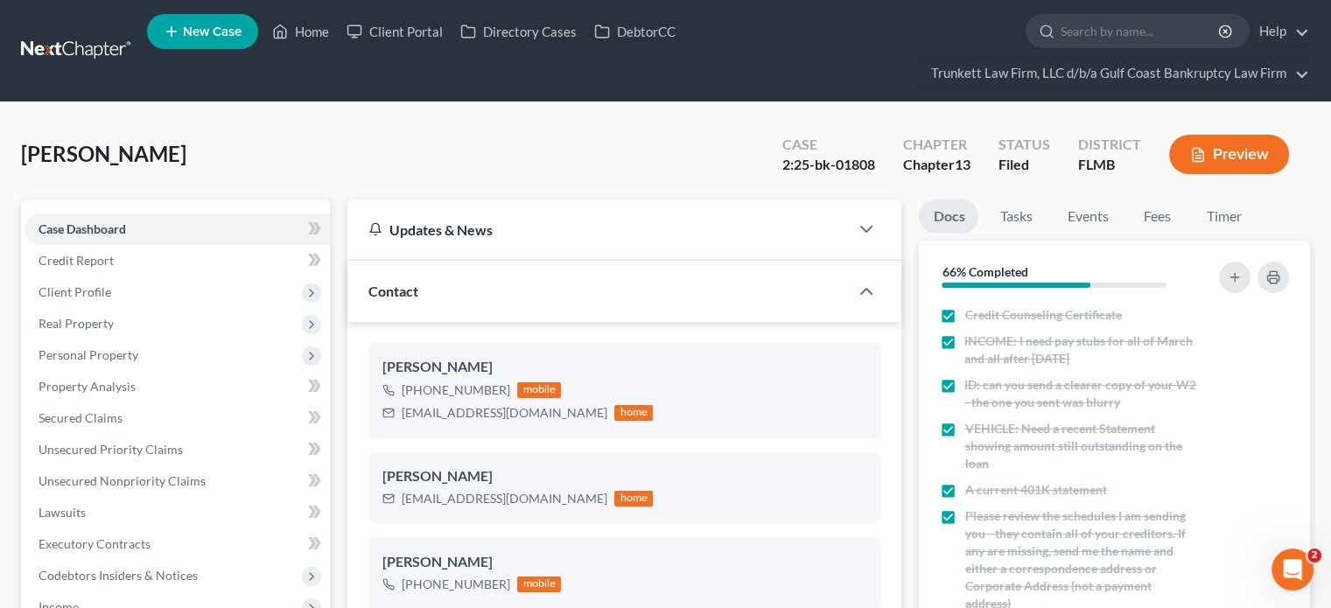
click at [73, 45] on link at bounding box center [77, 51] width 112 height 32
